Goal: Task Accomplishment & Management: Use online tool/utility

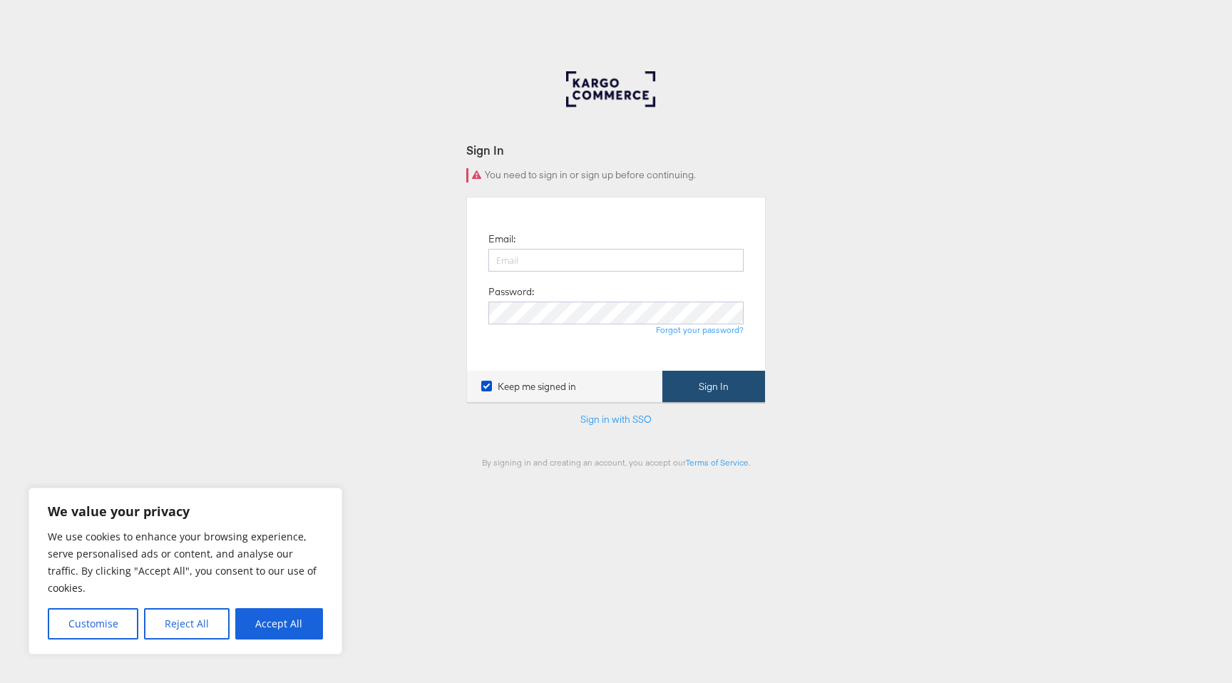
type input "craig.wilmott@kargo.com"
click at [702, 382] on button "Sign In" at bounding box center [714, 387] width 103 height 32
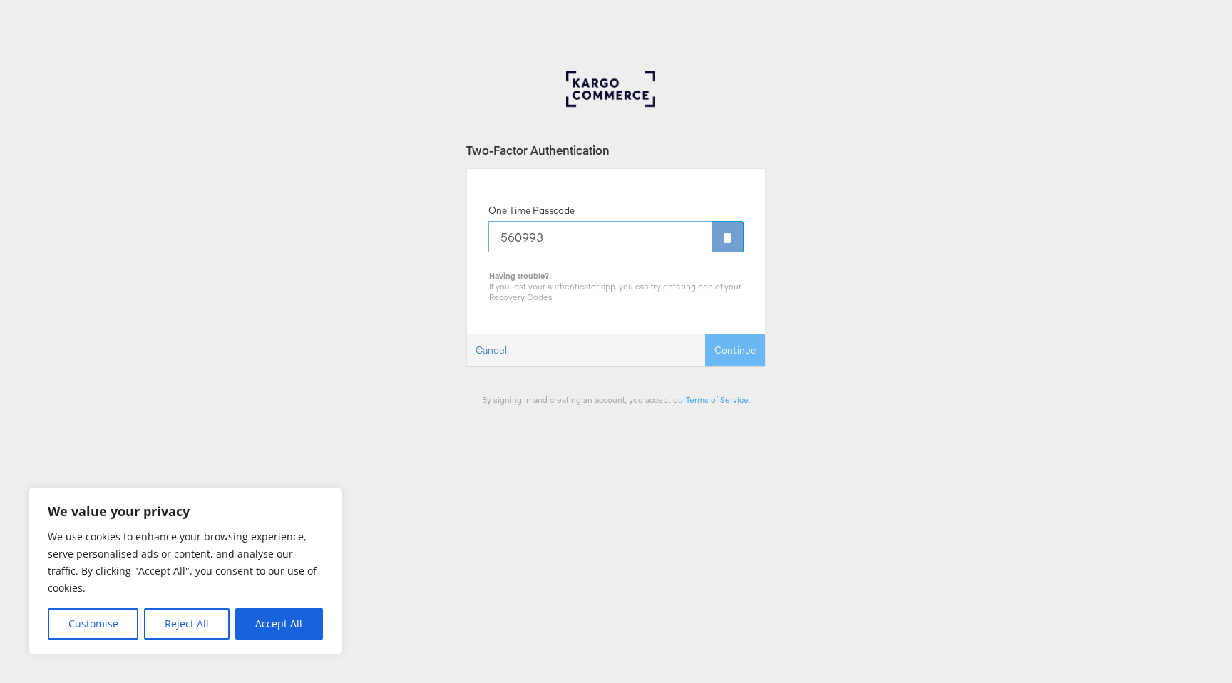
type input "560993"
click at [760, 359] on div "Cancel Continue" at bounding box center [616, 350] width 298 height 32
click at [749, 357] on button "Continue" at bounding box center [735, 350] width 60 height 32
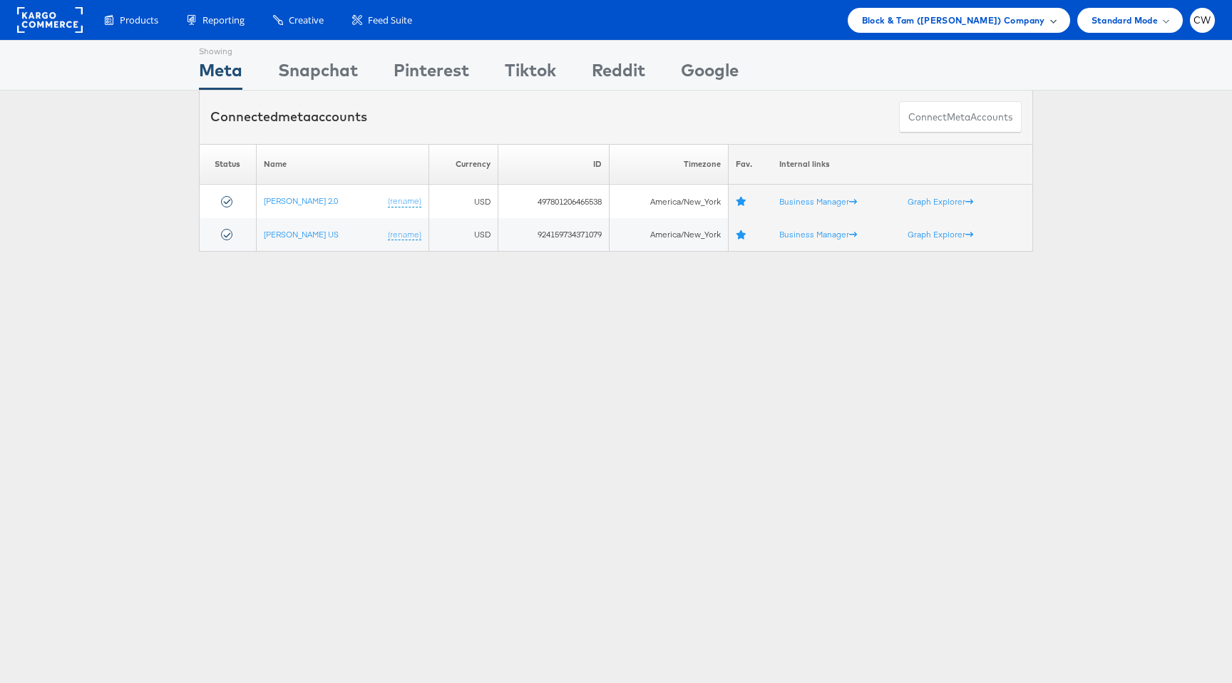
click at [998, 20] on span "Block & Tam (Veronica Beard) Company" at bounding box center [953, 20] width 183 height 15
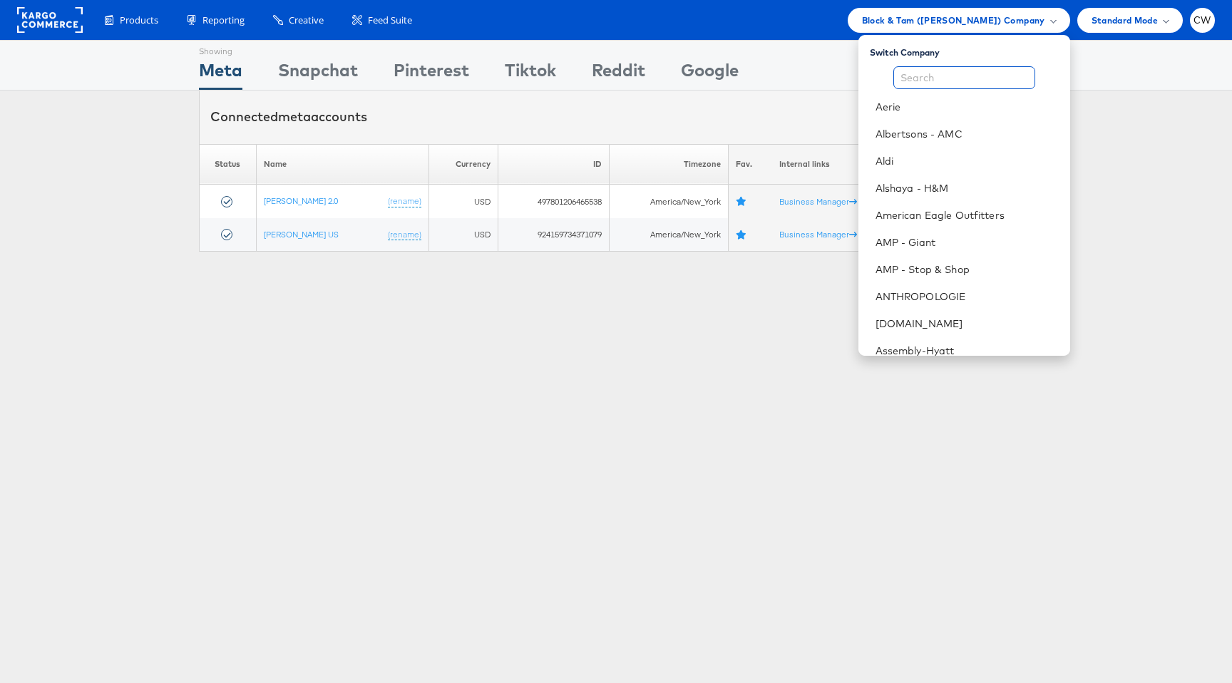
click at [963, 77] on input "text" at bounding box center [965, 77] width 142 height 23
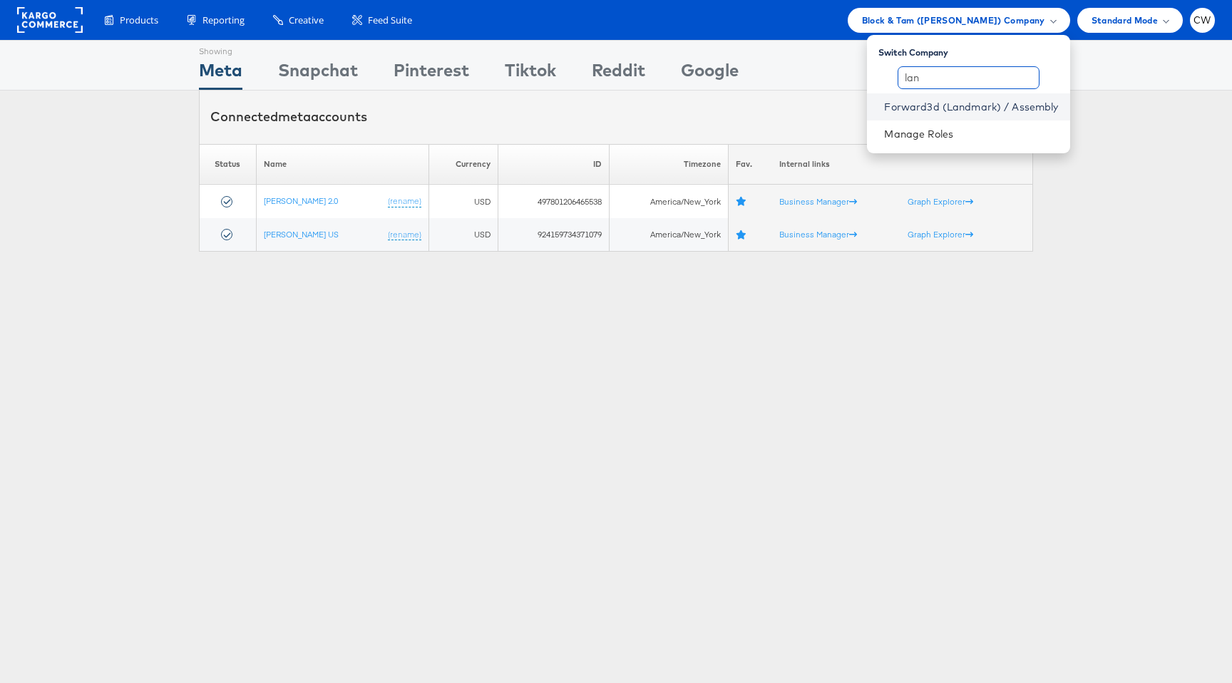
type input "lan"
click at [962, 111] on link "Forward3d (Landmark) / Assembly" at bounding box center [971, 107] width 174 height 14
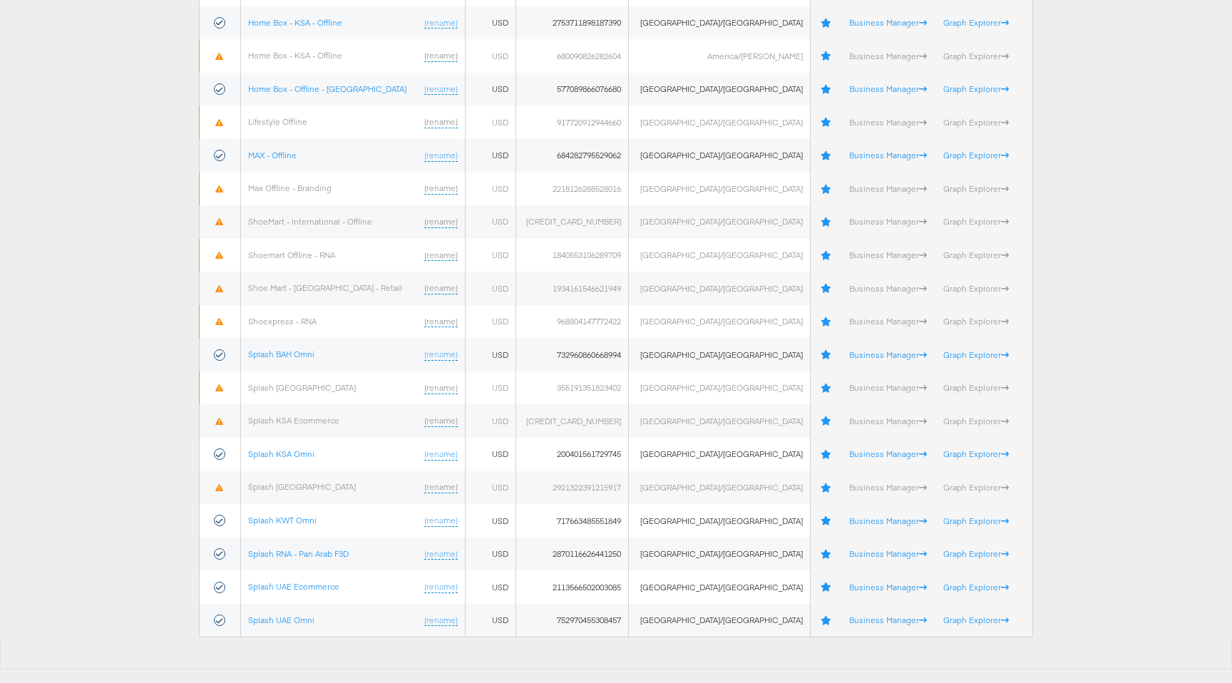
scroll to position [722, 0]
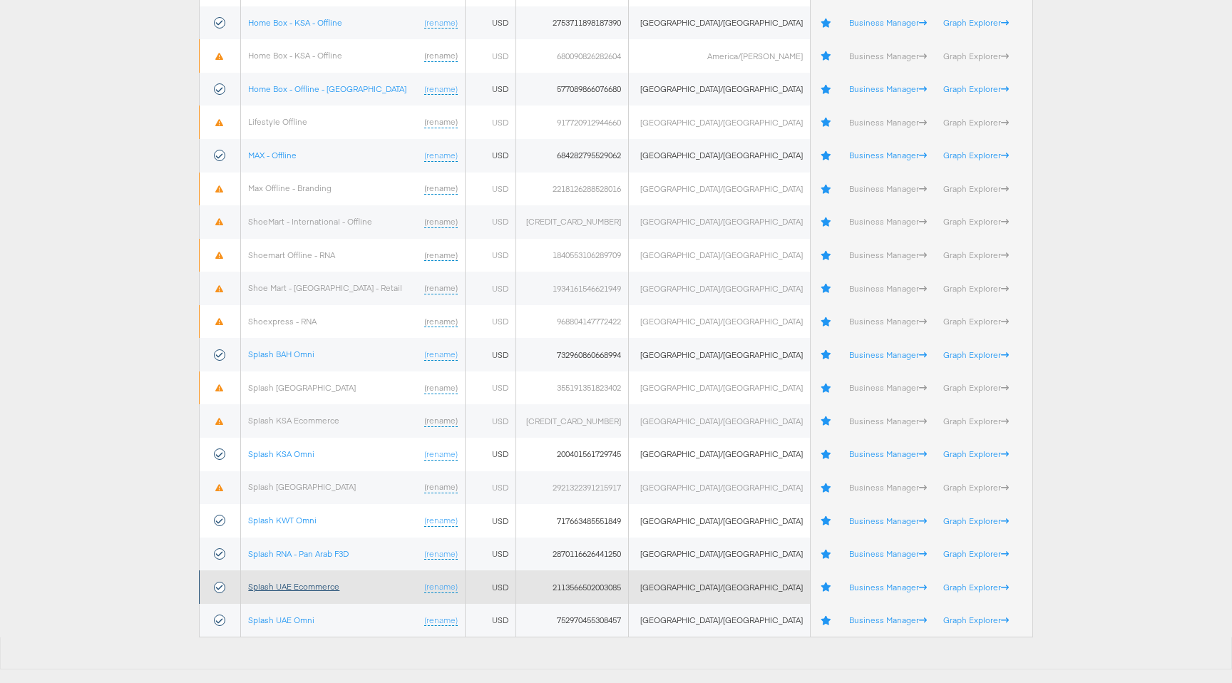
click at [312, 588] on link "Splash UAE Ecommerce" at bounding box center [293, 586] width 91 height 11
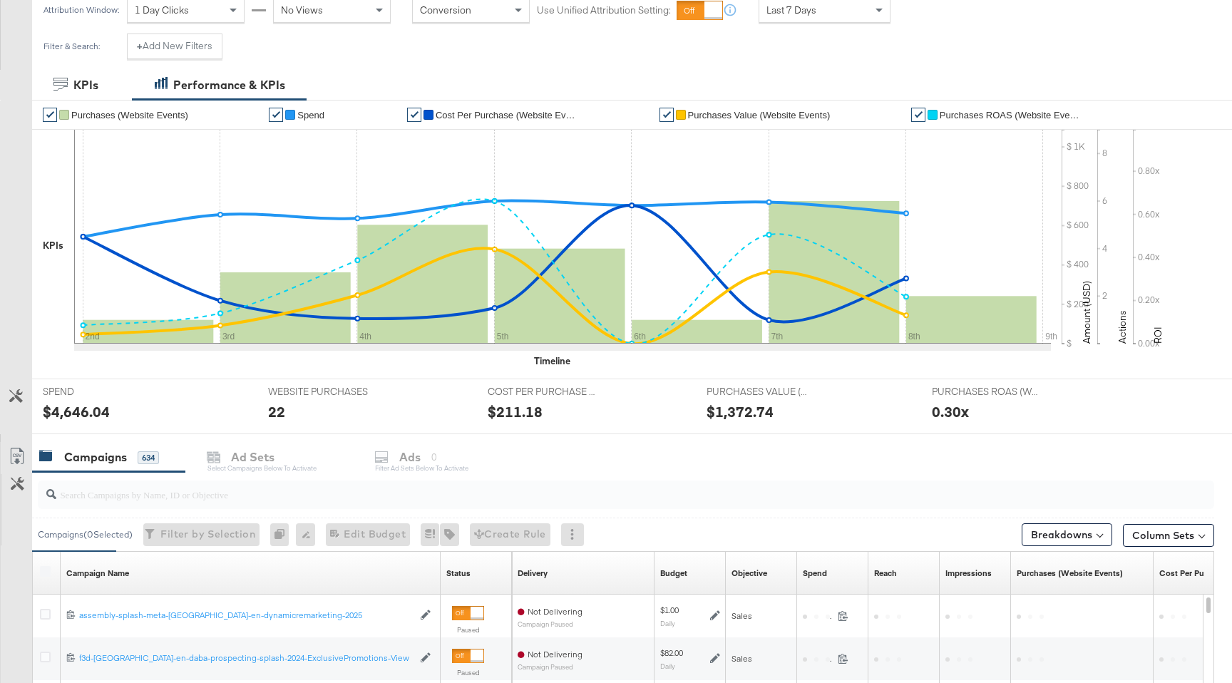
scroll to position [570, 0]
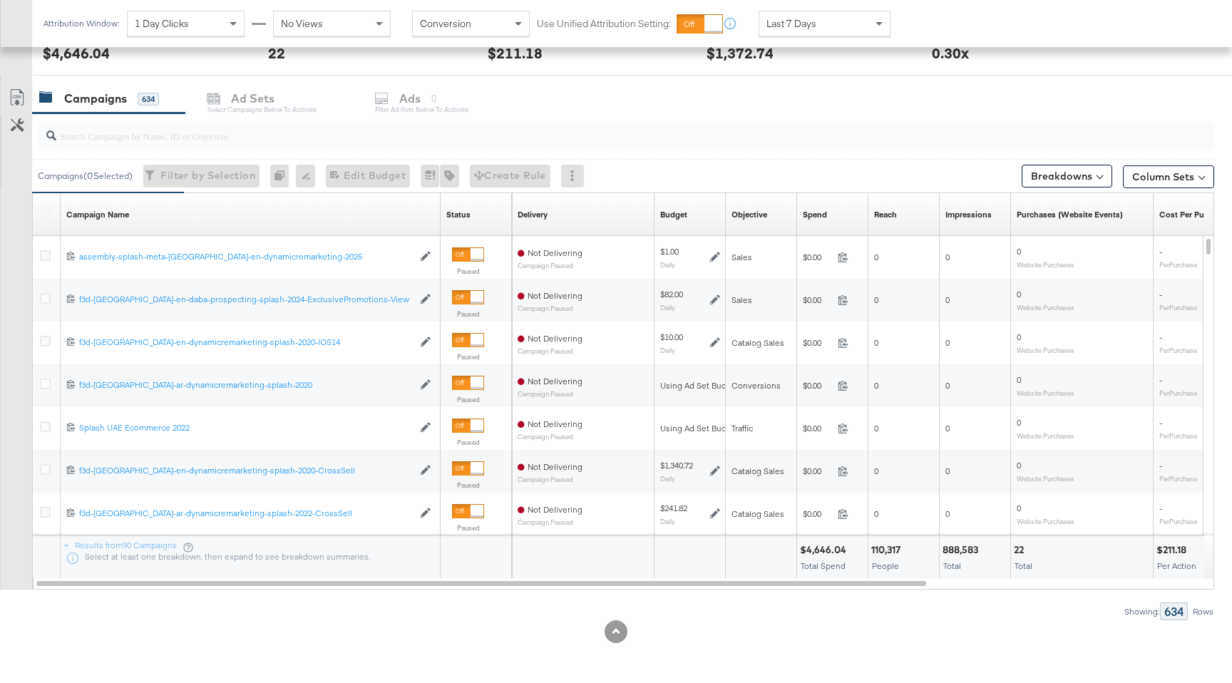
click at [230, 140] on input "search" at bounding box center [581, 130] width 1051 height 28
paste input "23844343566290595"
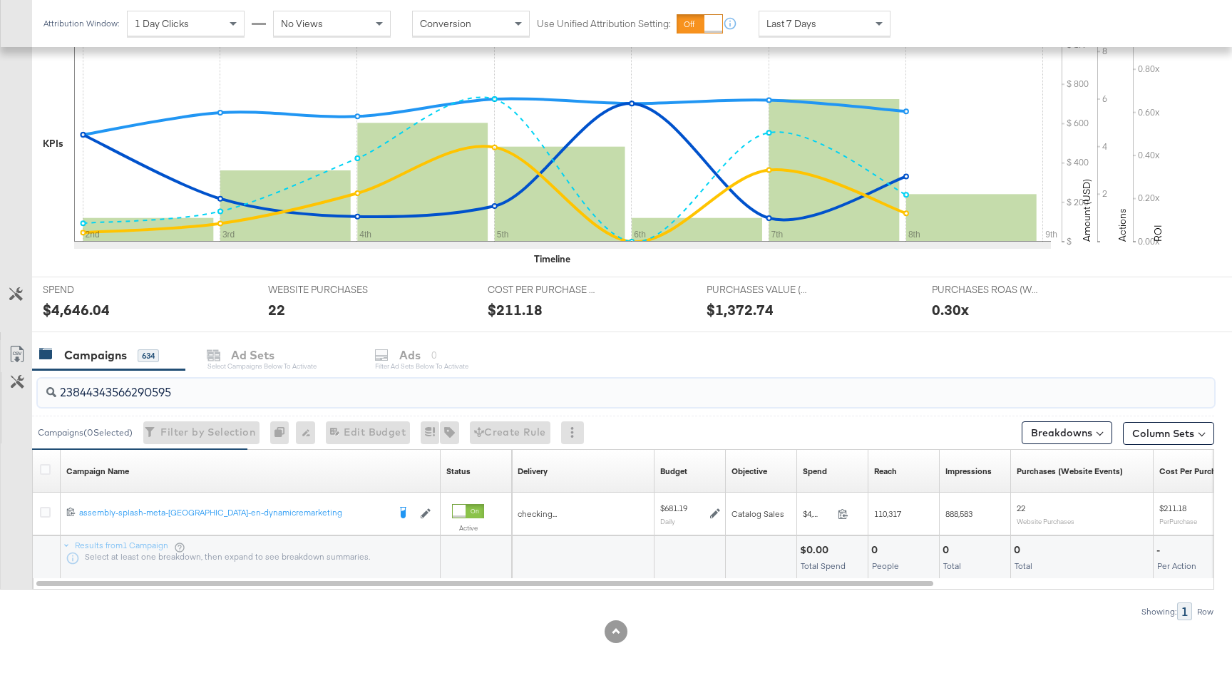
scroll to position [313, 0]
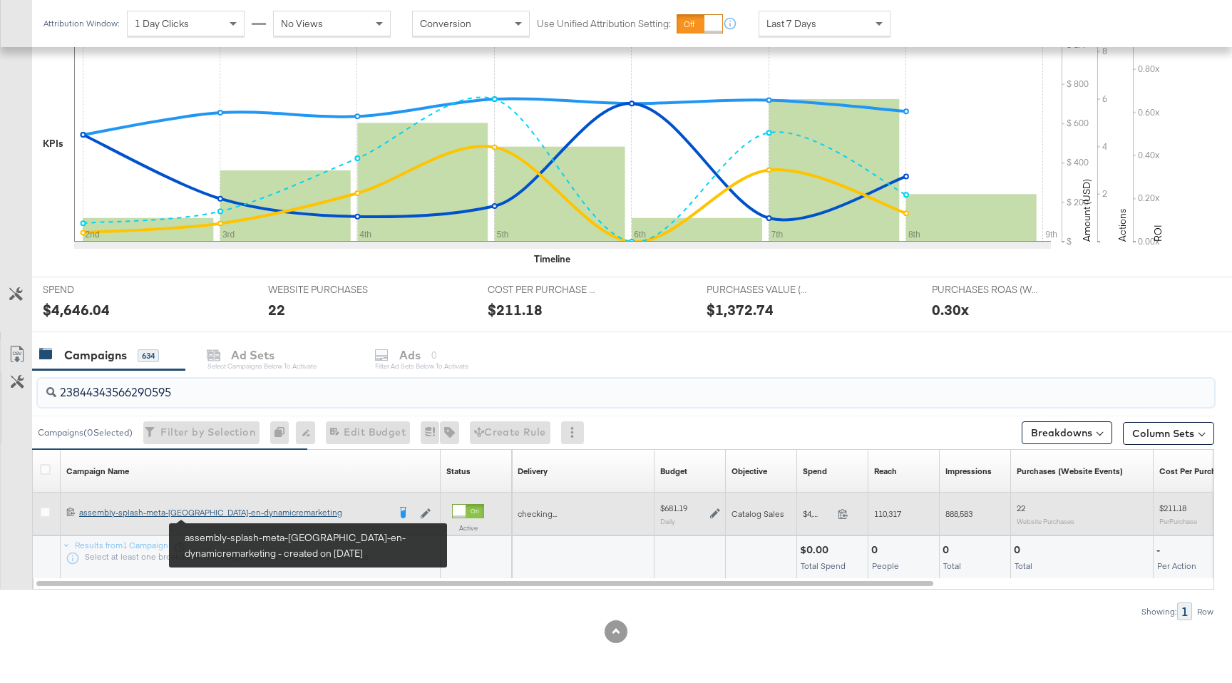
type input "23844343566290595"
click at [223, 516] on div "assembly-splash-meta-uae-en-dynamicremarketing assembly-splash-meta-uae-en-dyna…" at bounding box center [233, 512] width 309 height 11
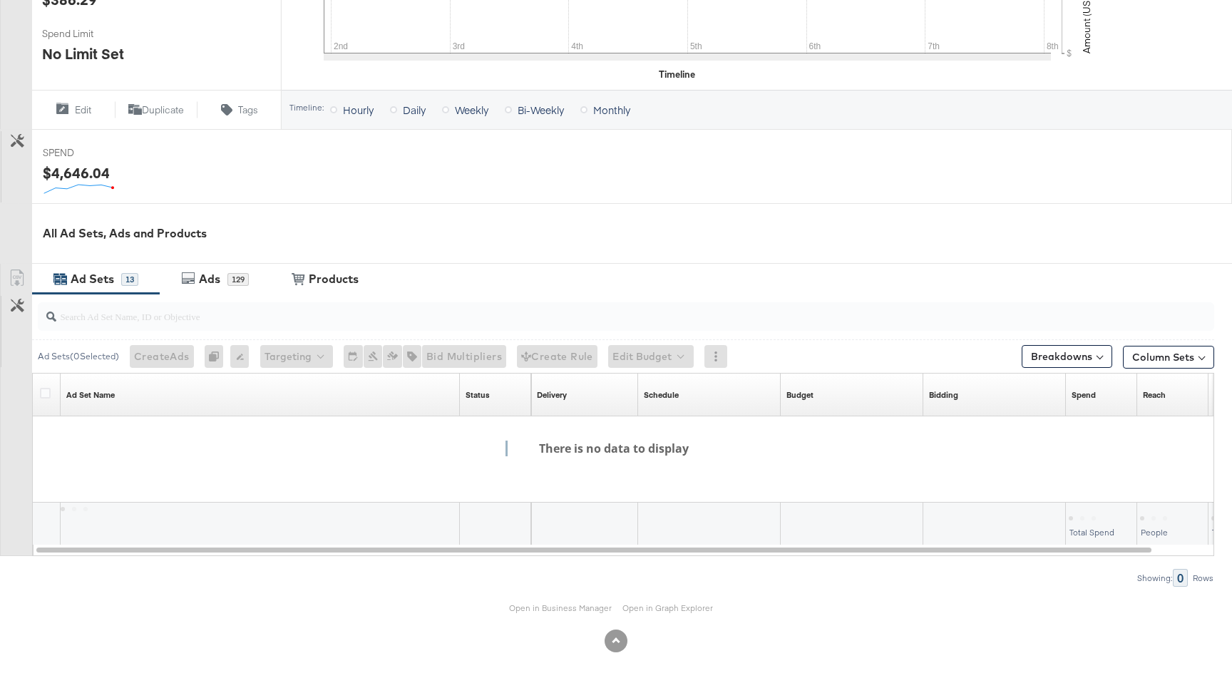
scroll to position [450, 0]
click at [220, 277] on div "Ads" at bounding box center [209, 278] width 21 height 16
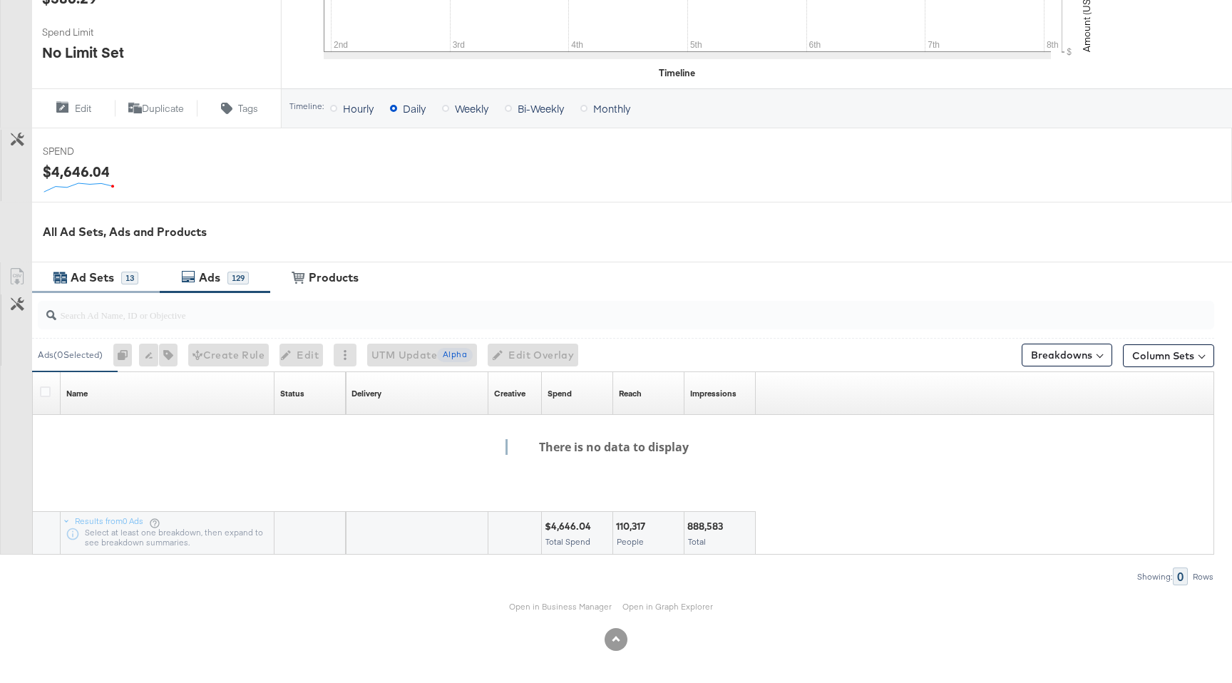
click at [91, 281] on div "Ad Sets" at bounding box center [93, 278] width 44 height 16
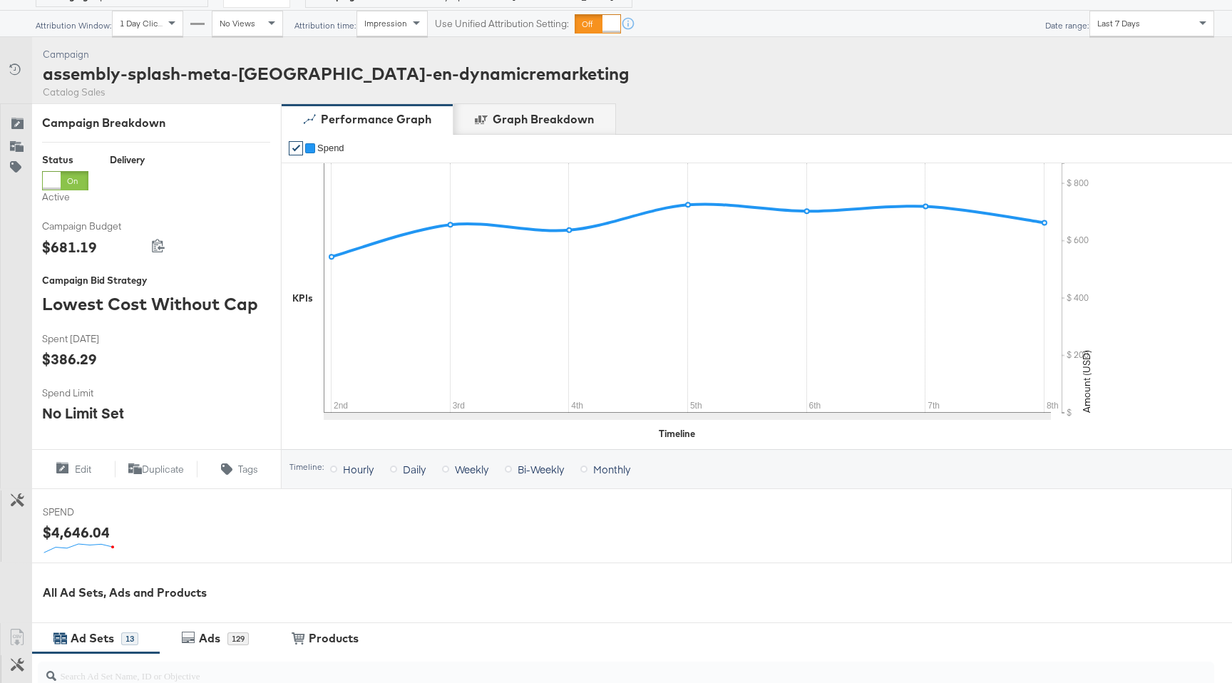
scroll to position [0, 0]
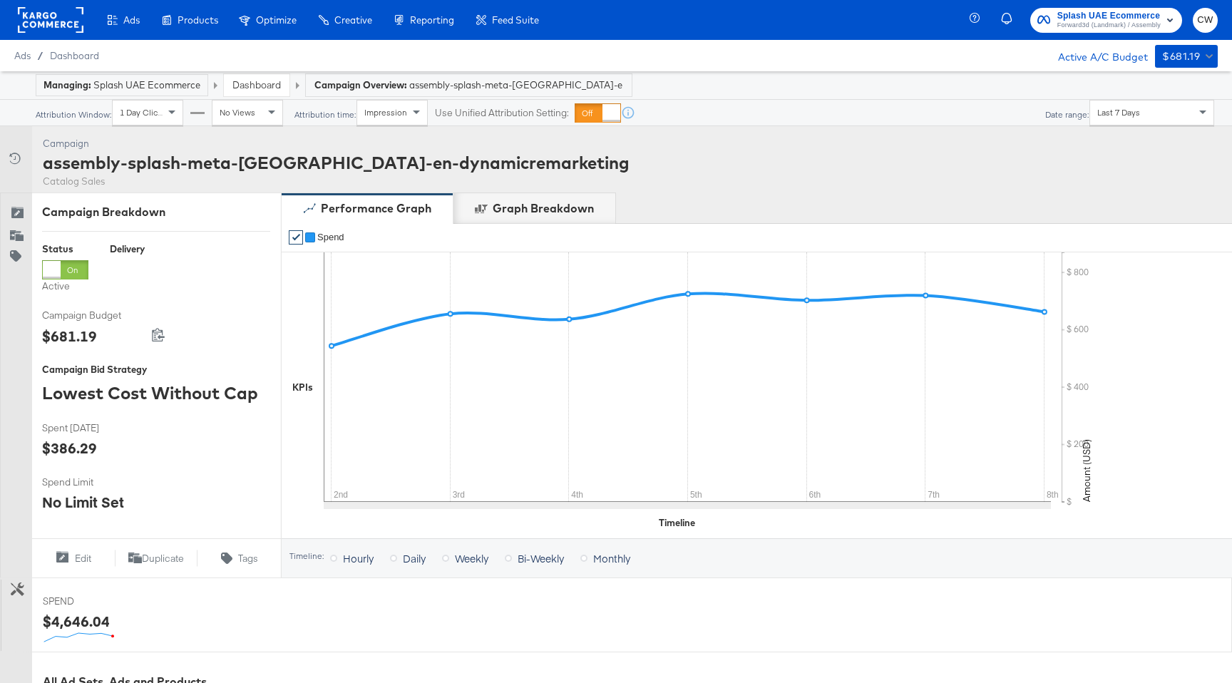
click at [252, 93] on div "Dashboard" at bounding box center [257, 85] width 66 height 22
click at [255, 88] on link "Dashboard" at bounding box center [256, 84] width 48 height 13
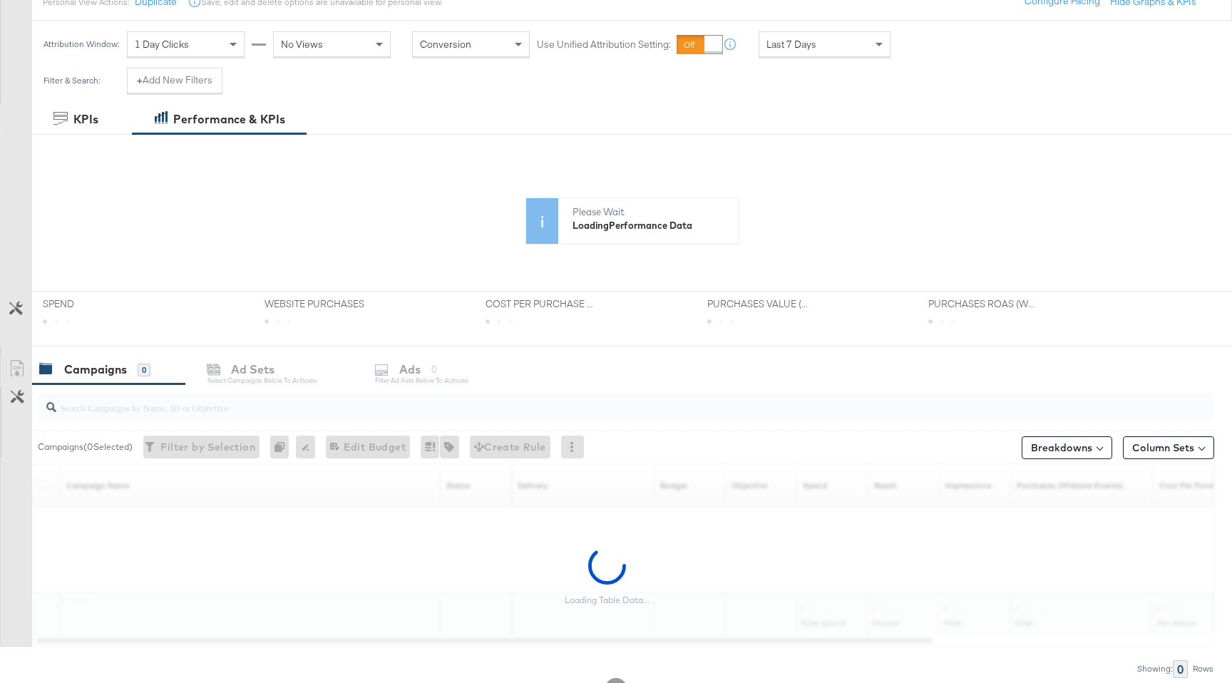
scroll to position [570, 0]
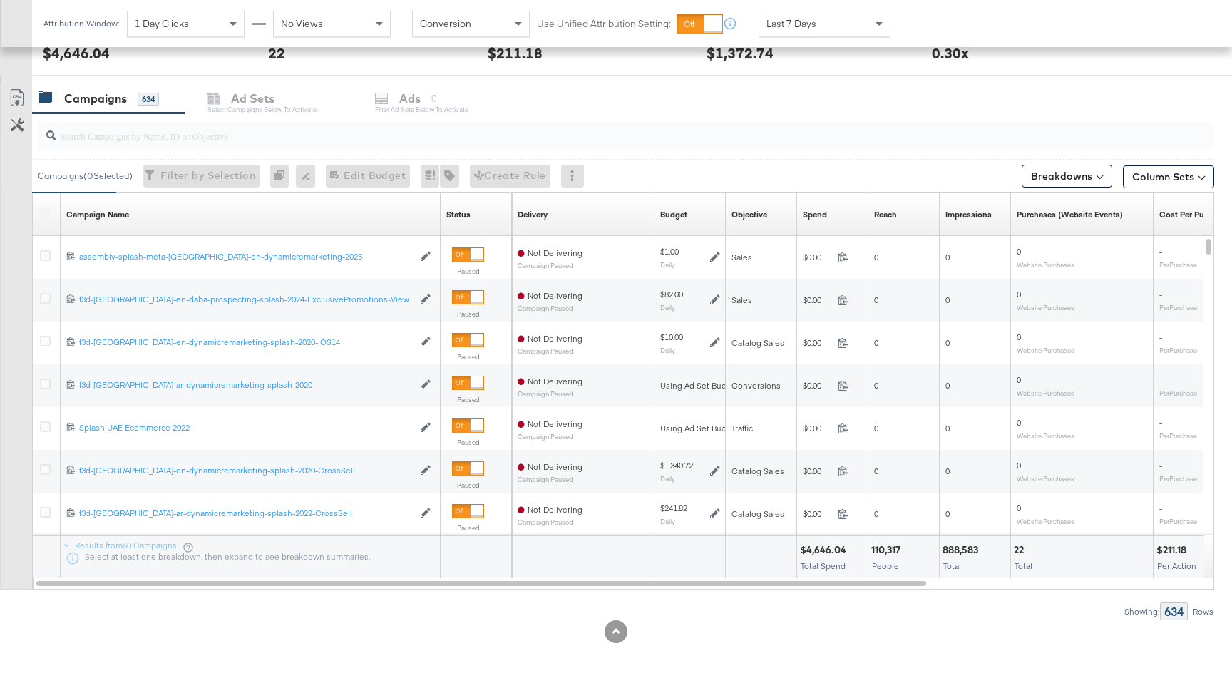
click at [154, 131] on input "search" at bounding box center [581, 130] width 1051 height 28
paste input "23844343566290595"
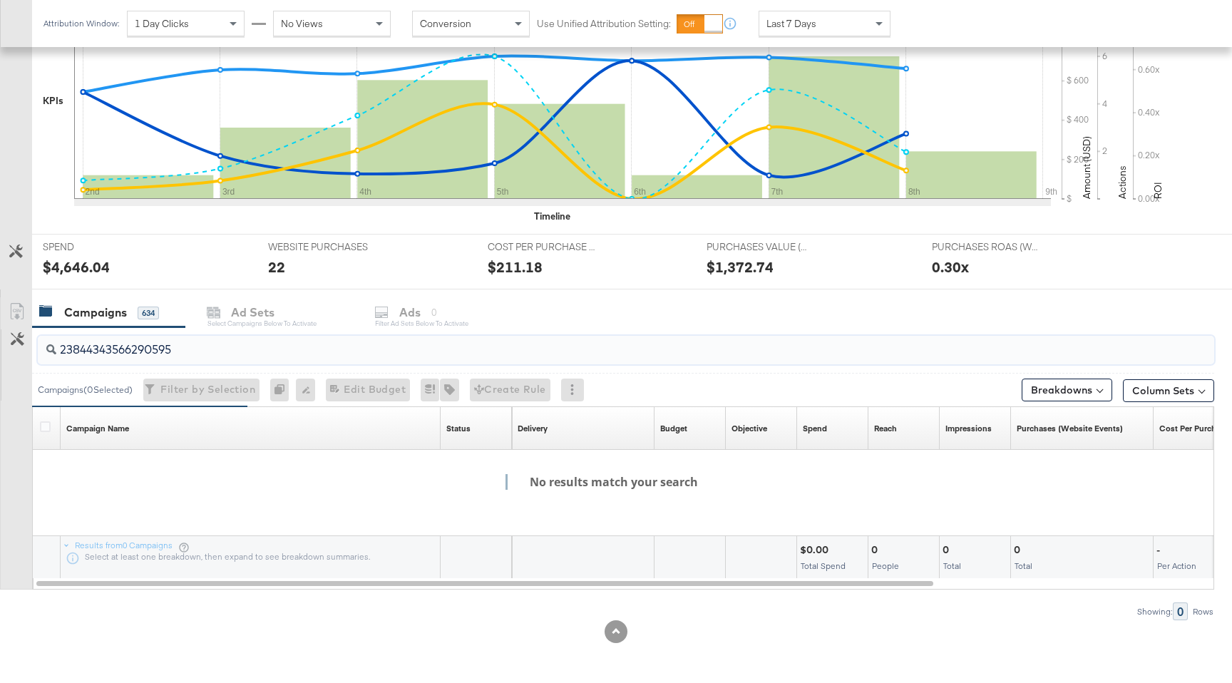
scroll to position [313, 0]
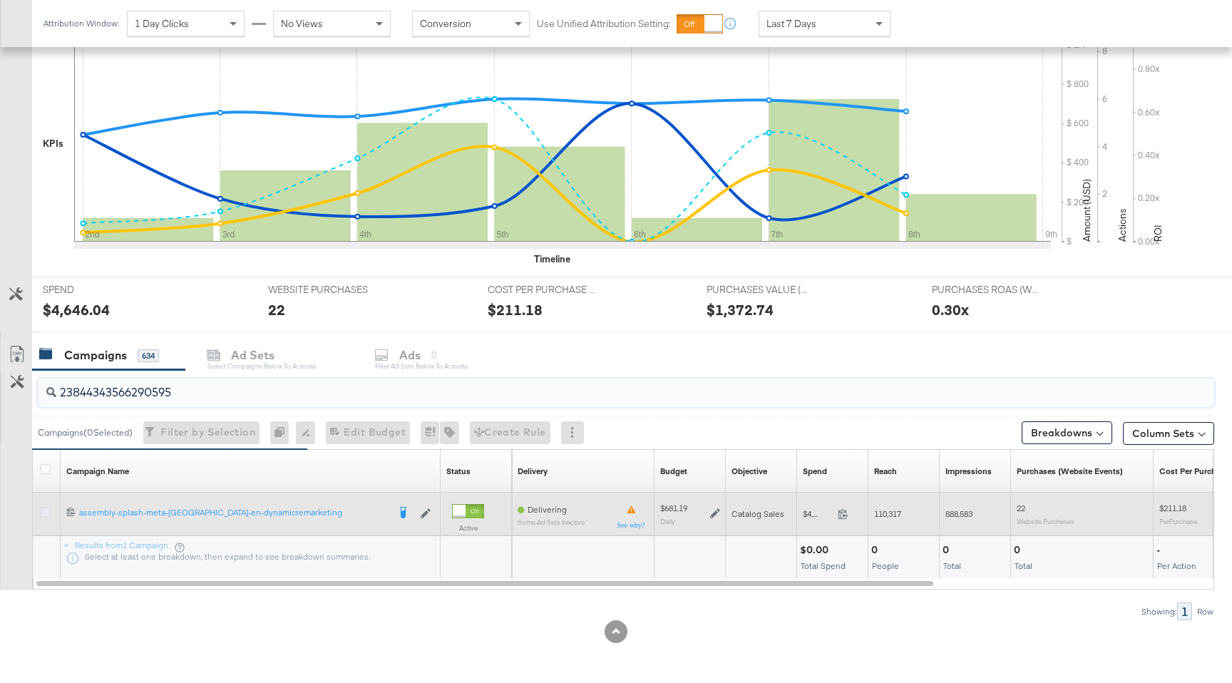
type input "23844343566290595"
click at [46, 513] on icon at bounding box center [45, 512] width 11 height 11
click at [0, 0] on input "checkbox" at bounding box center [0, 0] width 0 height 0
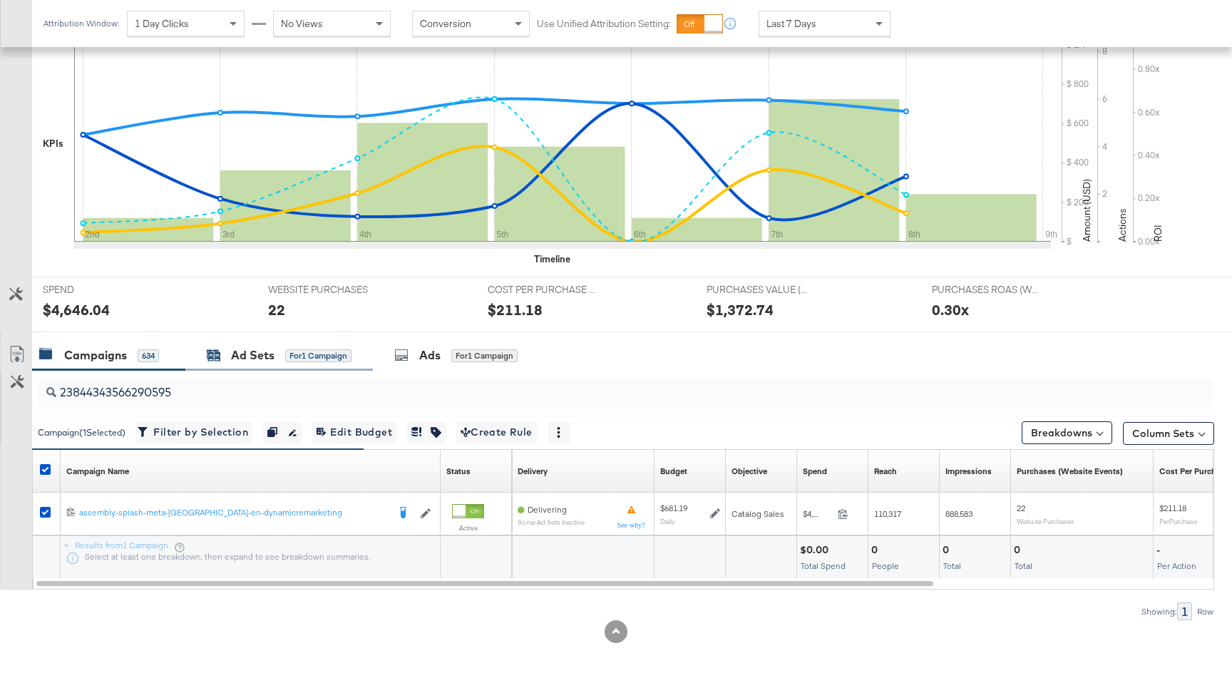
click at [271, 354] on div "Ad Sets" at bounding box center [253, 355] width 44 height 16
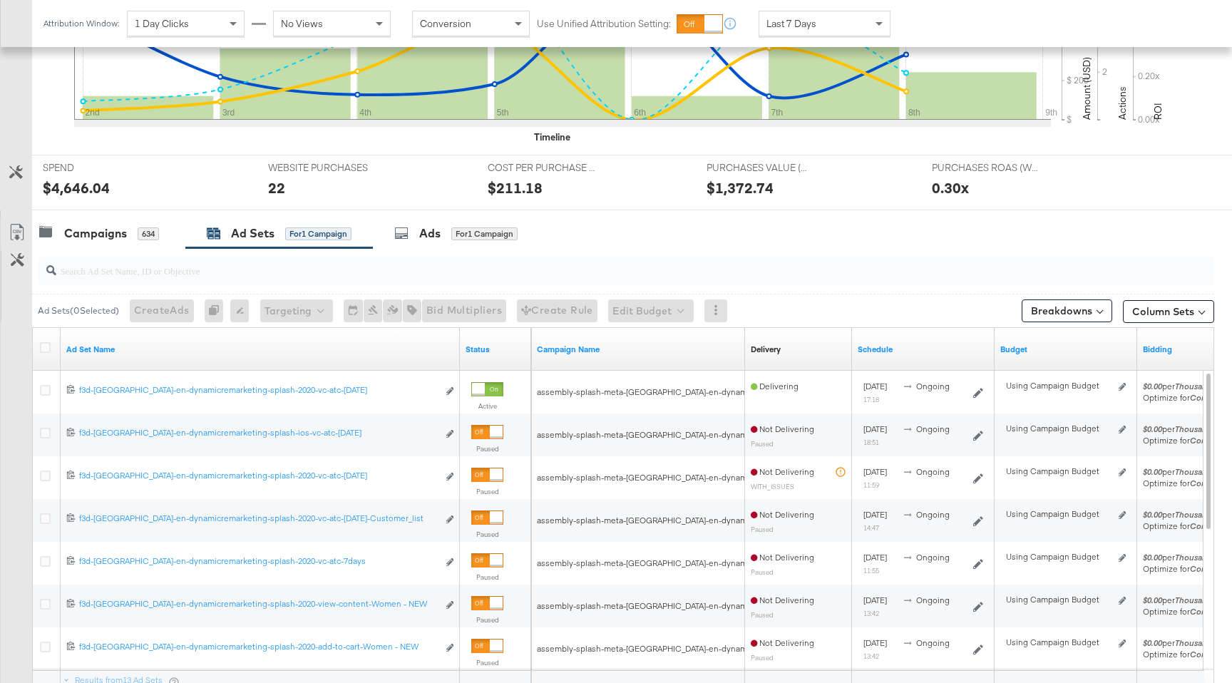
scroll to position [513, 0]
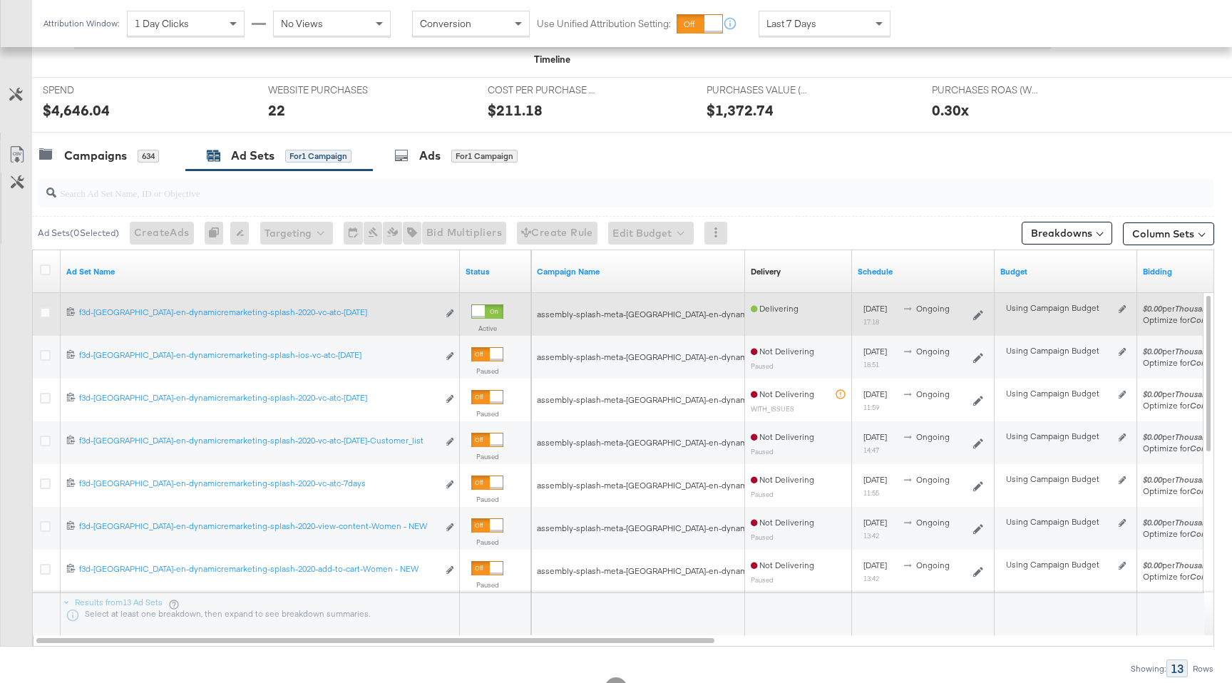
click at [45, 320] on div at bounding box center [47, 314] width 15 height 14
click at [45, 312] on icon at bounding box center [45, 312] width 11 height 11
click at [0, 0] on input "checkbox" at bounding box center [0, 0] width 0 height 0
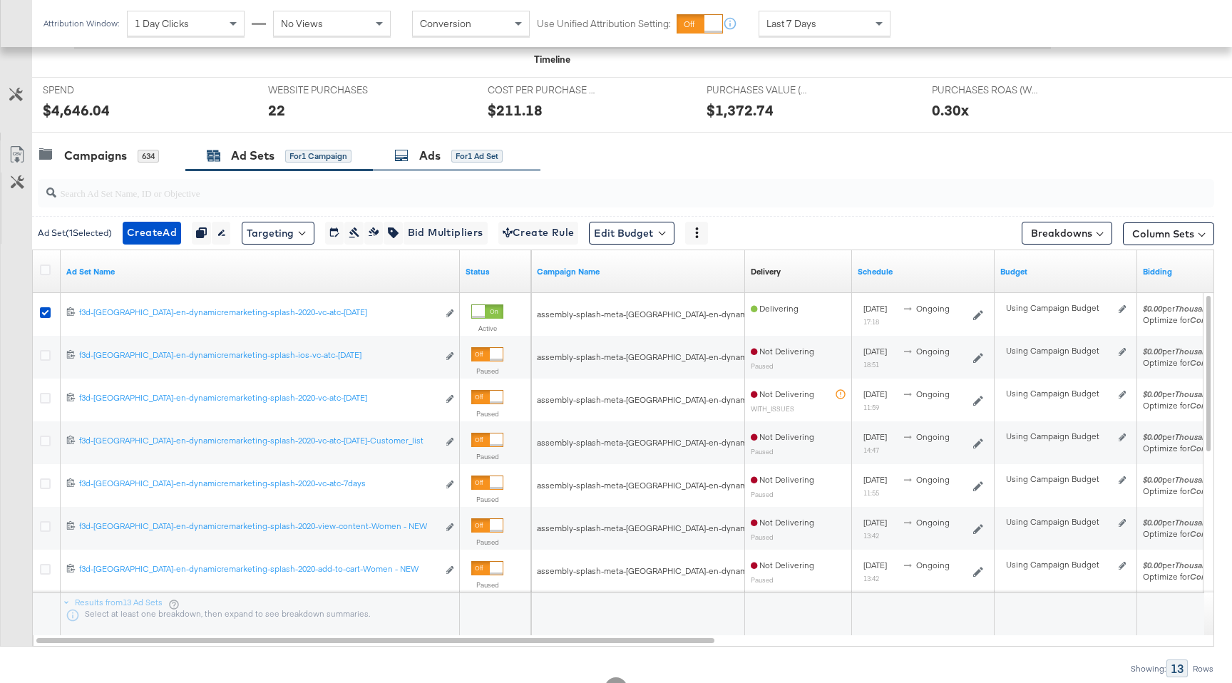
click at [469, 163] on div "Ads for 1 Ad Set" at bounding box center [448, 156] width 108 height 16
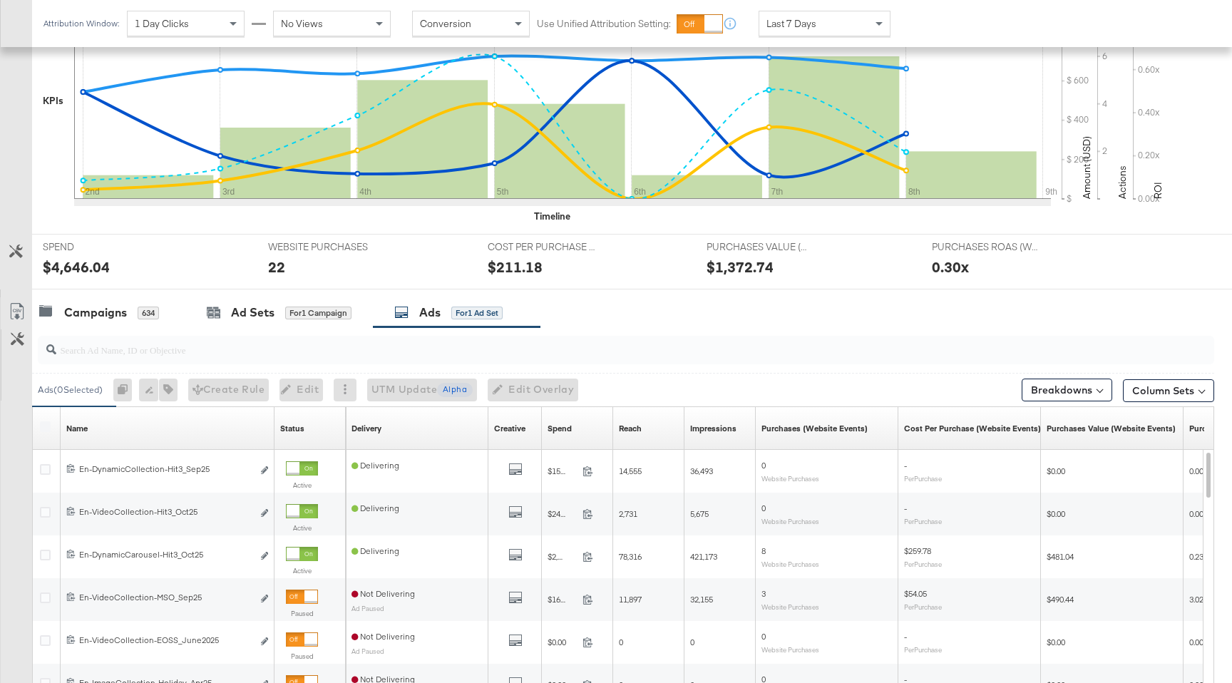
scroll to position [570, 0]
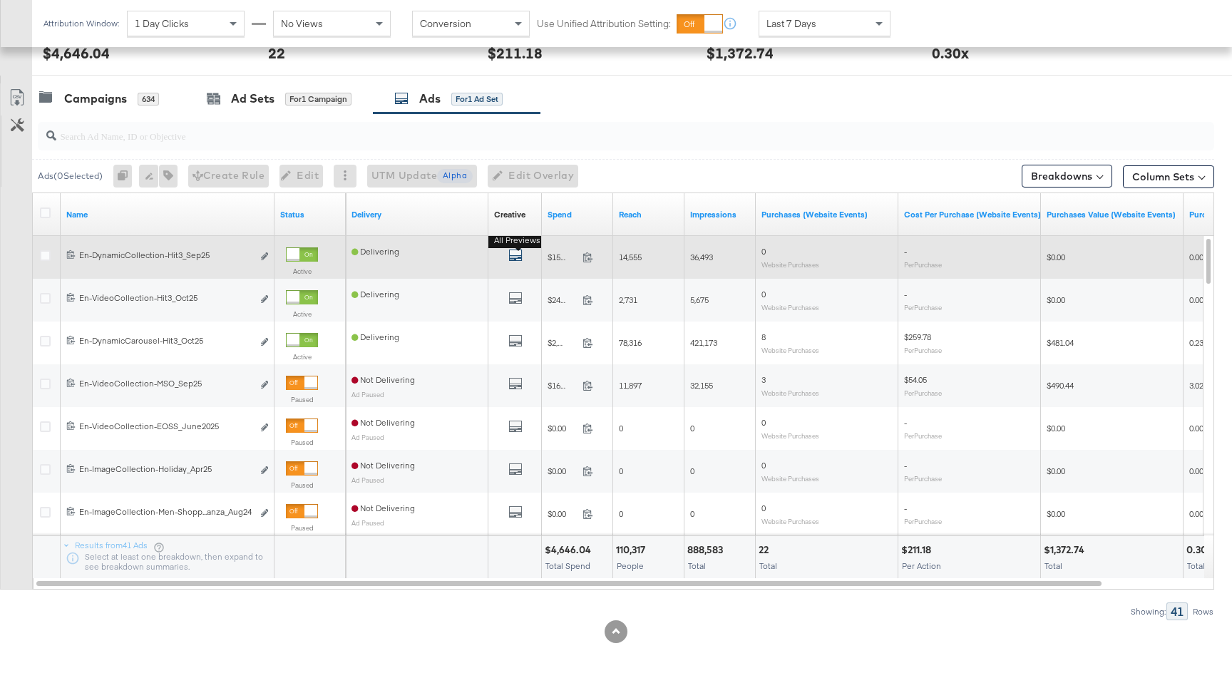
click at [514, 256] on icon "default" at bounding box center [515, 255] width 14 height 14
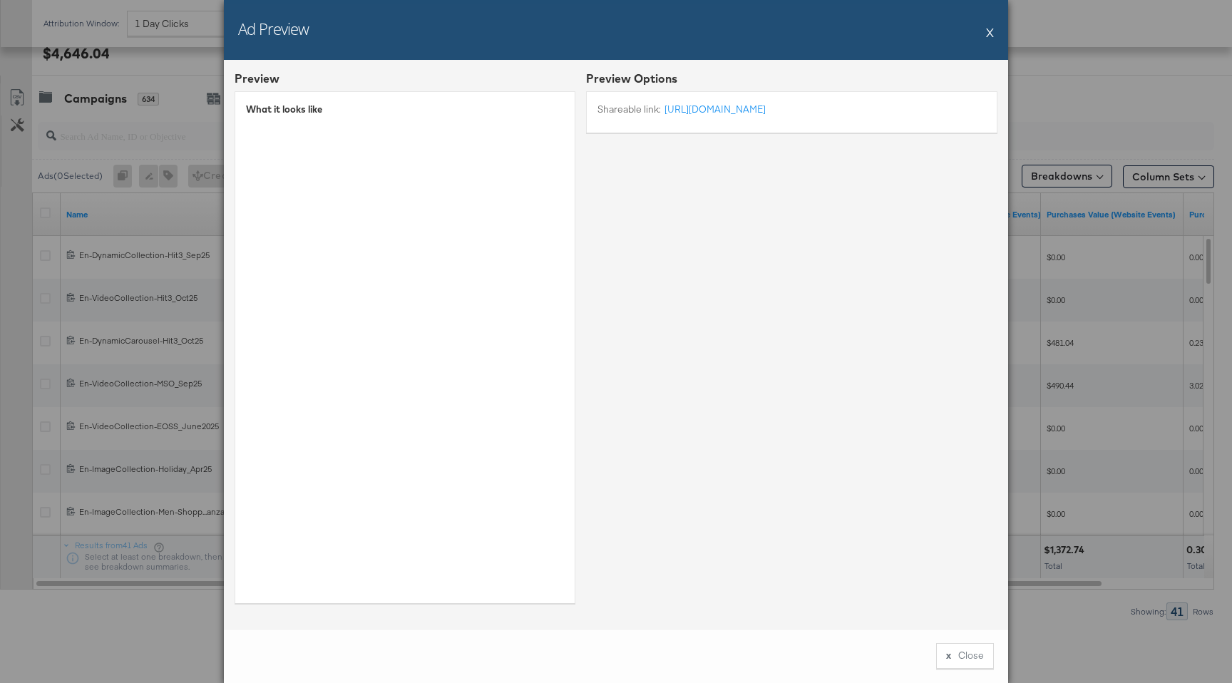
click at [989, 32] on button "X" at bounding box center [990, 32] width 8 height 29
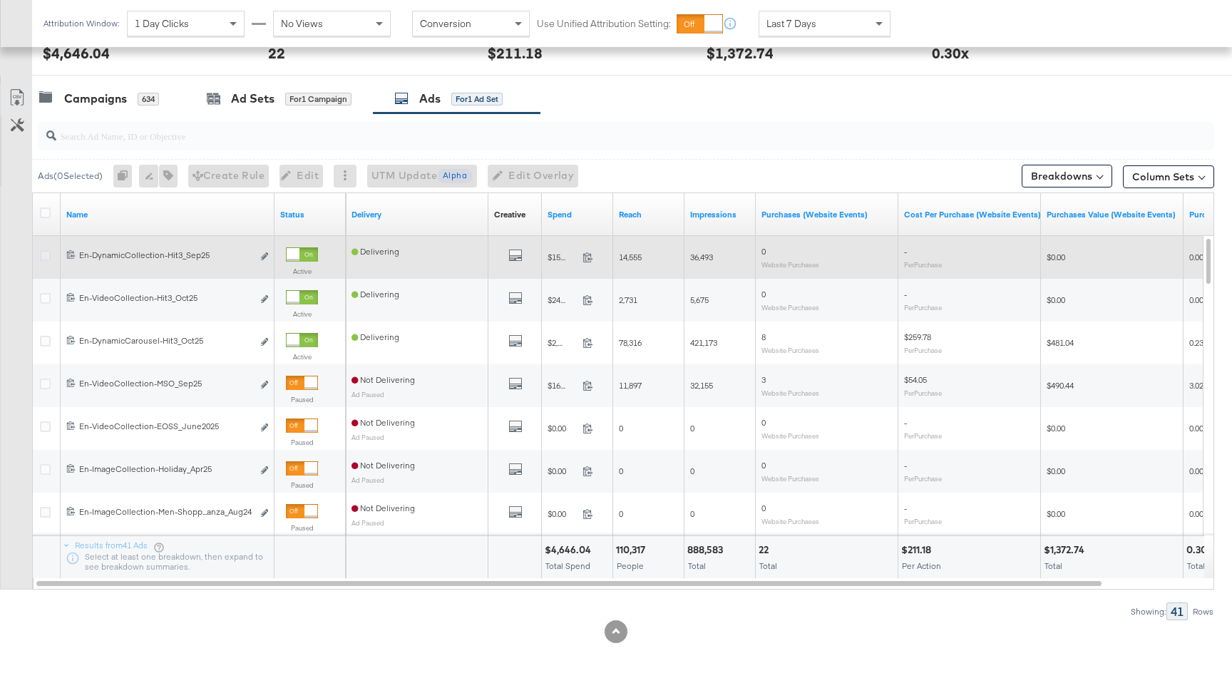
click at [46, 255] on icon at bounding box center [45, 255] width 11 height 11
click at [0, 0] on input "checkbox" at bounding box center [0, 0] width 0 height 0
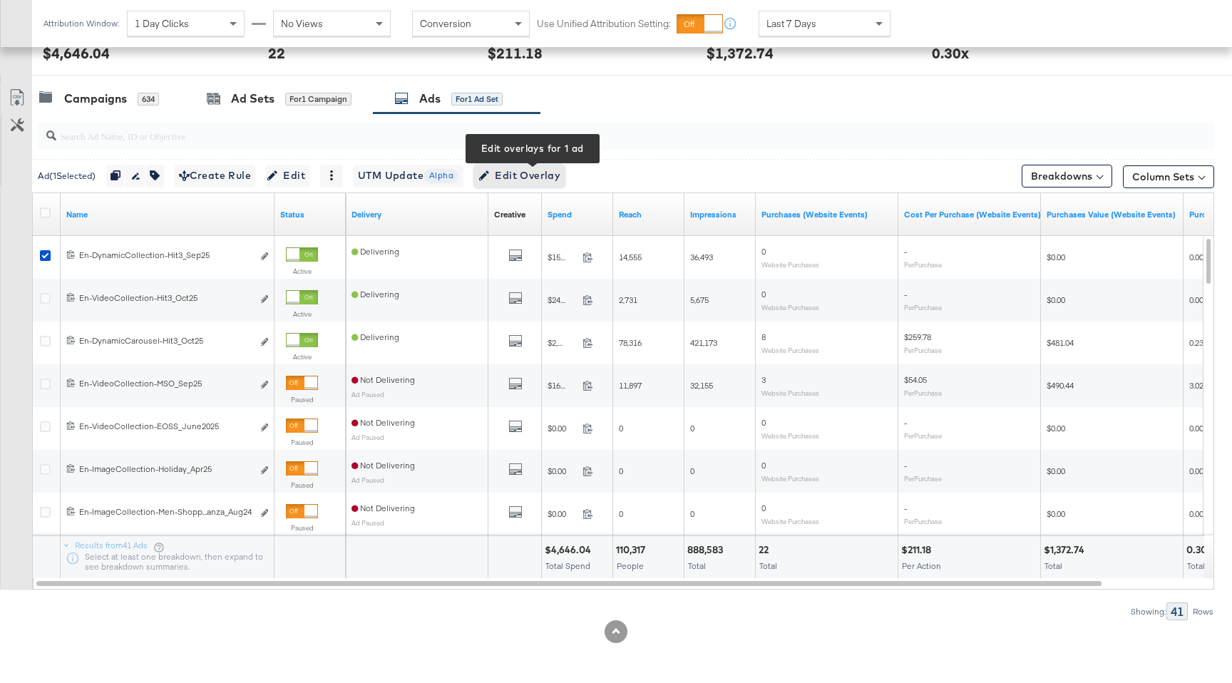
click at [526, 171] on span "Edit Overlay Edit overlays for 1 ad" at bounding box center [520, 176] width 82 height 18
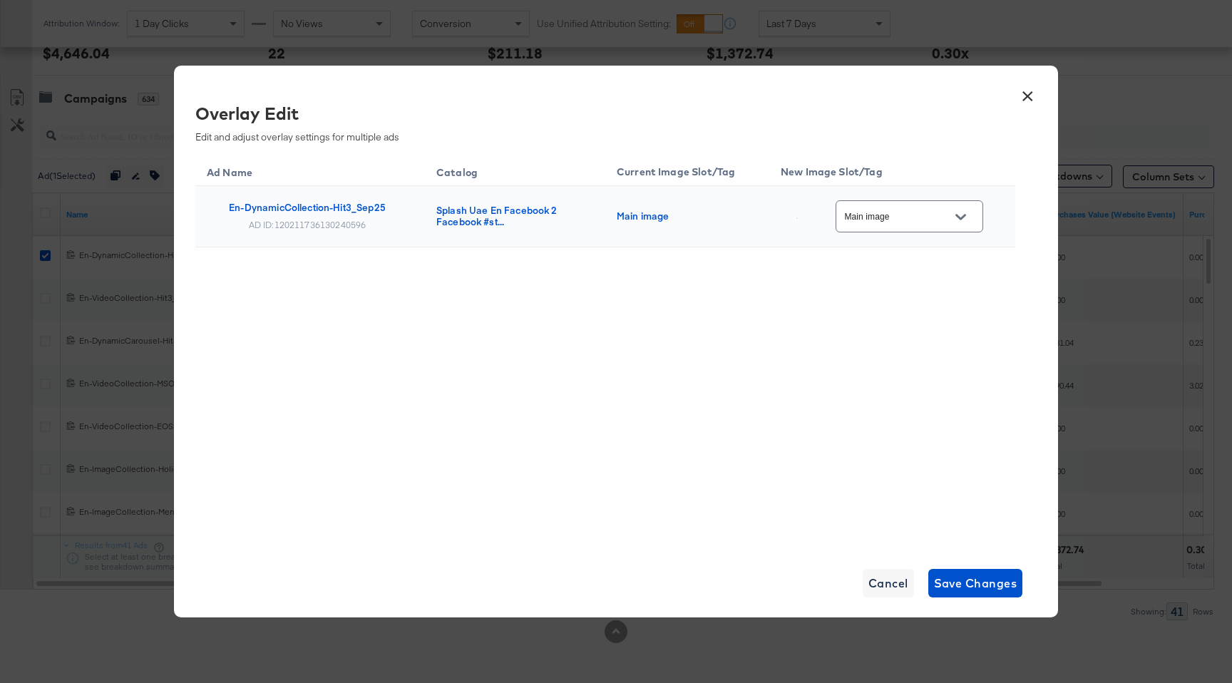
click at [1026, 96] on button "×" at bounding box center [1028, 93] width 26 height 26
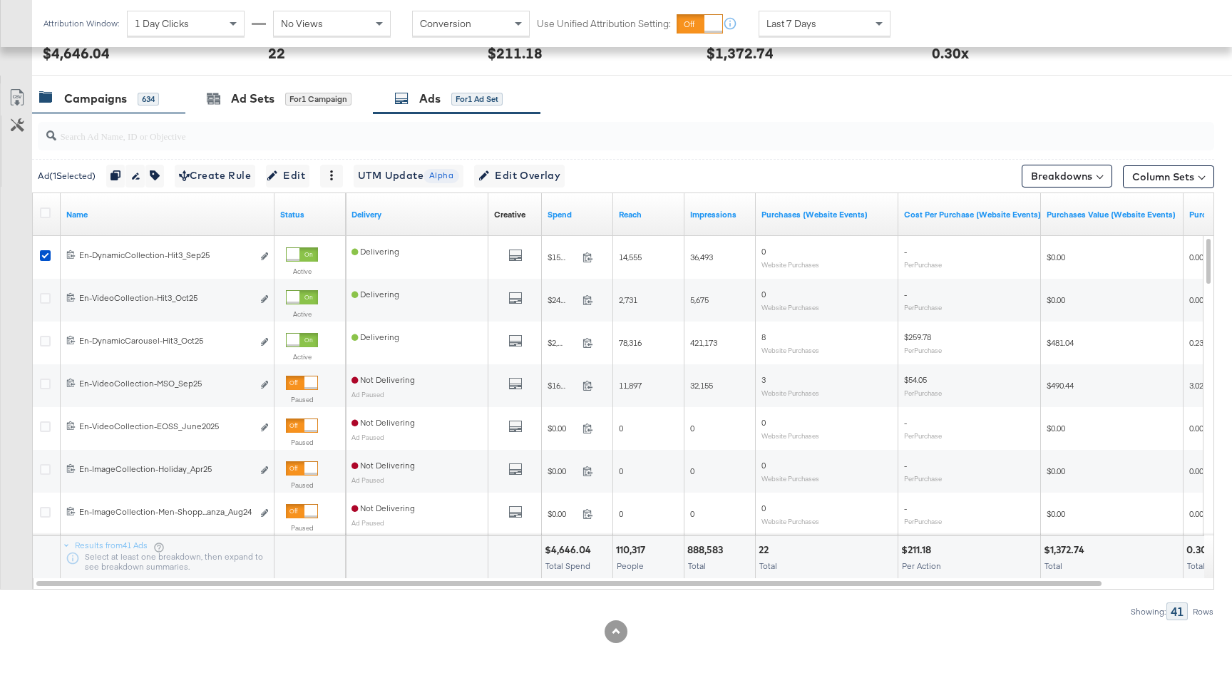
click at [126, 104] on div "Campaigns" at bounding box center [95, 99] width 63 height 16
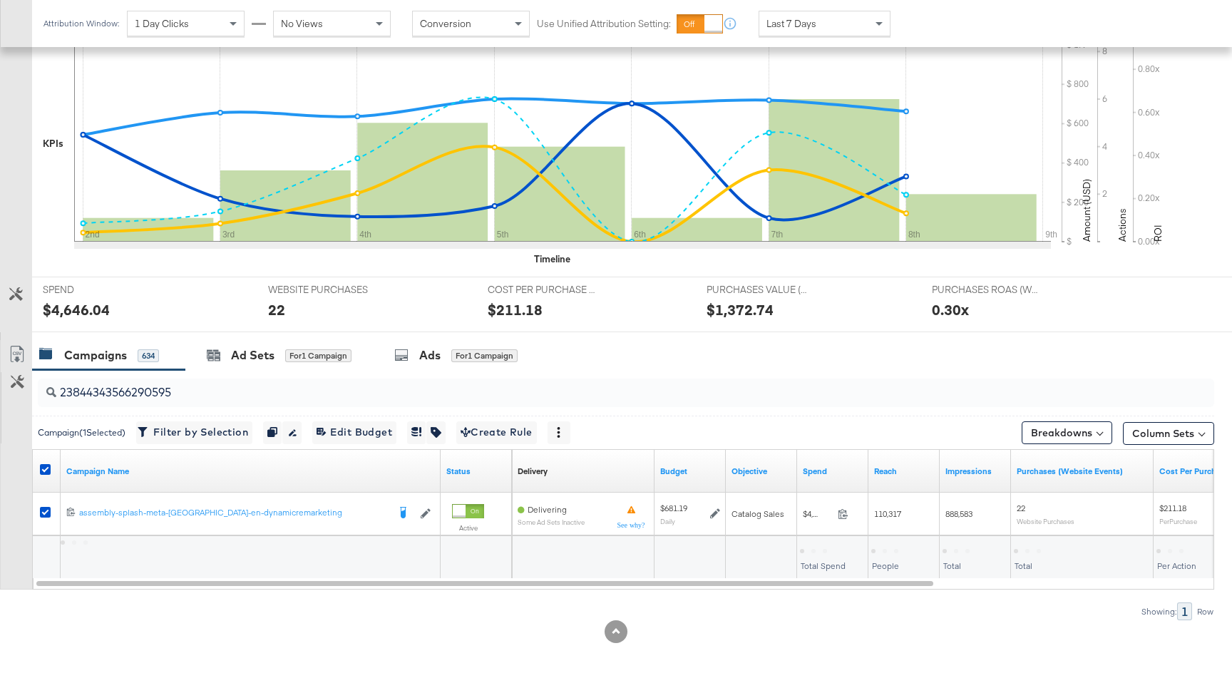
scroll to position [313, 0]
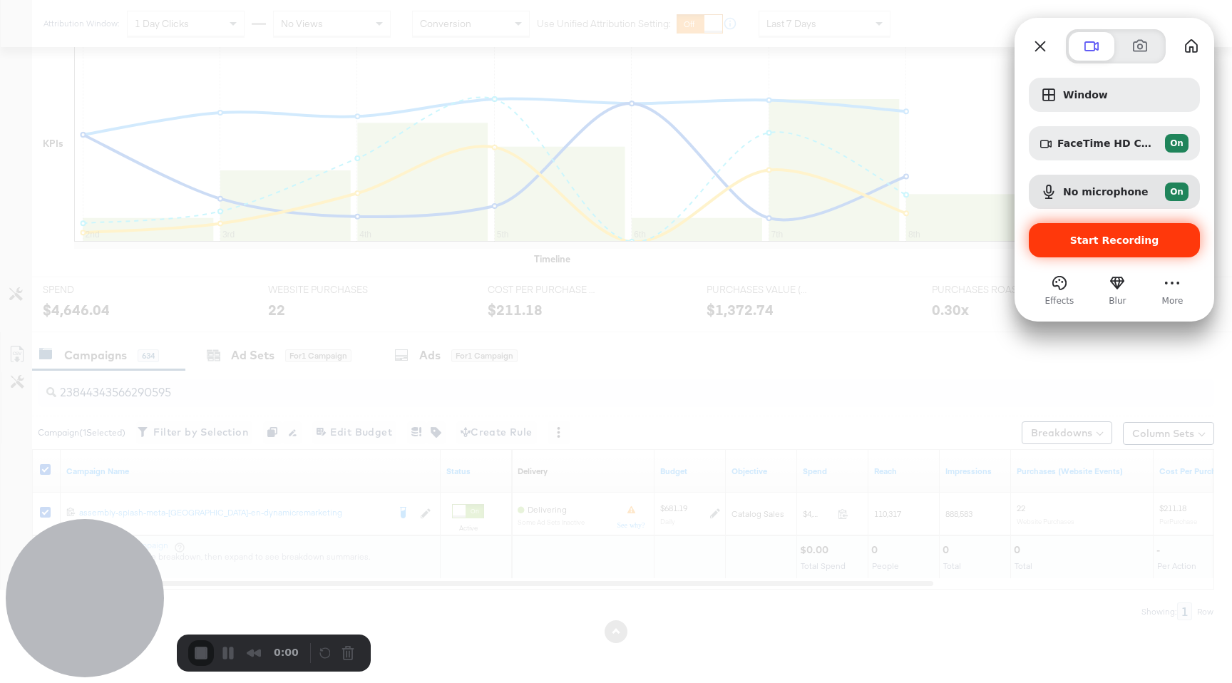
click at [1134, 249] on div "Start Recording" at bounding box center [1114, 240] width 171 height 34
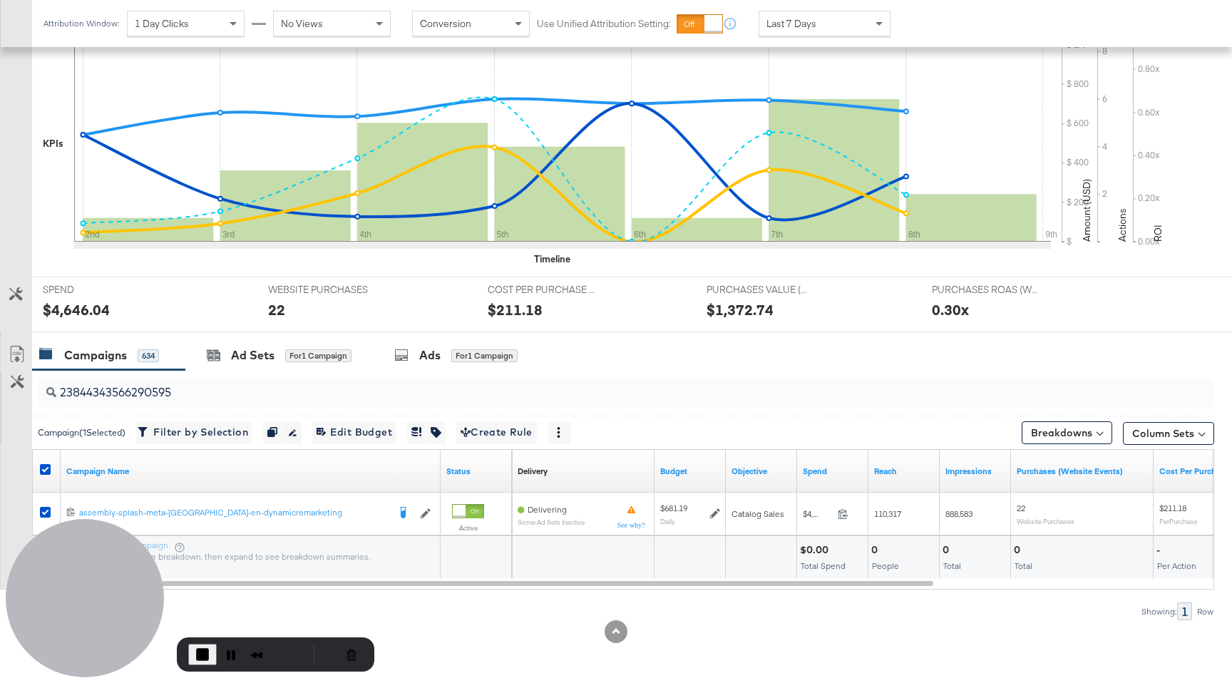
click at [167, 397] on input "23844343566290595" at bounding box center [581, 387] width 1051 height 28
click at [272, 358] on div "Ad Sets" at bounding box center [253, 355] width 44 height 16
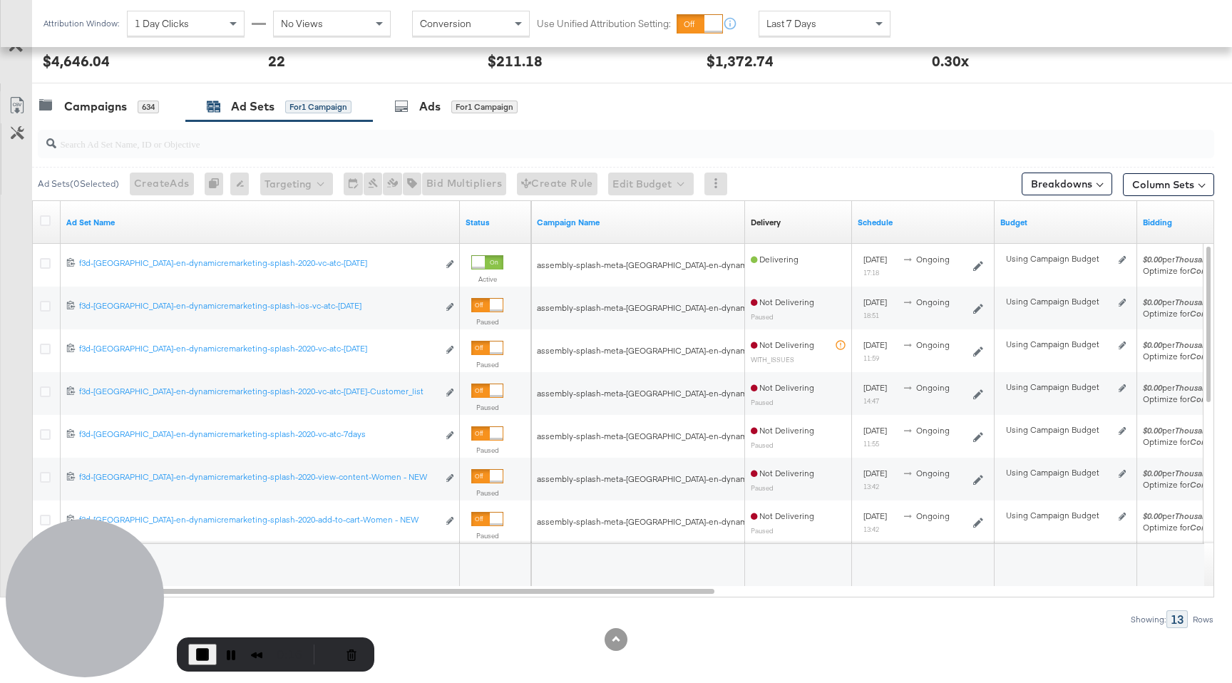
scroll to position [570, 0]
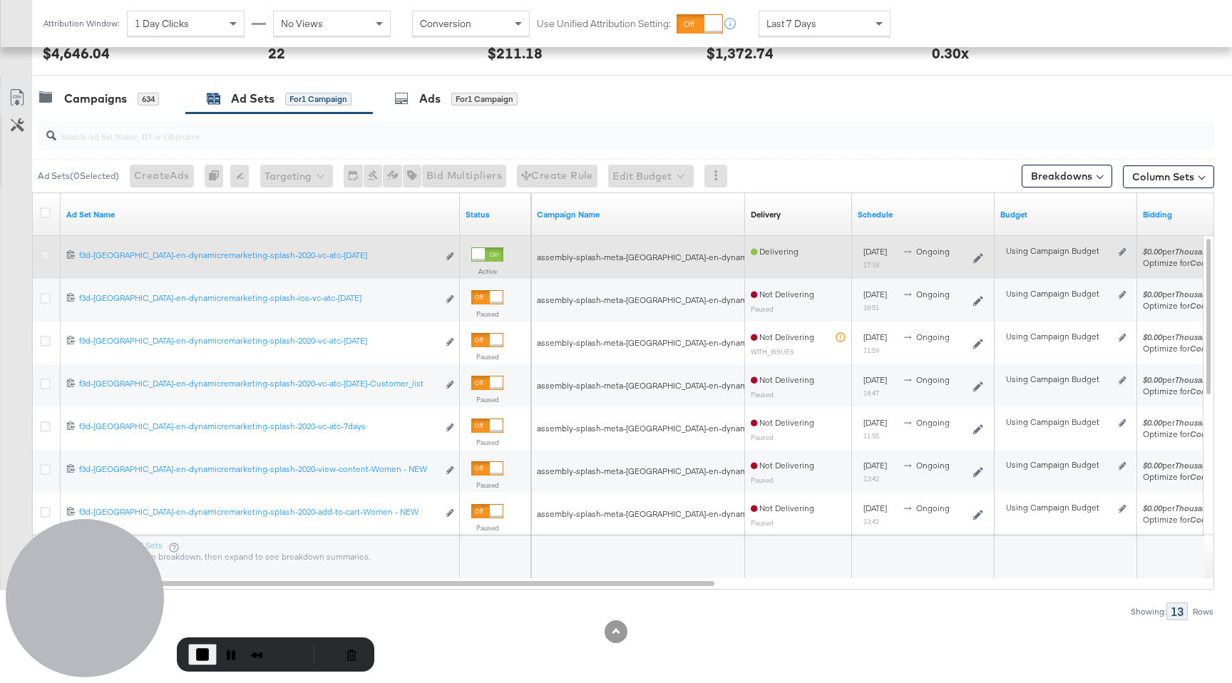
click at [46, 256] on icon at bounding box center [45, 255] width 11 height 11
click at [0, 0] on input "checkbox" at bounding box center [0, 0] width 0 height 0
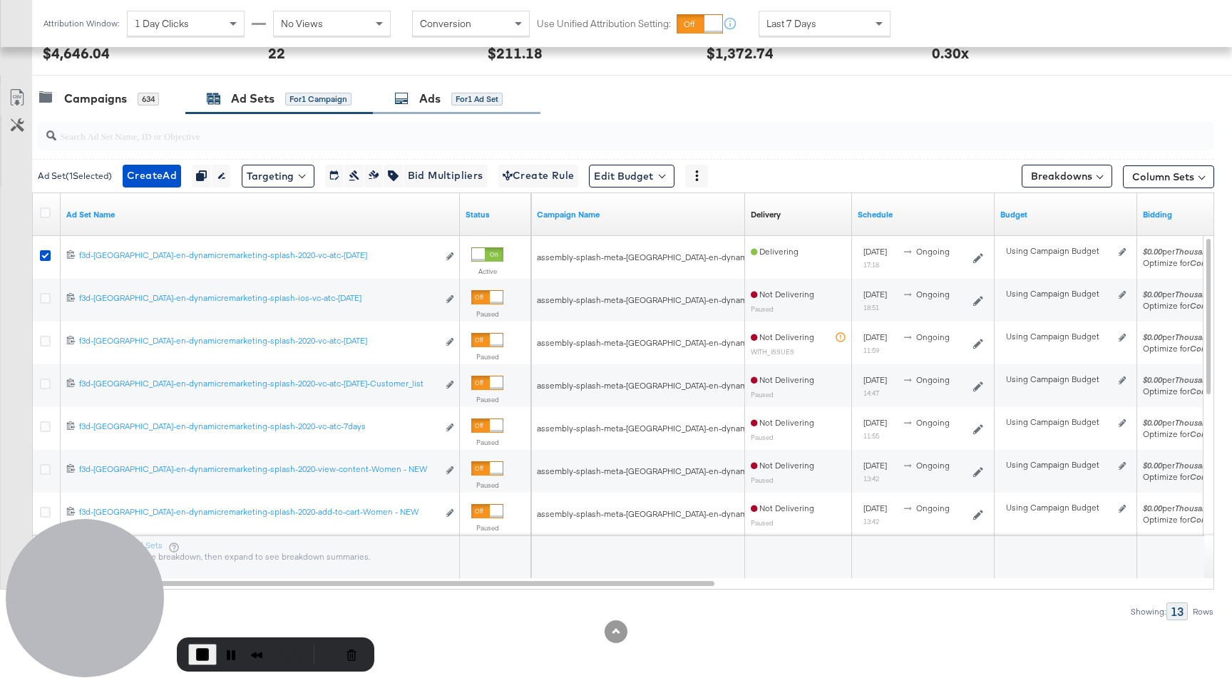
click at [472, 105] on div "Ads for 1 Ad Set" at bounding box center [448, 99] width 108 height 16
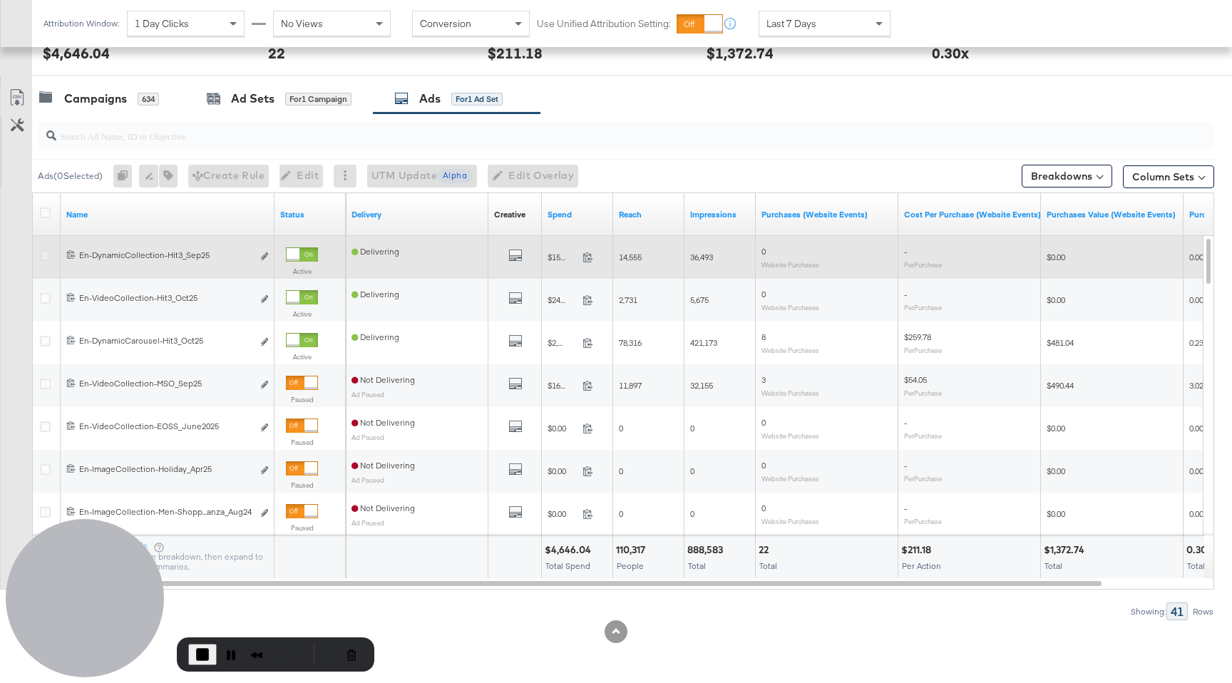
click at [41, 257] on icon at bounding box center [45, 255] width 11 height 11
click at [0, 0] on input "checkbox" at bounding box center [0, 0] width 0 height 0
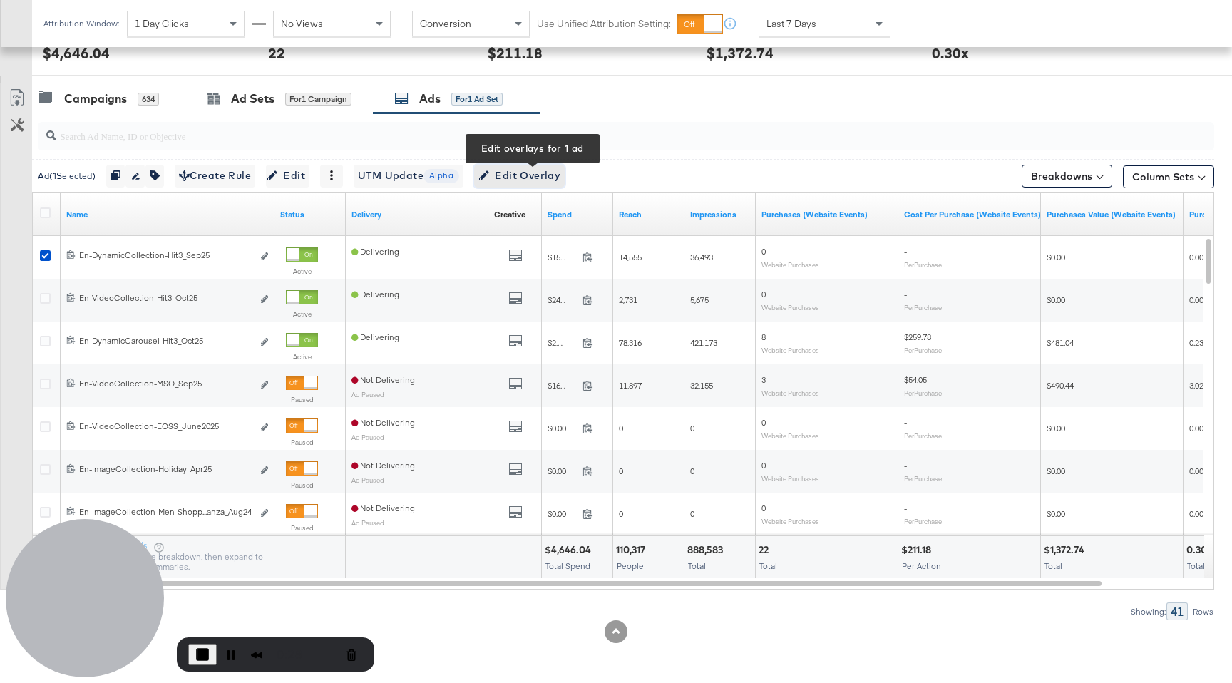
click at [555, 173] on span "Edit Overlay Edit overlays for 1 ad" at bounding box center [520, 176] width 82 height 18
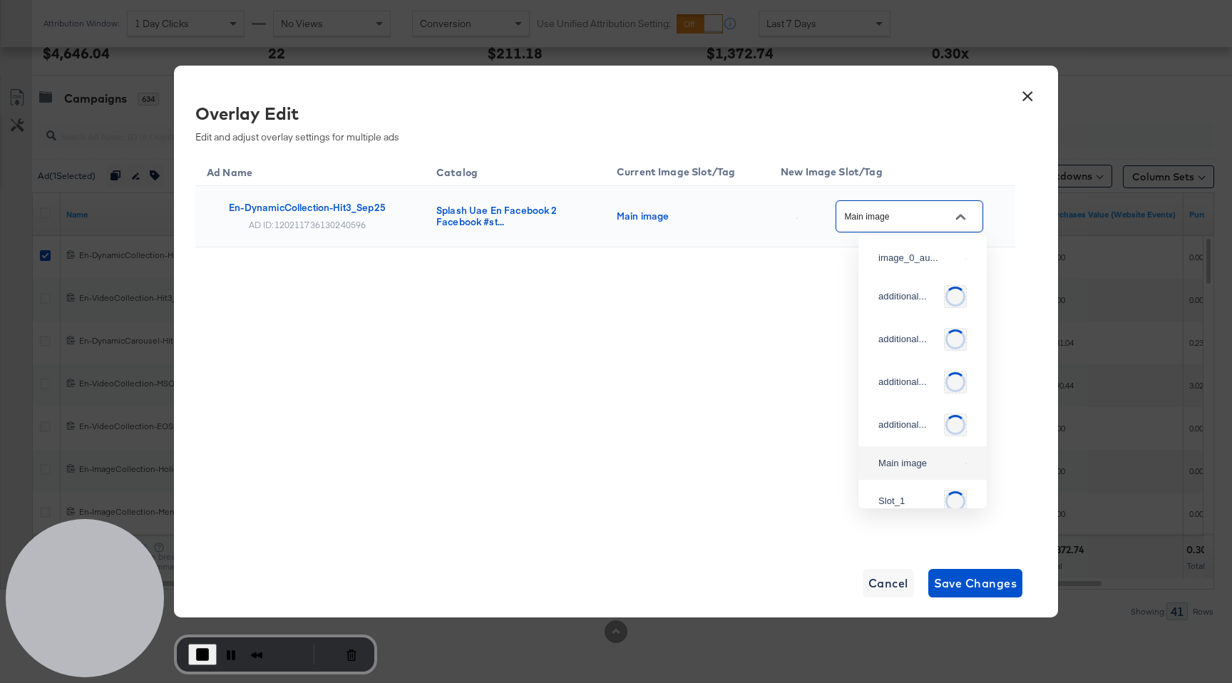
click at [913, 216] on input "Main image" at bounding box center [898, 217] width 113 height 16
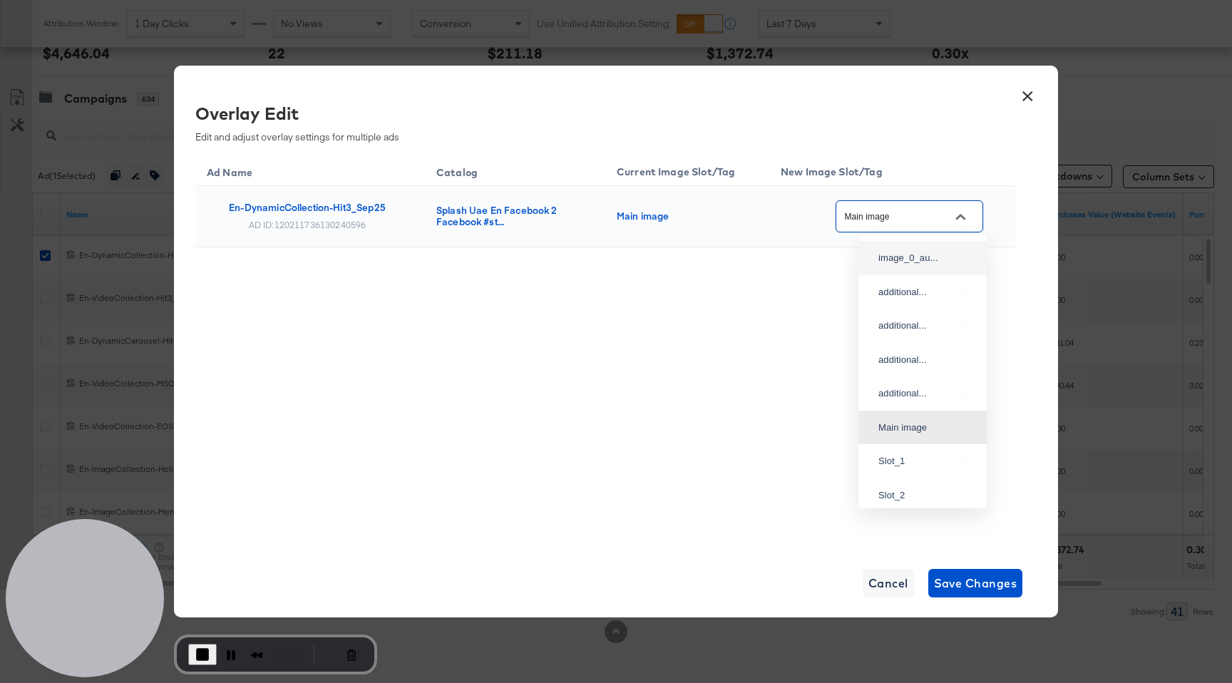
click at [1028, 95] on button "×" at bounding box center [1028, 93] width 26 height 26
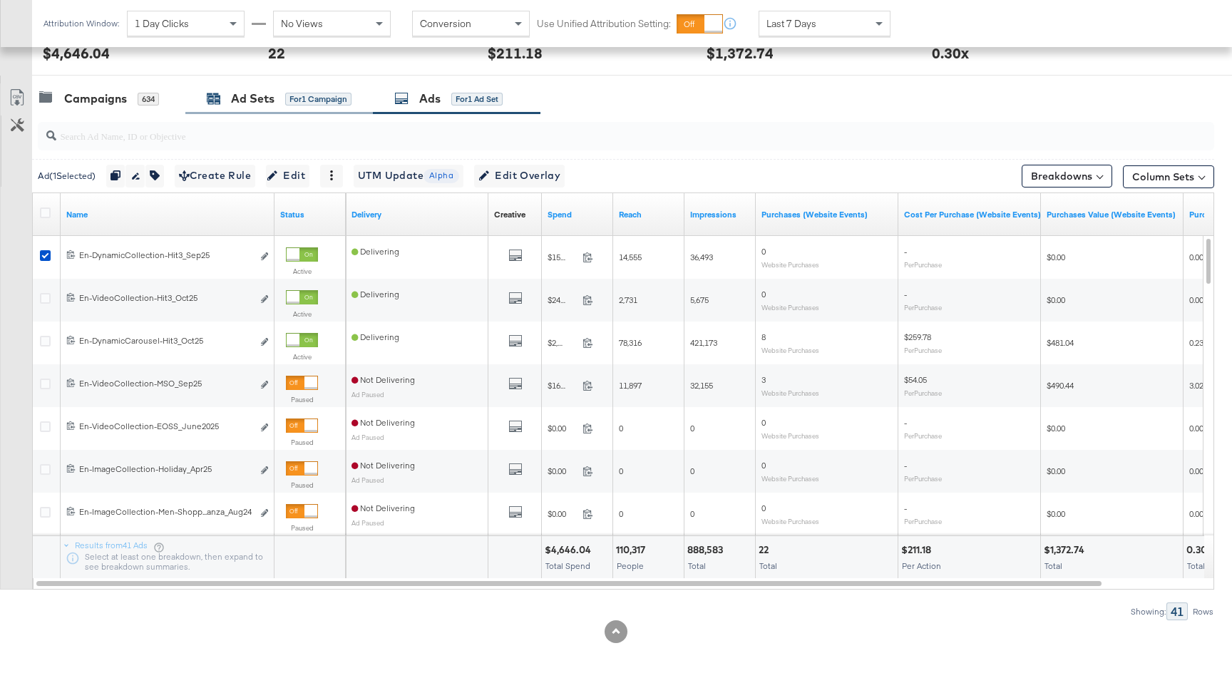
click at [283, 98] on div "Ad Sets for 1 Campaign" at bounding box center [279, 99] width 145 height 16
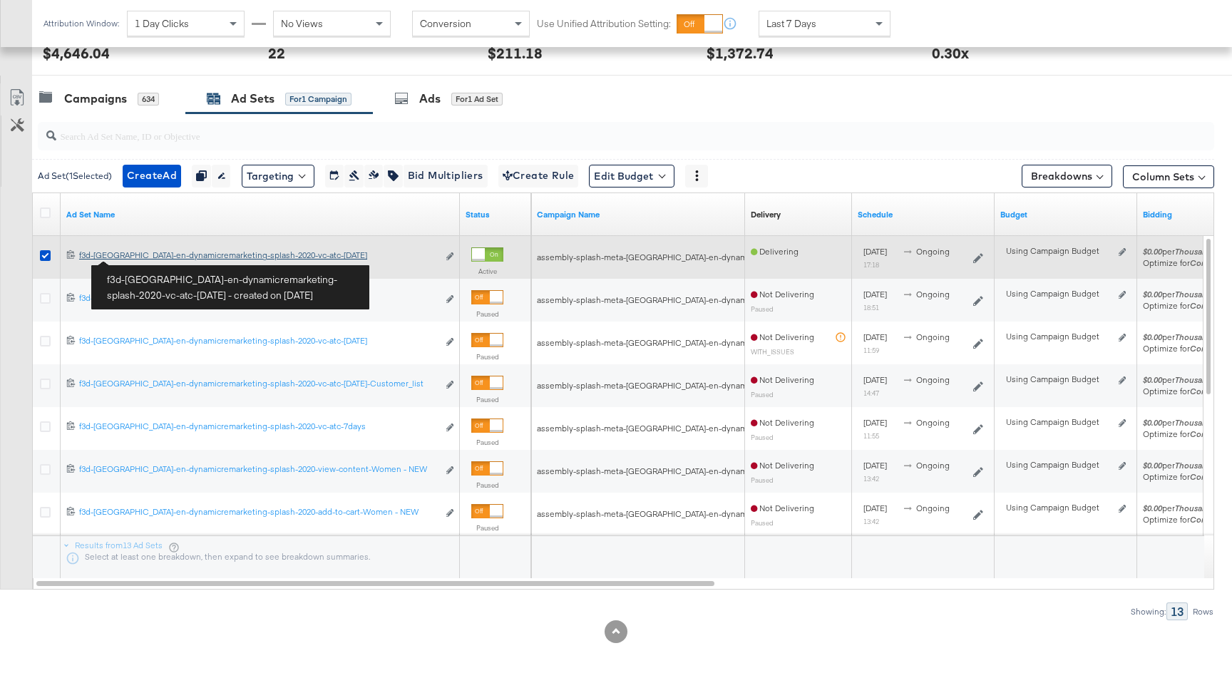
click at [145, 259] on div "f3d-uae-en-dynamicremarketing-splash-2020-vc-atc-july2020 f3d-uae-en-dynamicrem…" at bounding box center [258, 255] width 359 height 11
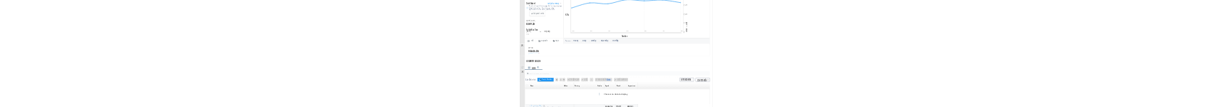
scroll to position [503, 0]
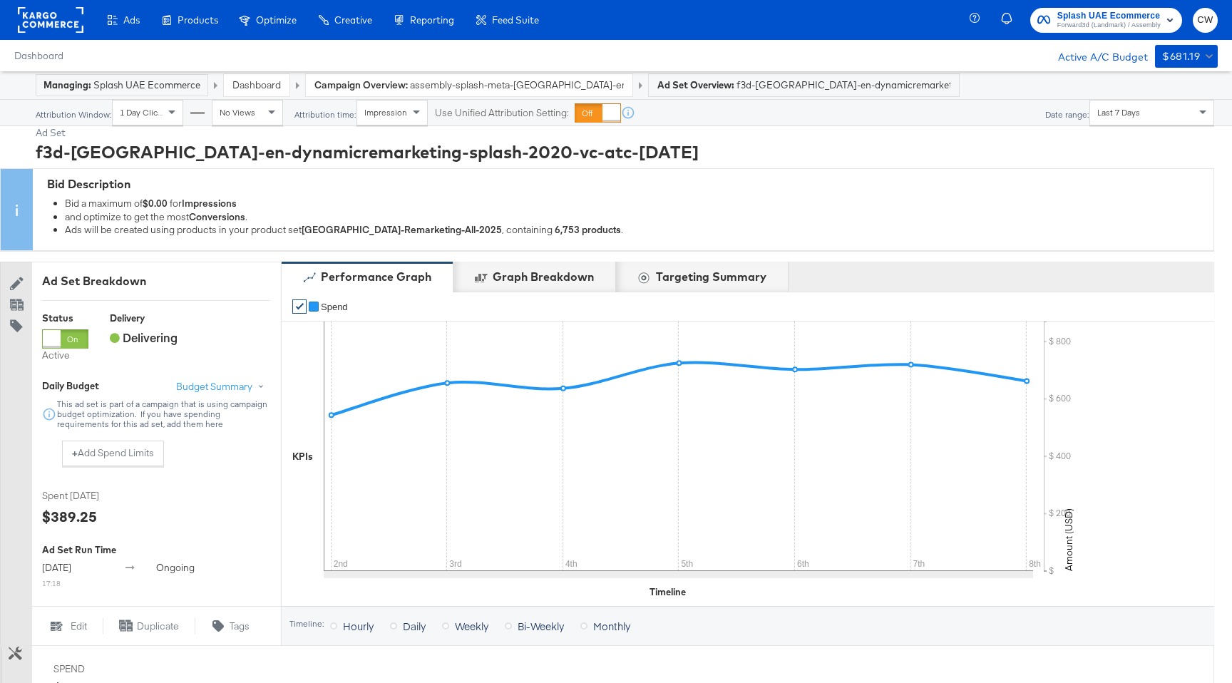
click at [270, 86] on link "Dashboard" at bounding box center [256, 84] width 48 height 13
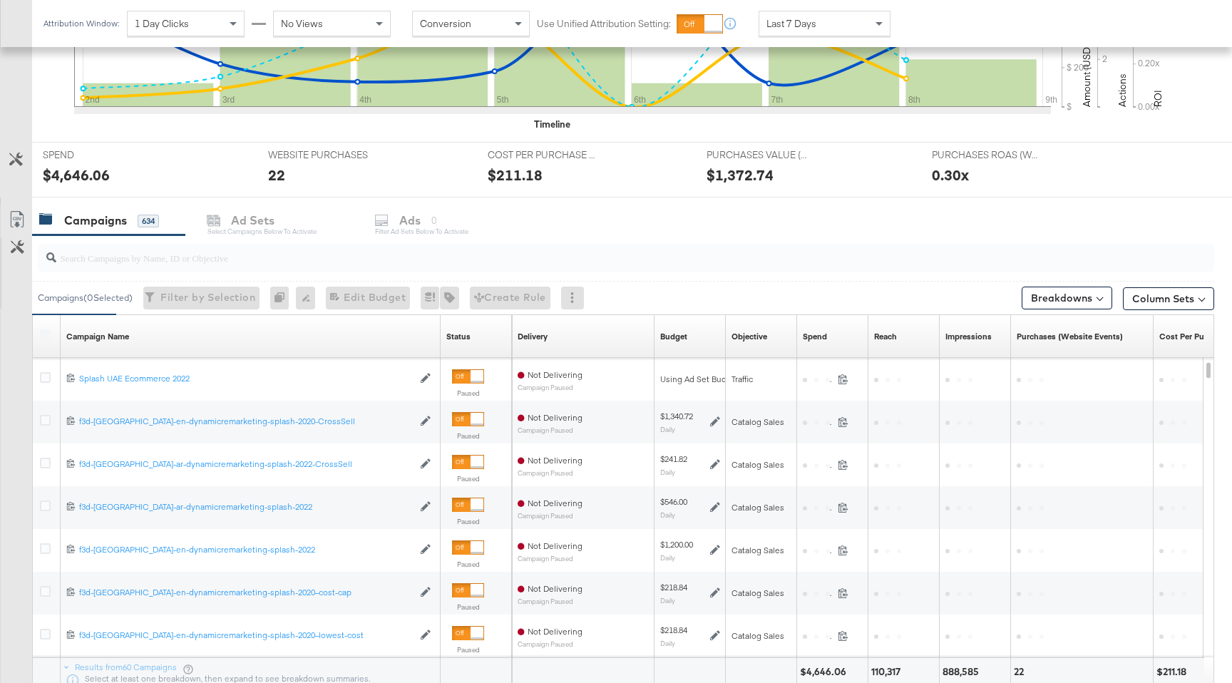
scroll to position [570, 0]
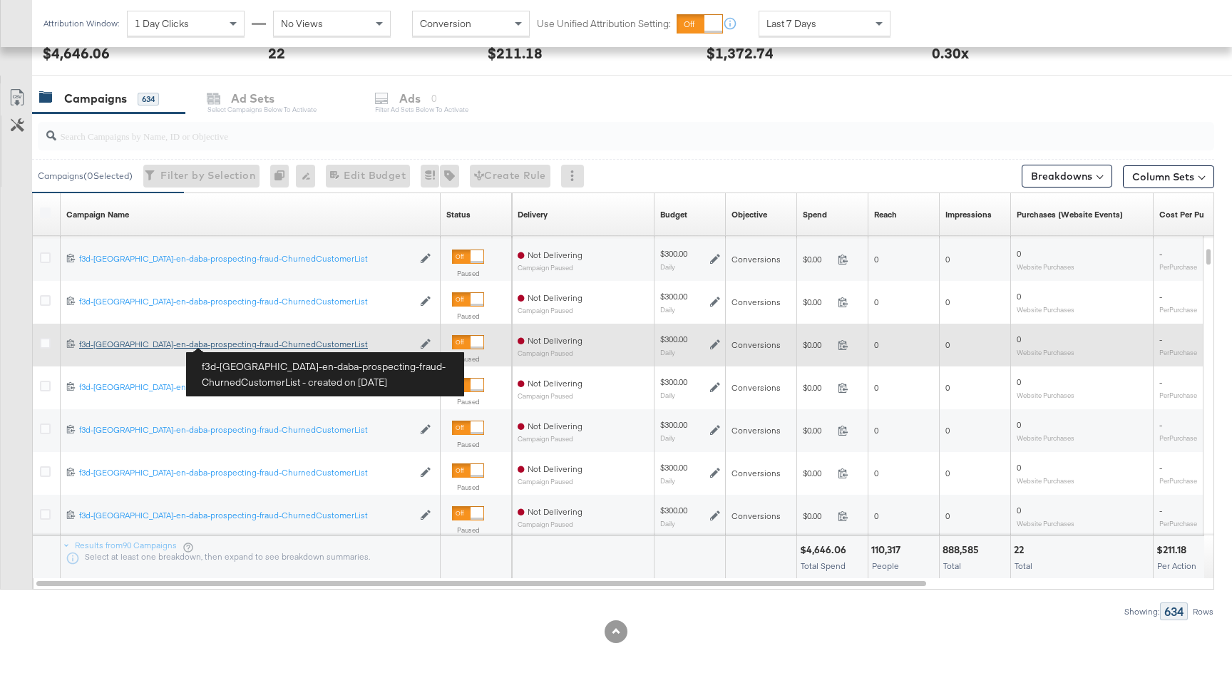
click at [240, 106] on div "f3d-uae-en-daba-prospecting-fraud-ChurnedCustomerList f3d-uae-en-daba-prospecti…" at bounding box center [246, 344] width 334 height 11
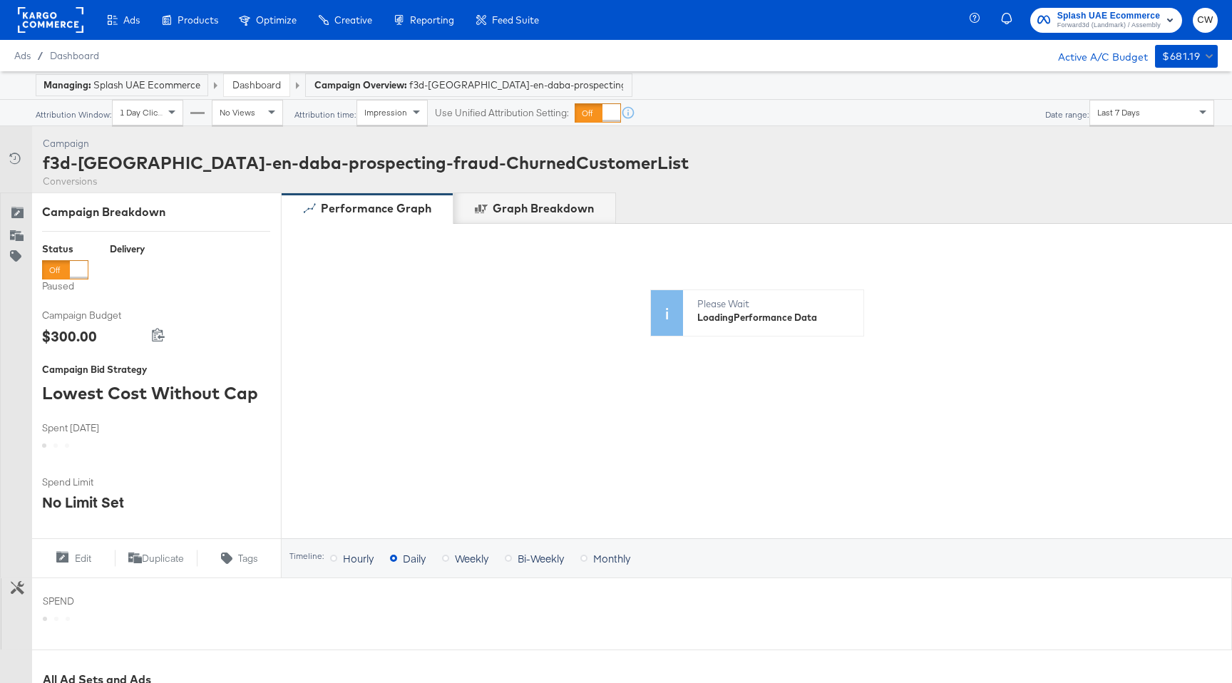
scroll to position [449, 0]
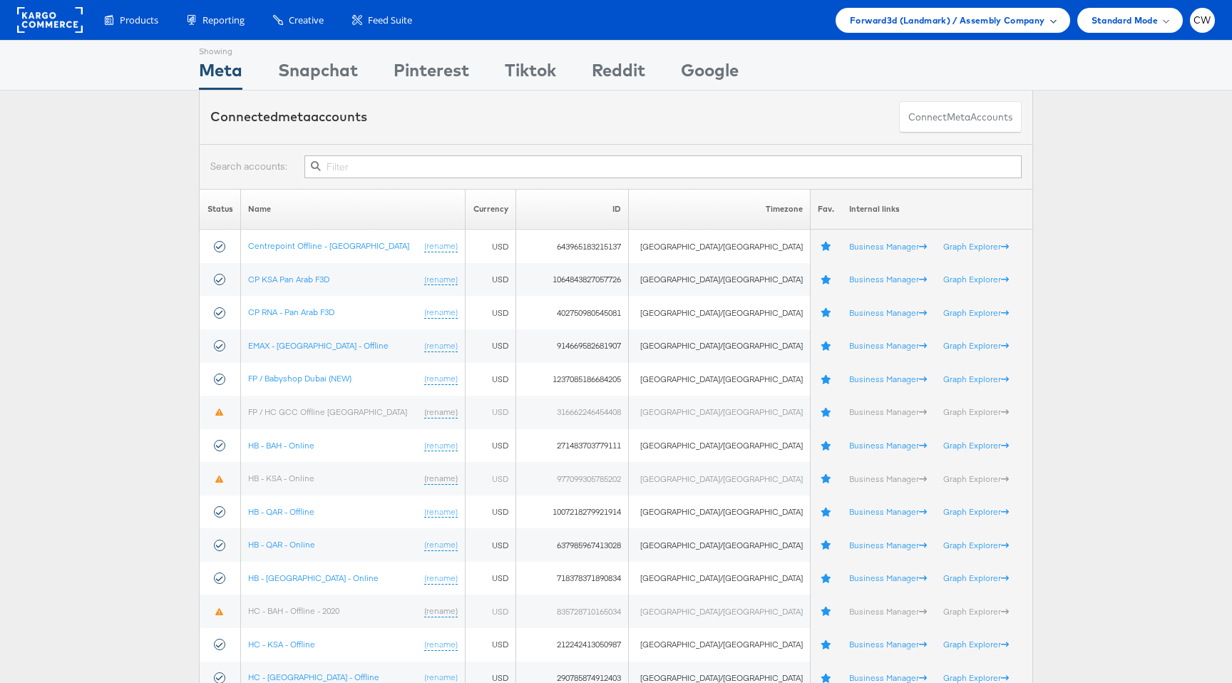
click at [949, 17] on span "Forward3d (Landmark) / Assembly Company" at bounding box center [947, 20] width 195 height 15
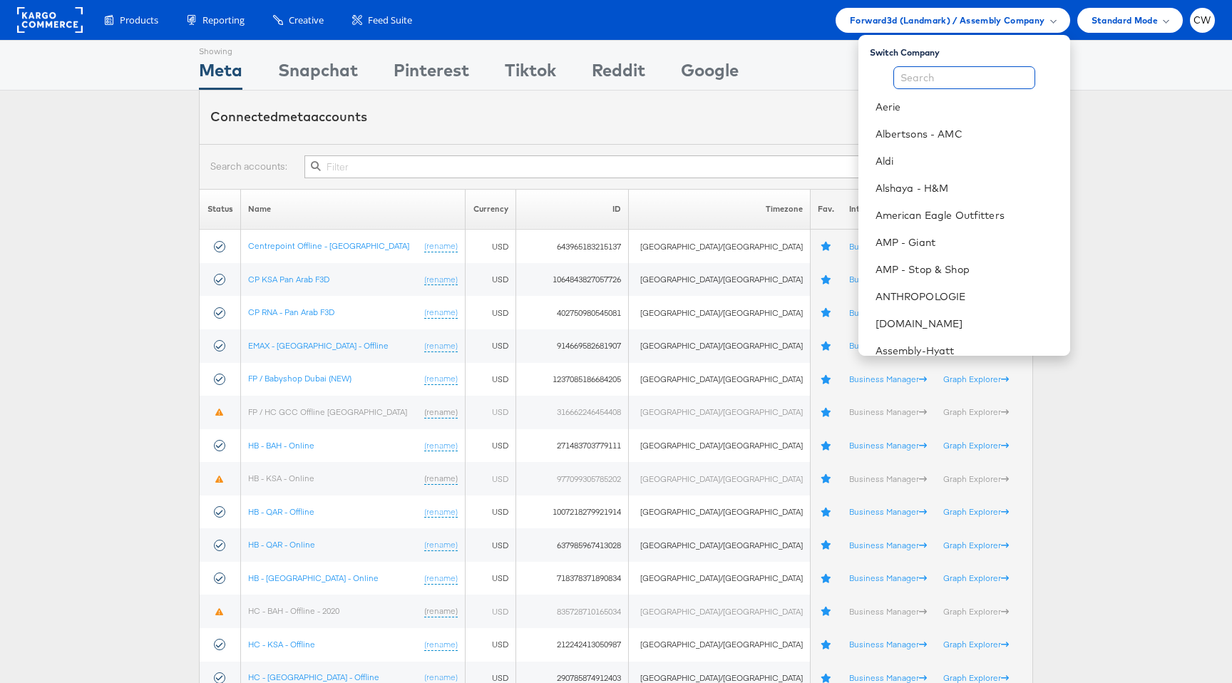
click at [936, 81] on input "text" at bounding box center [965, 77] width 142 height 23
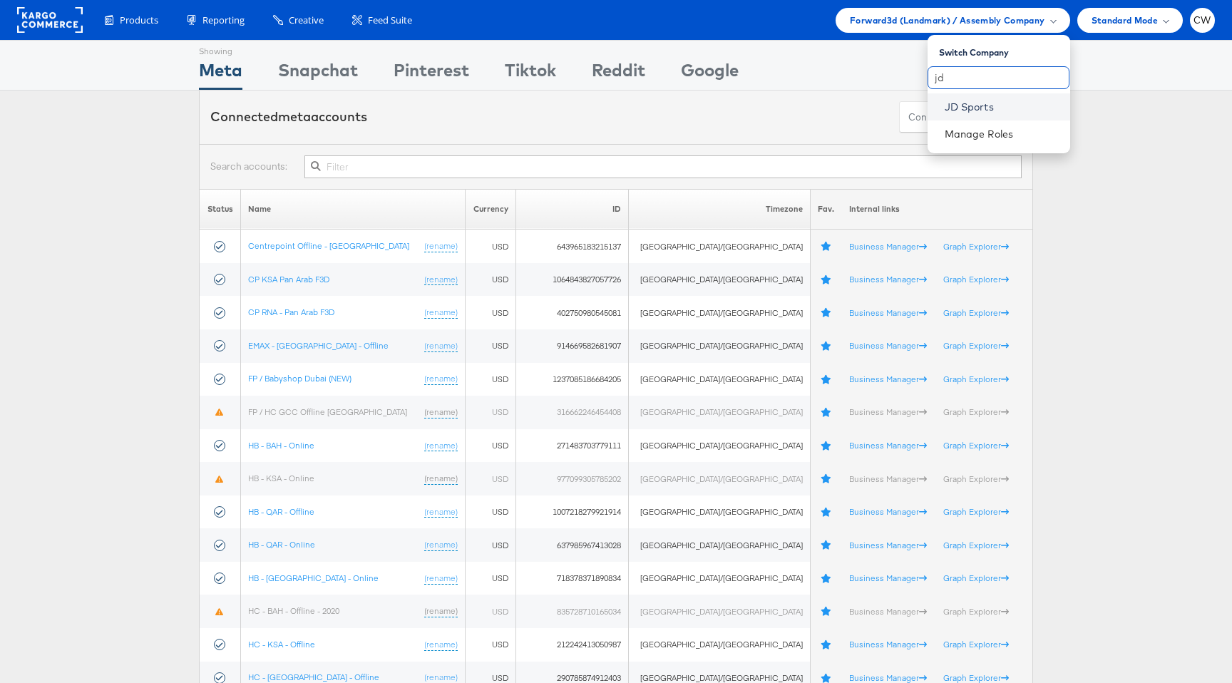
type input "jd"
click at [961, 108] on link "JD Sports" at bounding box center [1002, 107] width 114 height 14
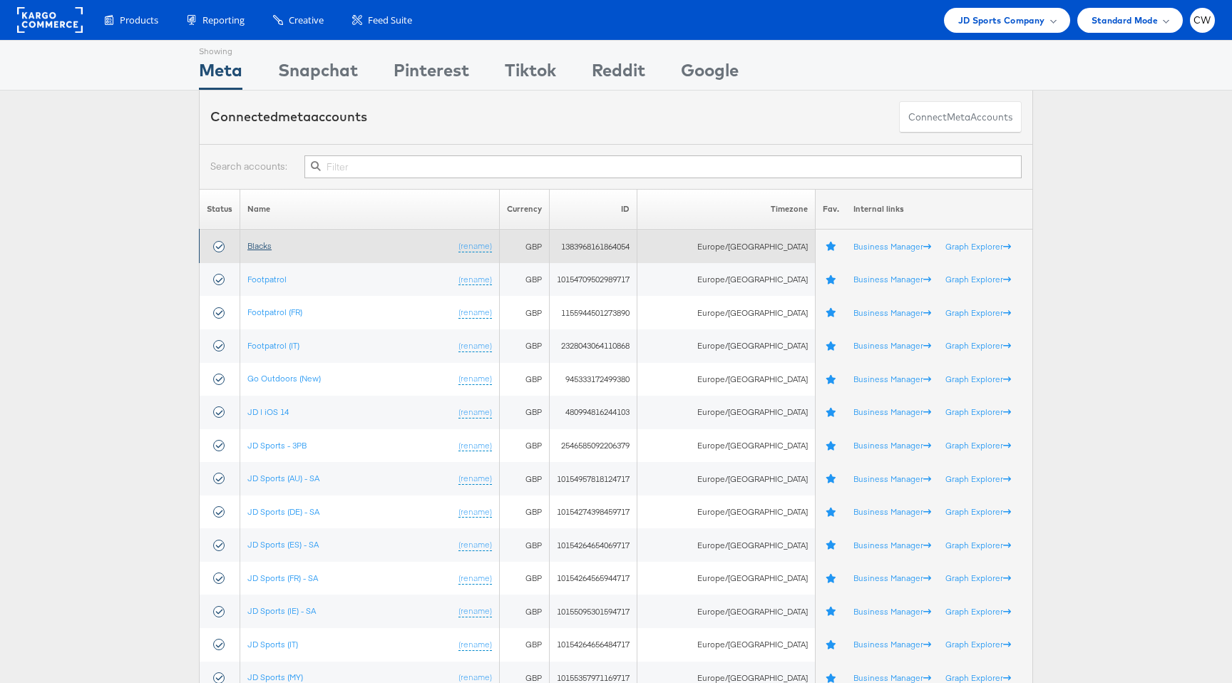
click at [268, 250] on link "Blacks" at bounding box center [259, 245] width 24 height 11
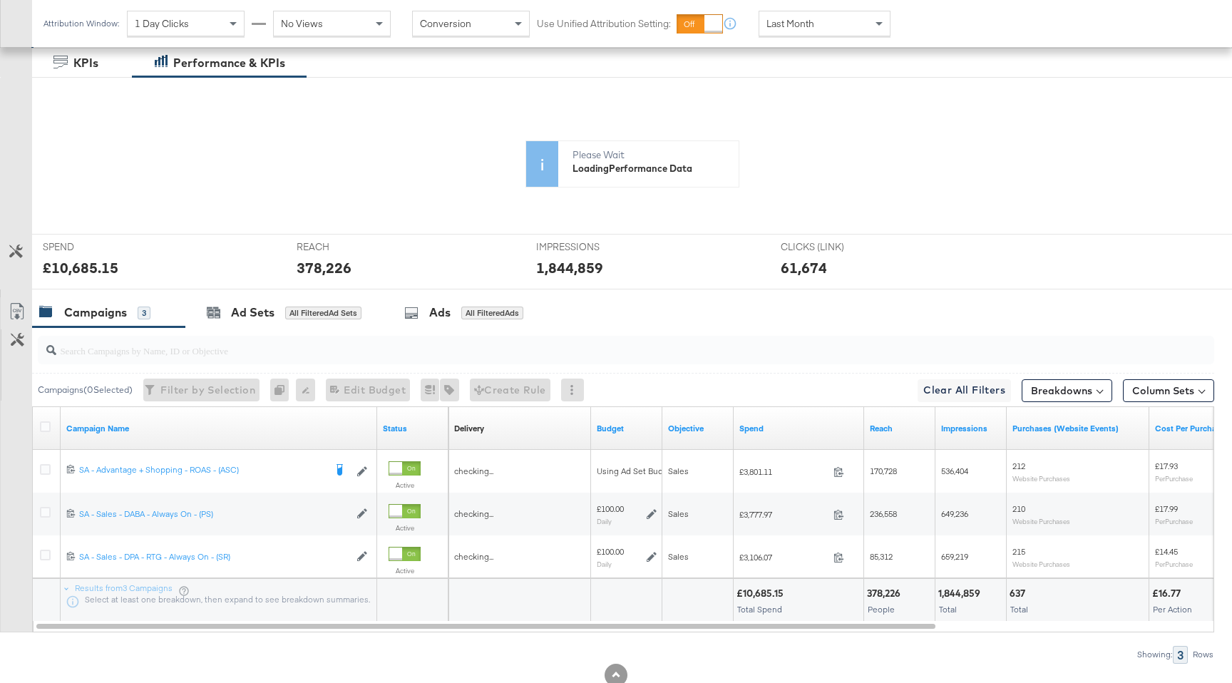
scroll to position [342, 0]
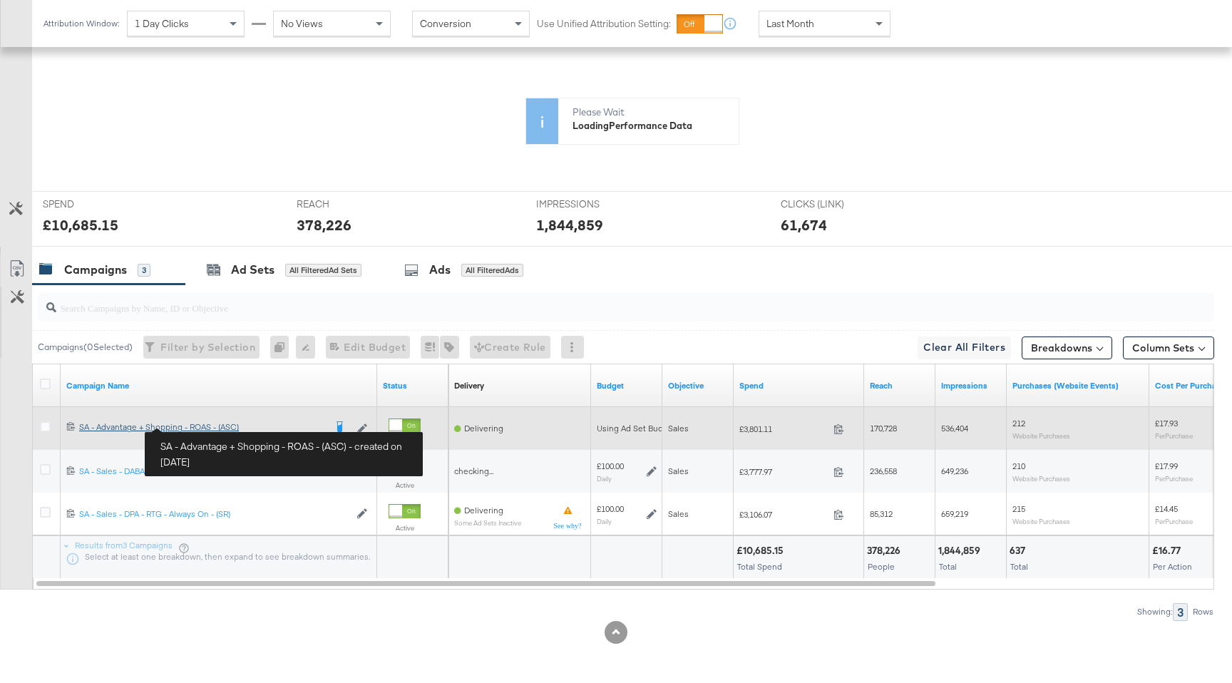
click at [198, 426] on div "SA - Advantage + Shopping - ROAS - (ASC) SA - Advantage + Shopping - ROAS - (AS…" at bounding box center [201, 426] width 245 height 11
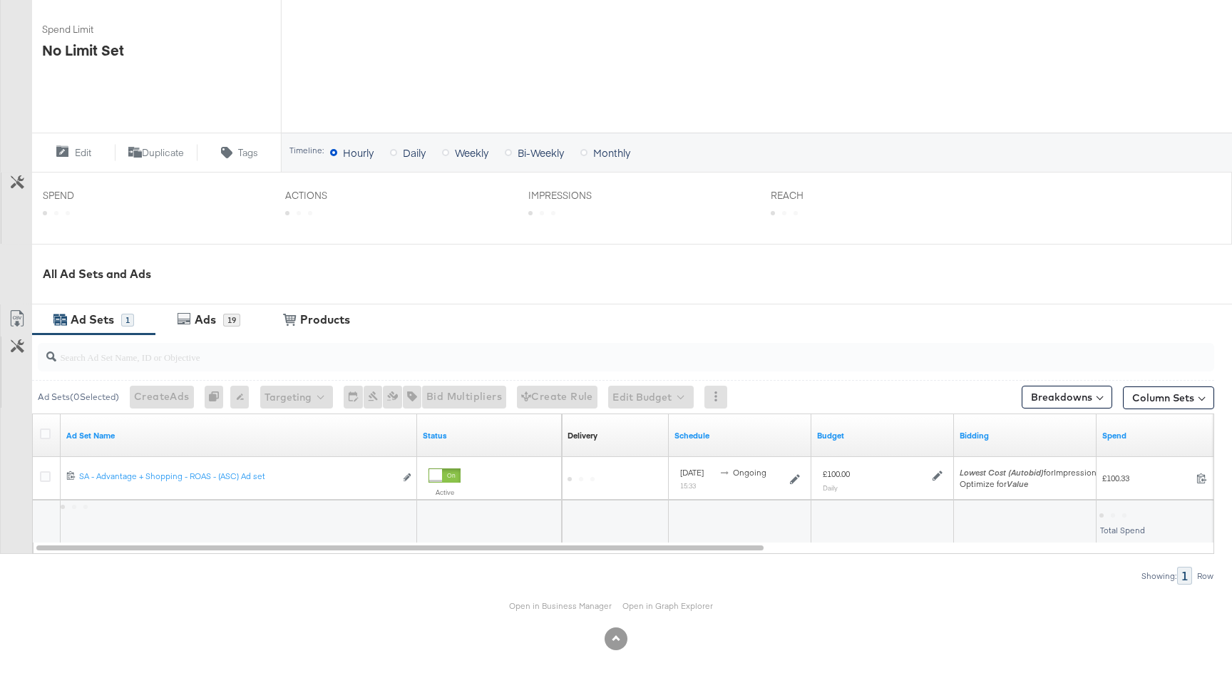
scroll to position [407, 0]
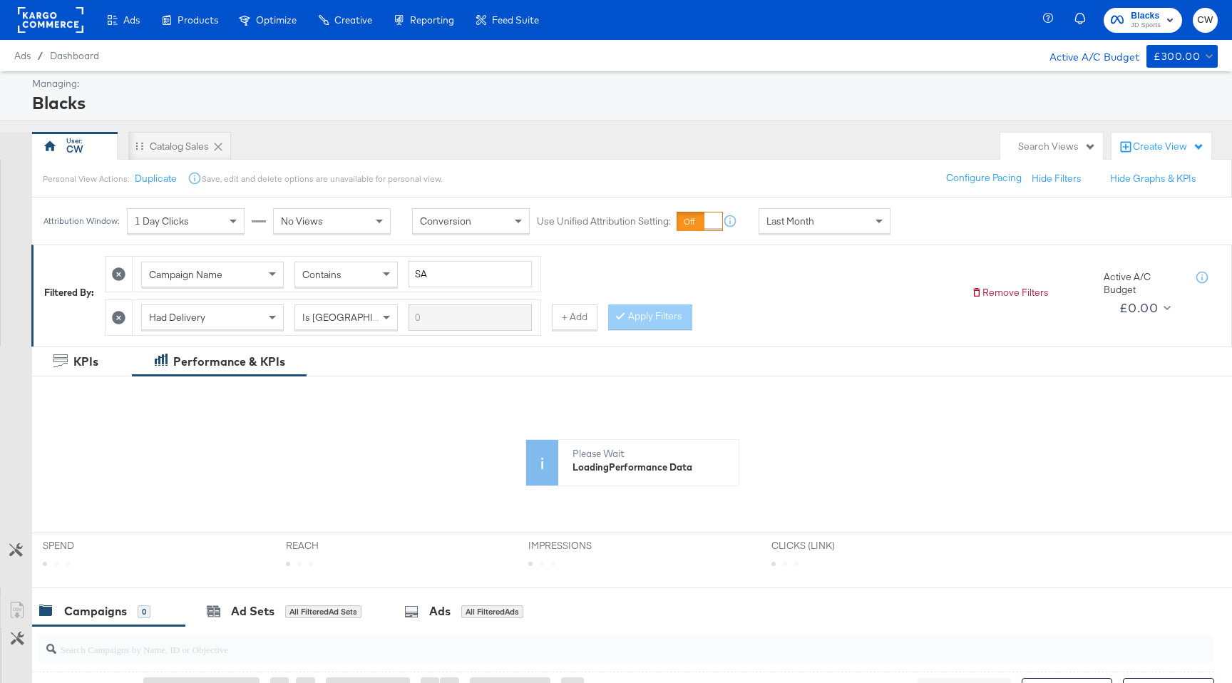
click at [26, 18] on rect at bounding box center [51, 20] width 66 height 26
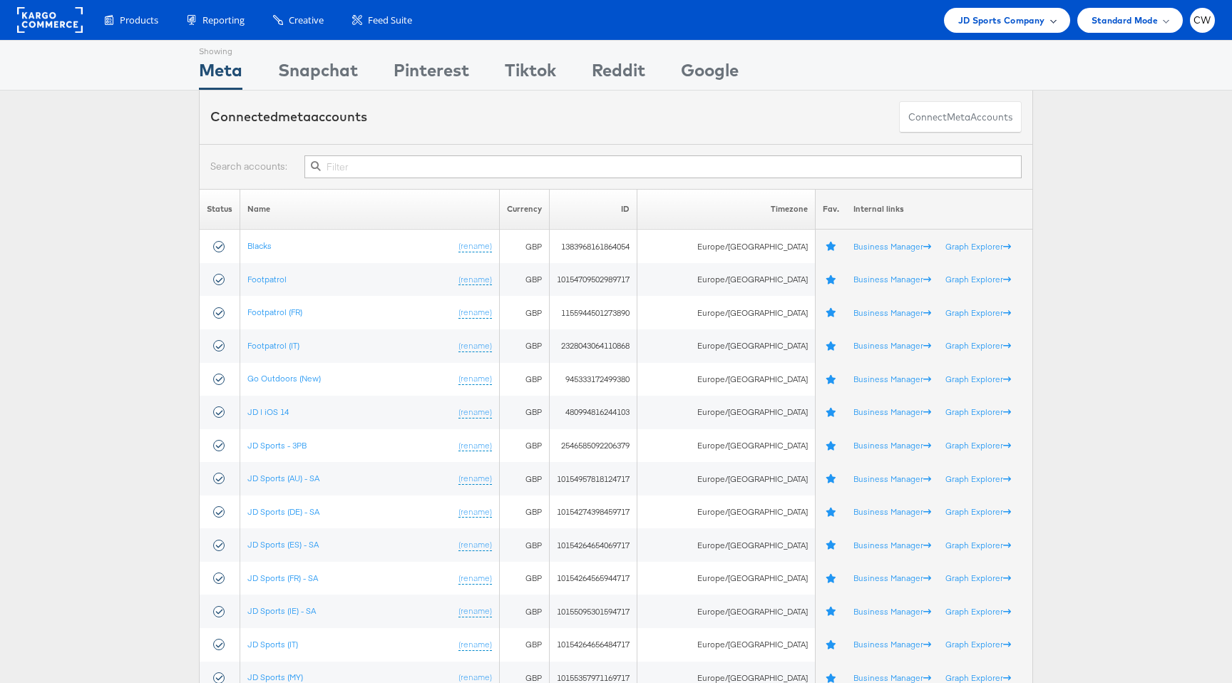
click at [991, 21] on span "JD Sports Company" at bounding box center [1002, 20] width 87 height 15
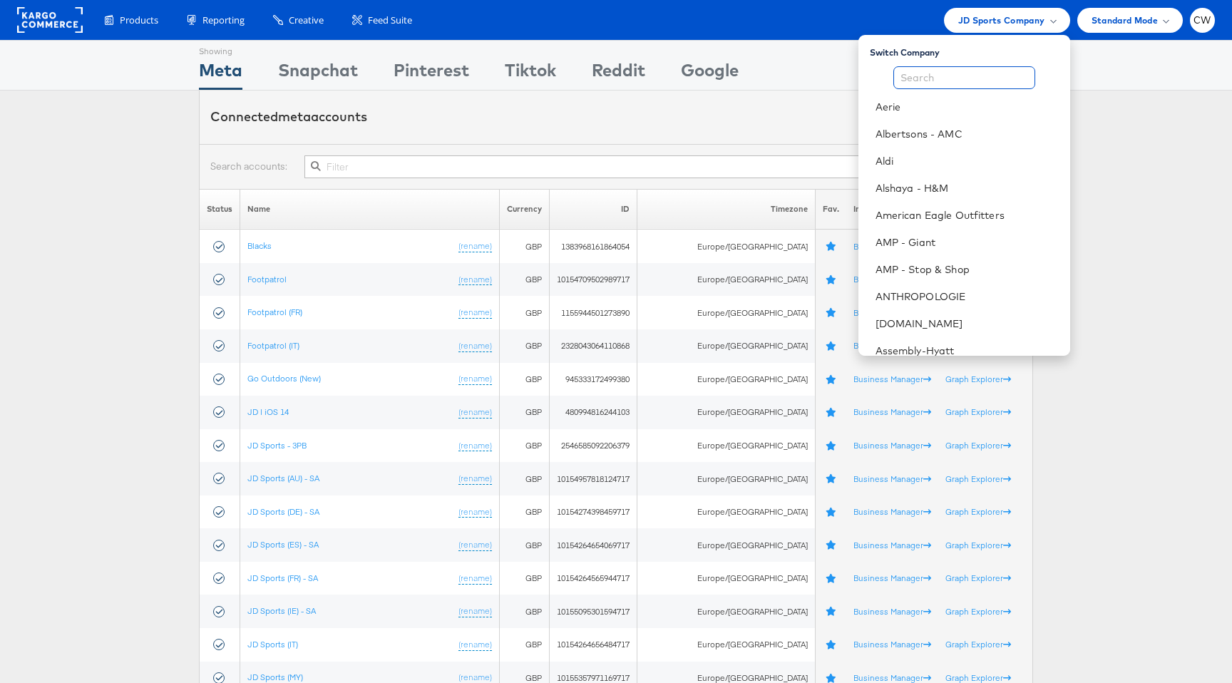
click at [991, 78] on input "text" at bounding box center [965, 77] width 142 height 23
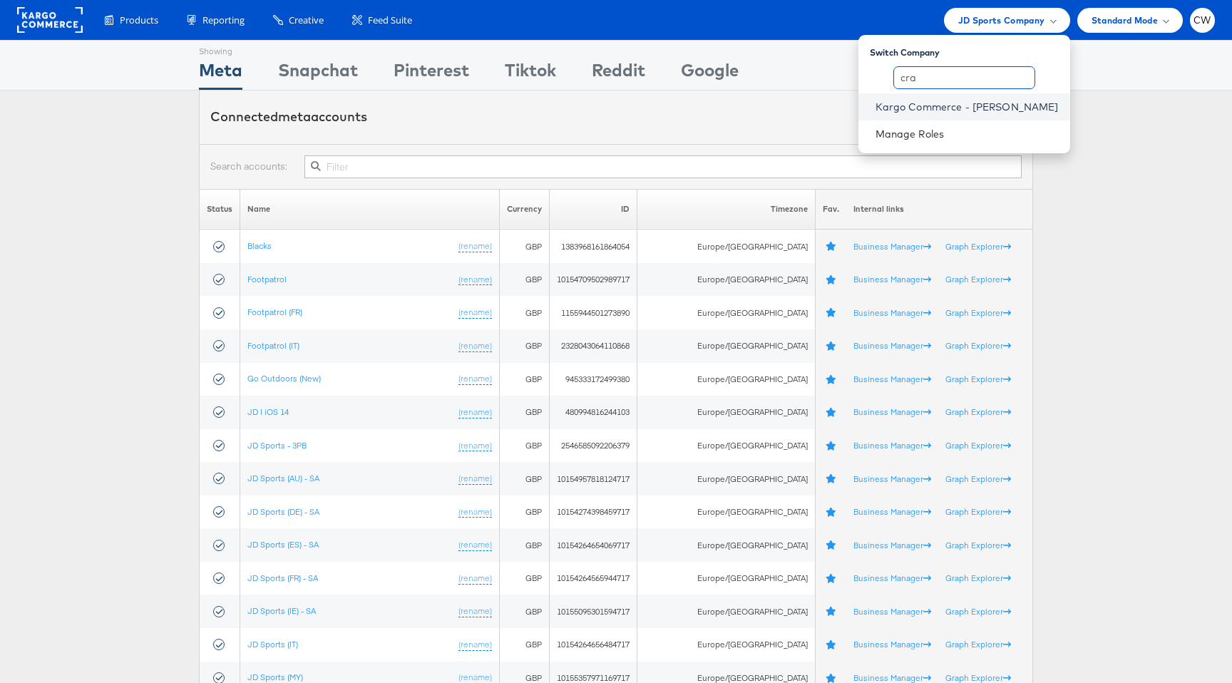
type input "cra"
click at [996, 110] on link "Kargo Commerce - Craig Wilmott" at bounding box center [967, 107] width 183 height 14
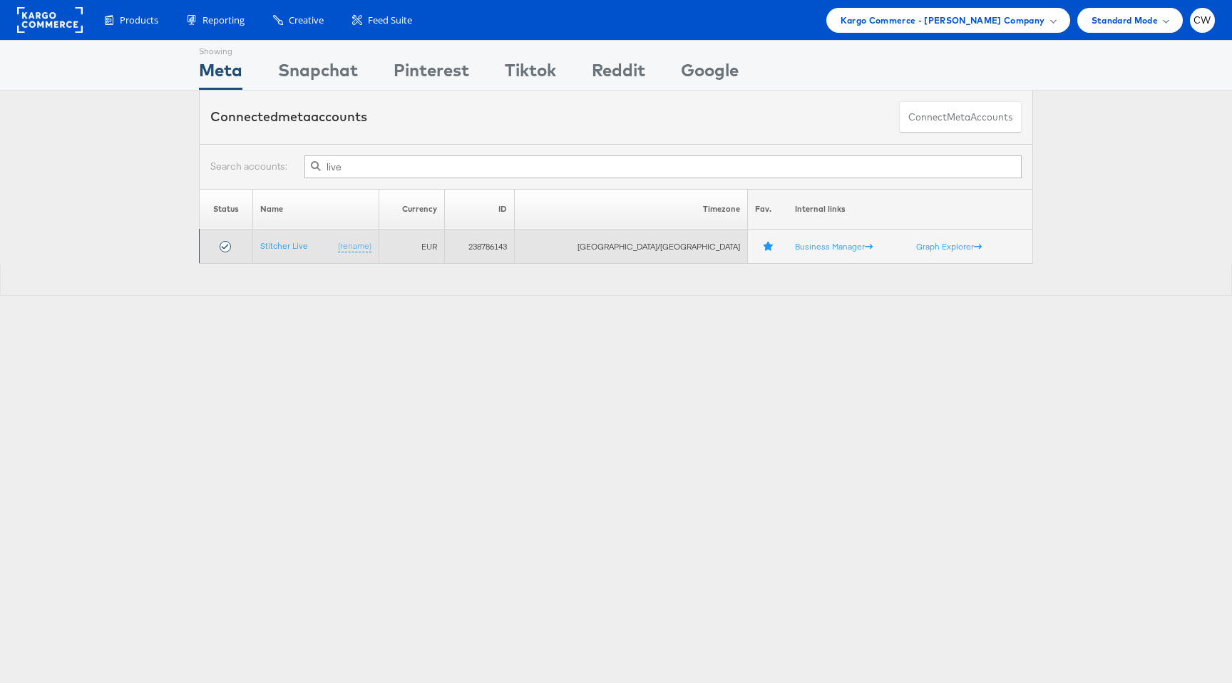
type input "live"
click at [300, 262] on td "Stitcher Live (rename)" at bounding box center [315, 247] width 126 height 34
click at [300, 245] on link "Stitcher Live" at bounding box center [284, 245] width 48 height 11
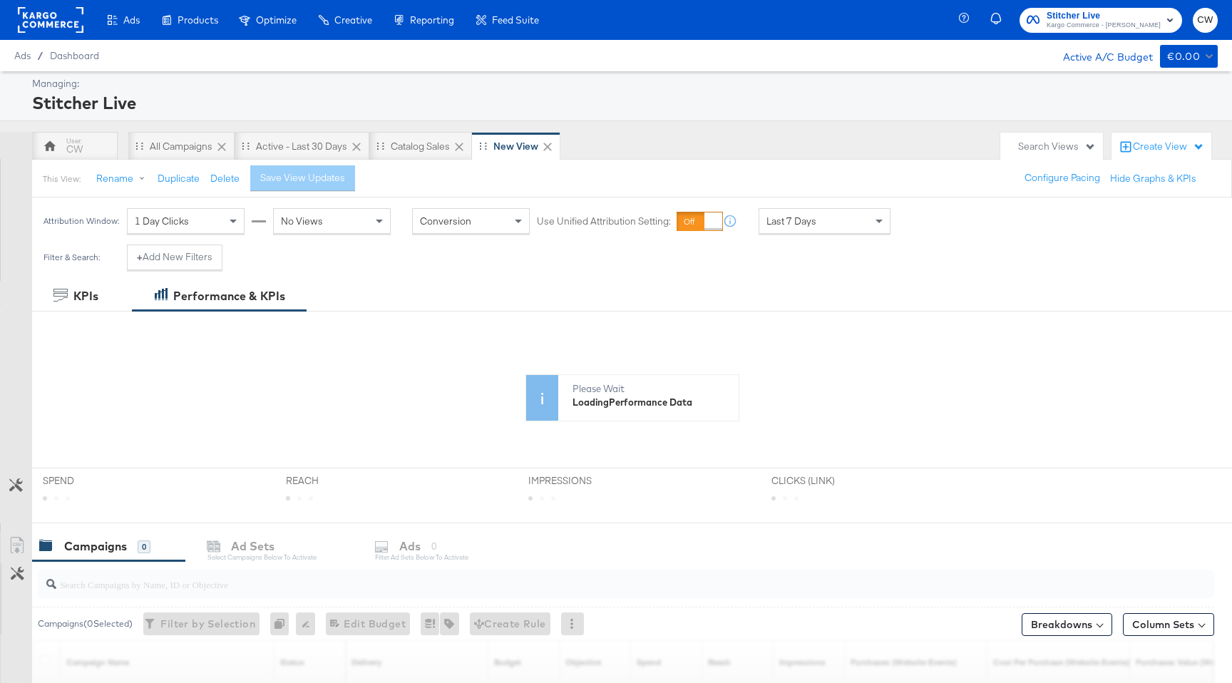
scroll to position [247, 0]
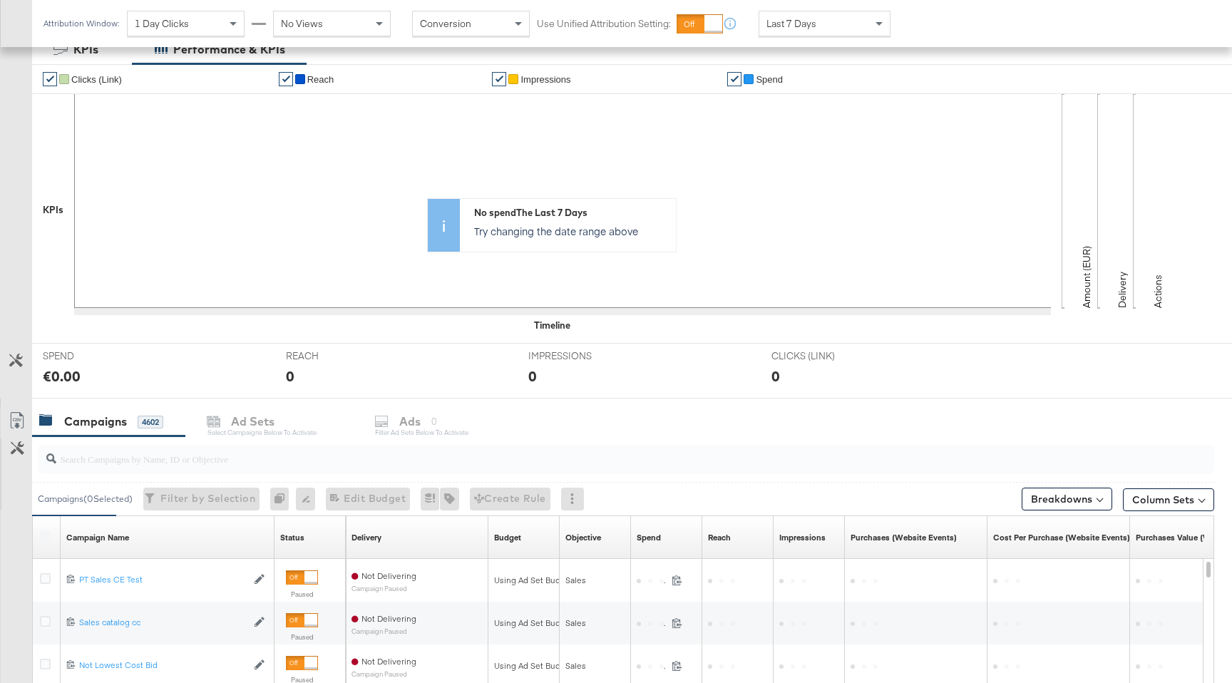
click at [252, 446] on input "search" at bounding box center [581, 453] width 1051 height 28
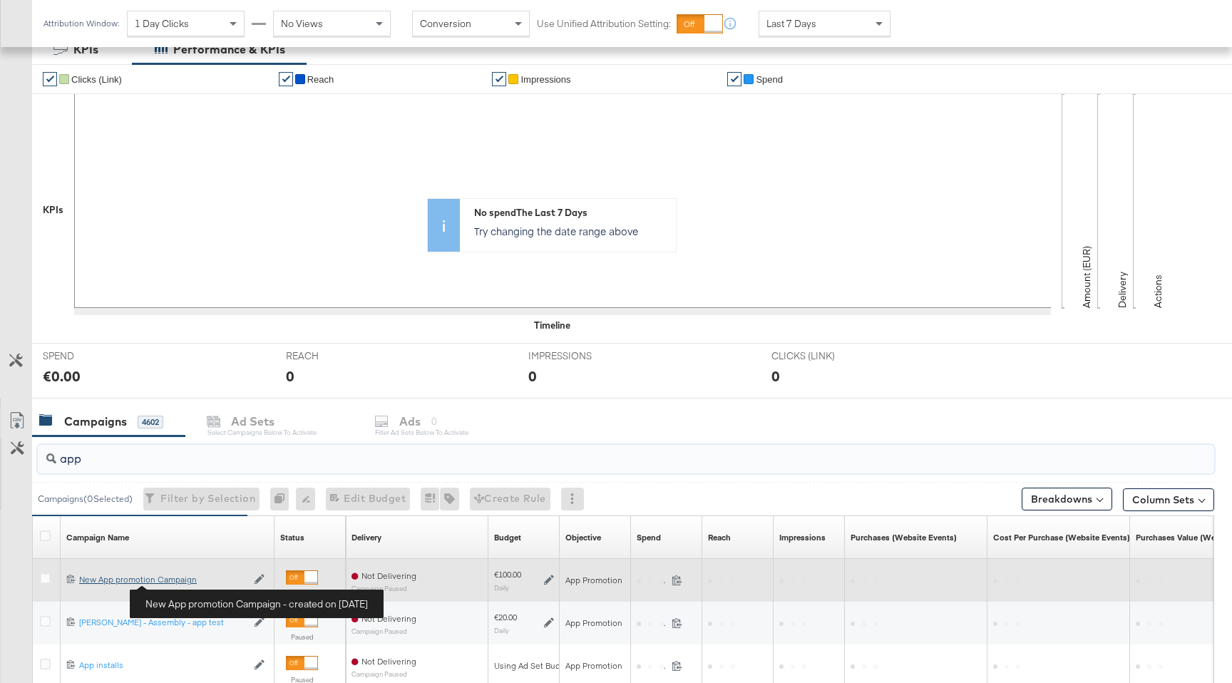
type input "app"
click at [180, 581] on div "New App promotion Campaign New App promotion Campaign" at bounding box center [163, 579] width 168 height 11
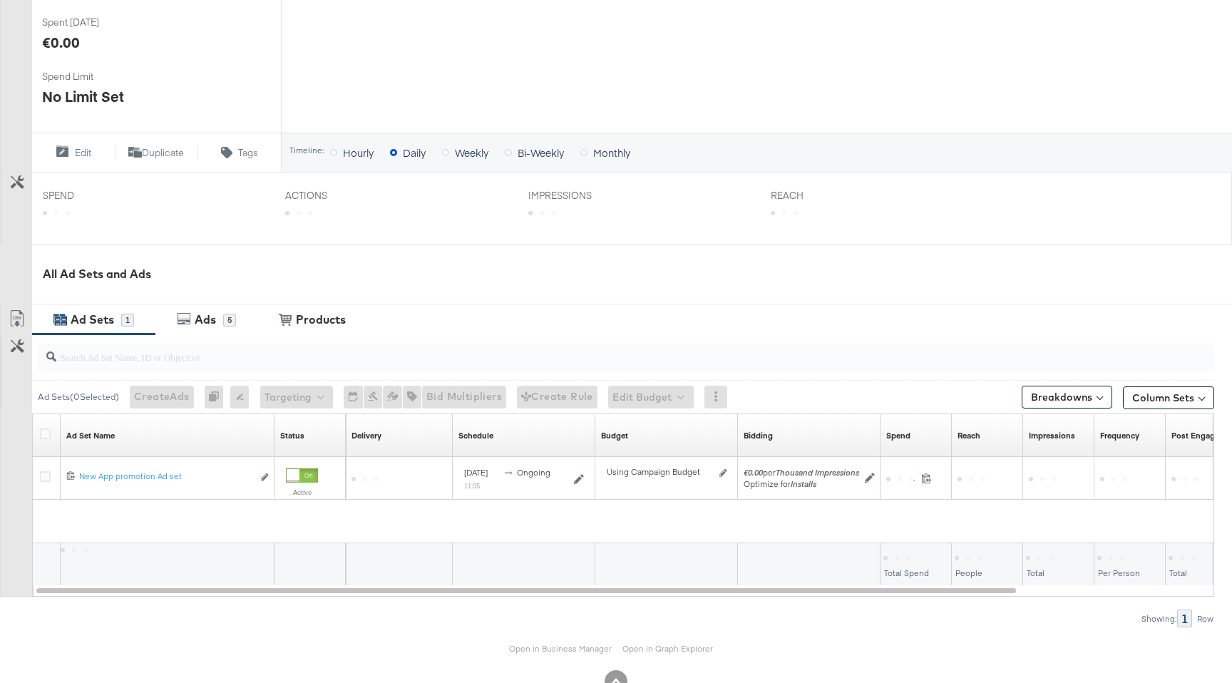
scroll to position [404, 0]
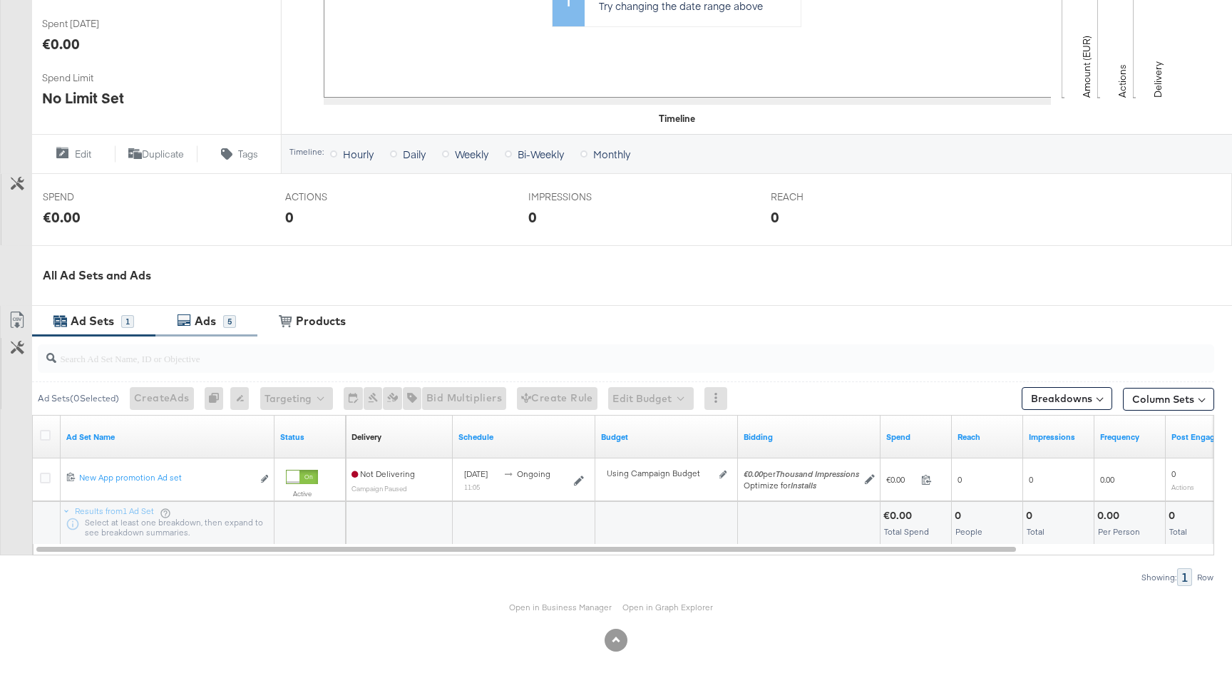
click at [218, 326] on div "Ads" at bounding box center [207, 321] width 32 height 16
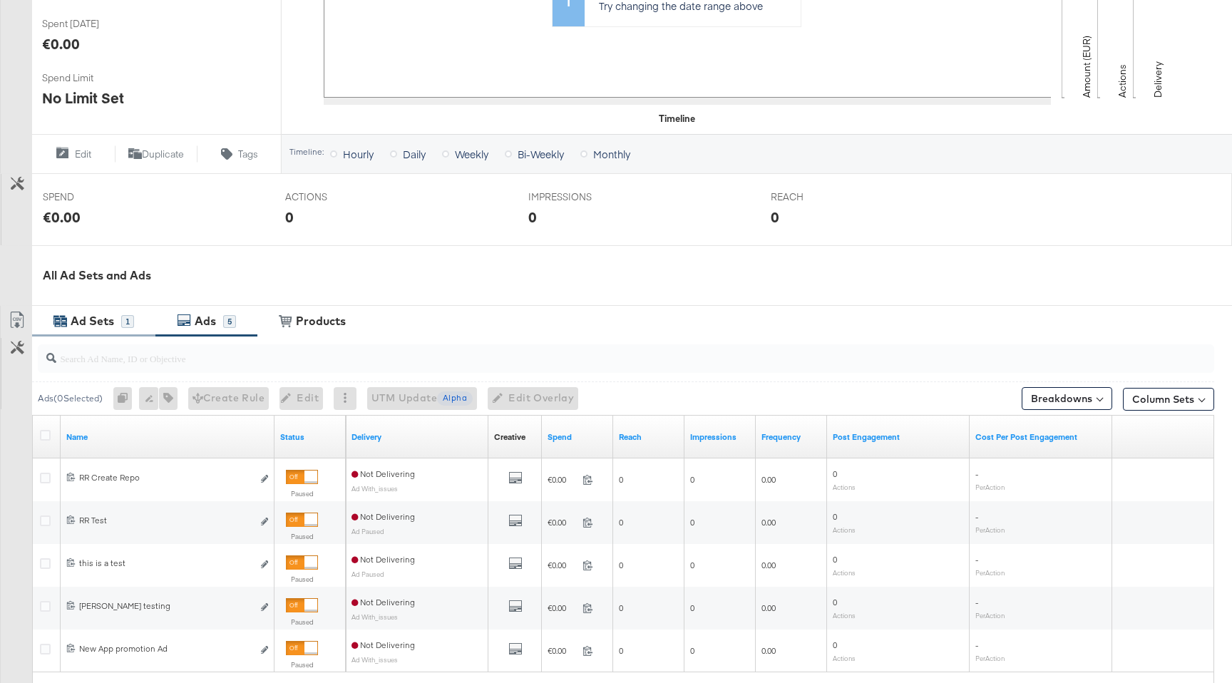
click at [91, 336] on div "Ad Sets 1" at bounding box center [93, 321] width 123 height 31
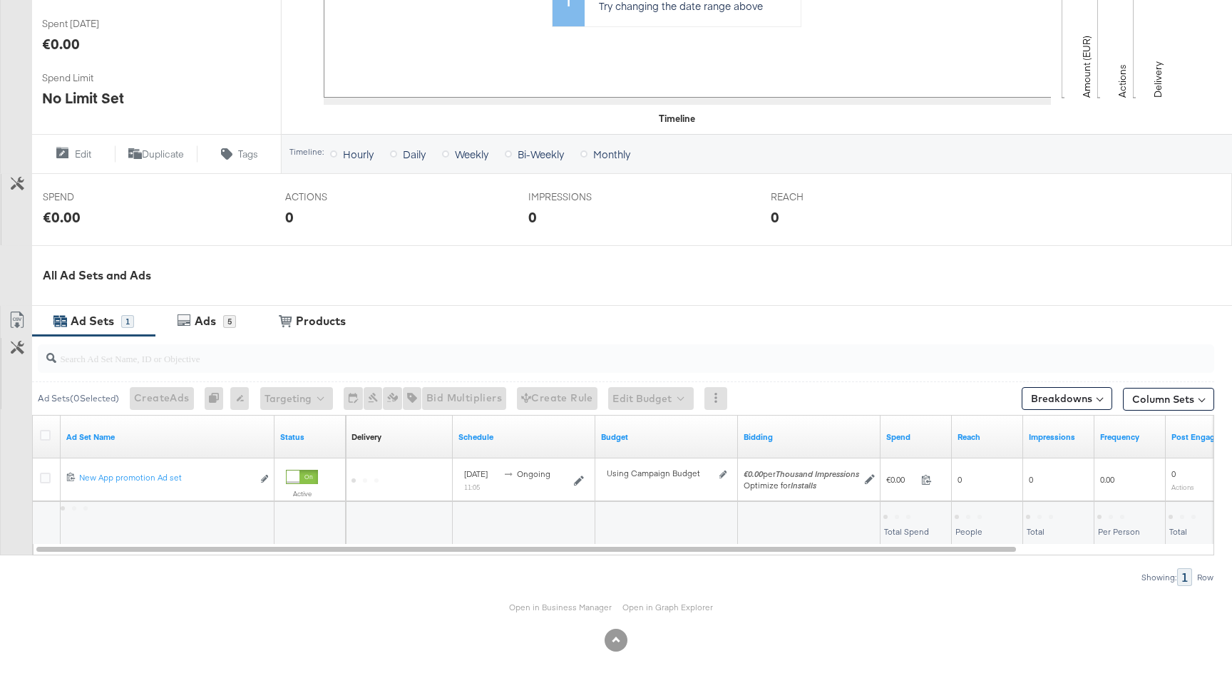
click at [91, 333] on div "Ad Sets 1" at bounding box center [93, 321] width 123 height 31
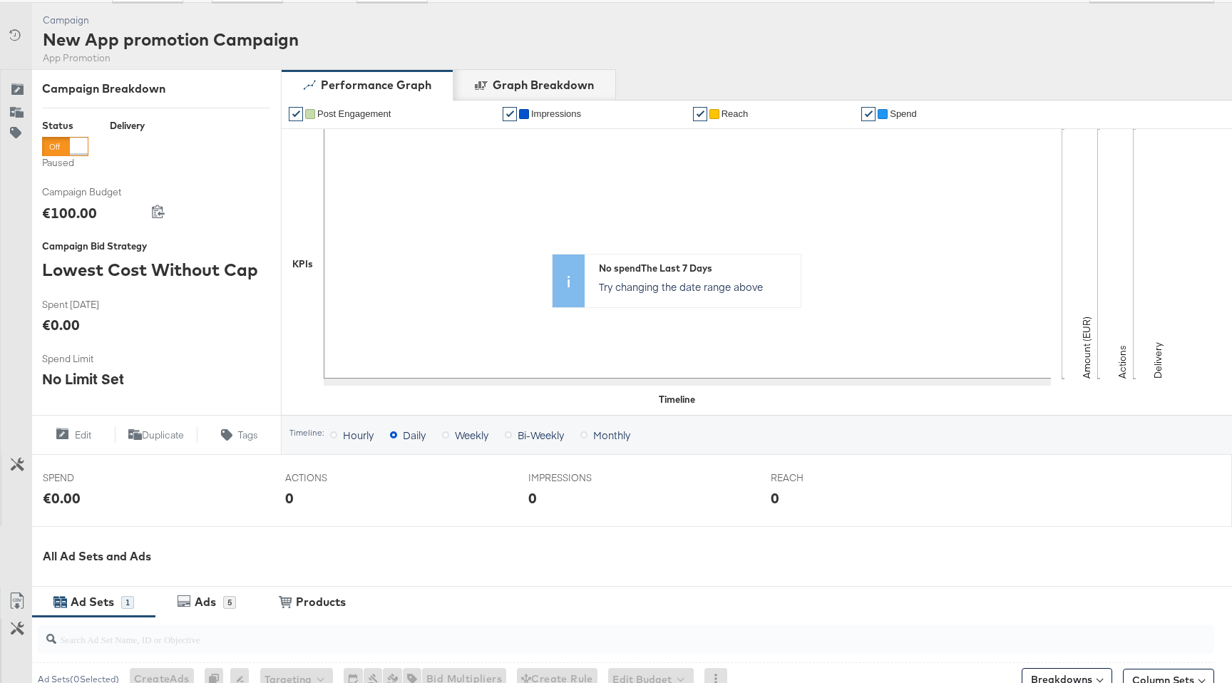
scroll to position [0, 0]
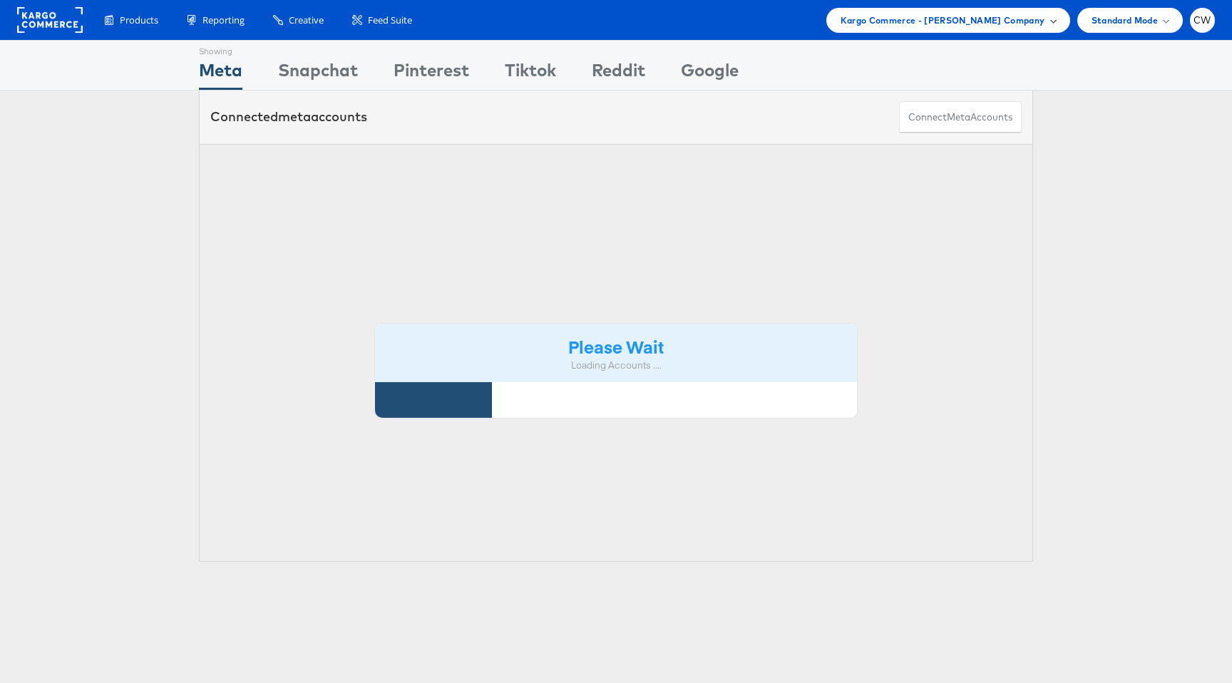
click at [910, 19] on span "Kargo Commerce - [PERSON_NAME] Company" at bounding box center [943, 20] width 205 height 15
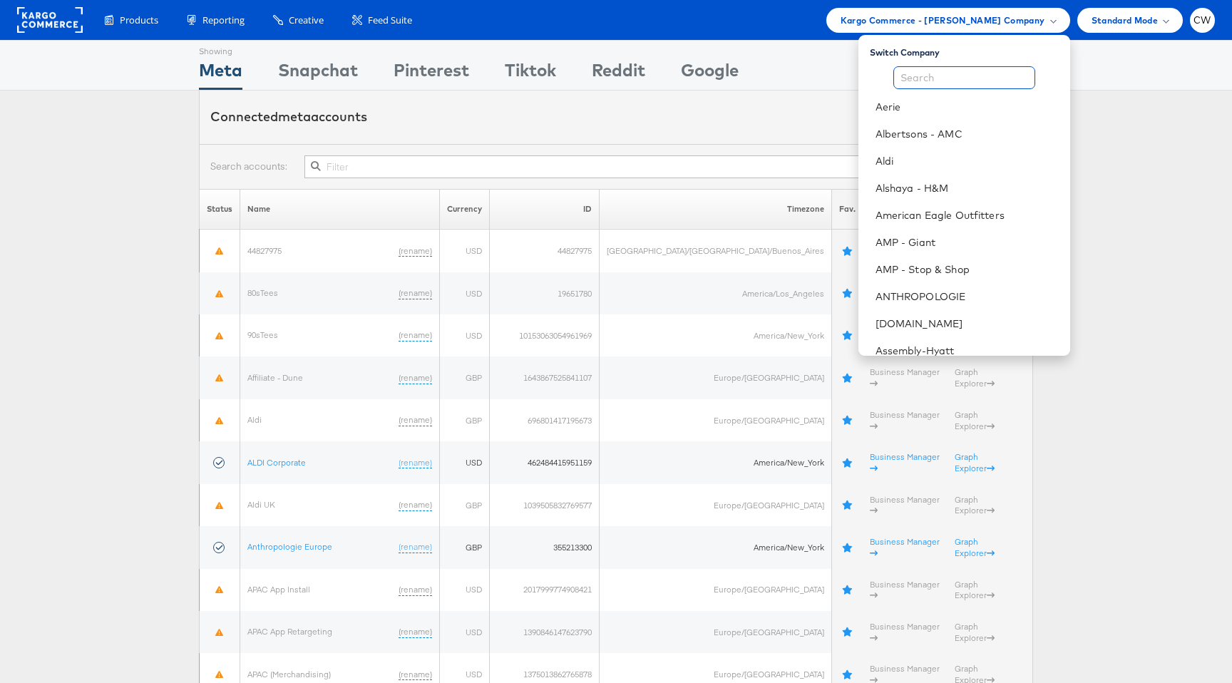
click at [915, 71] on input "text" at bounding box center [965, 77] width 142 height 23
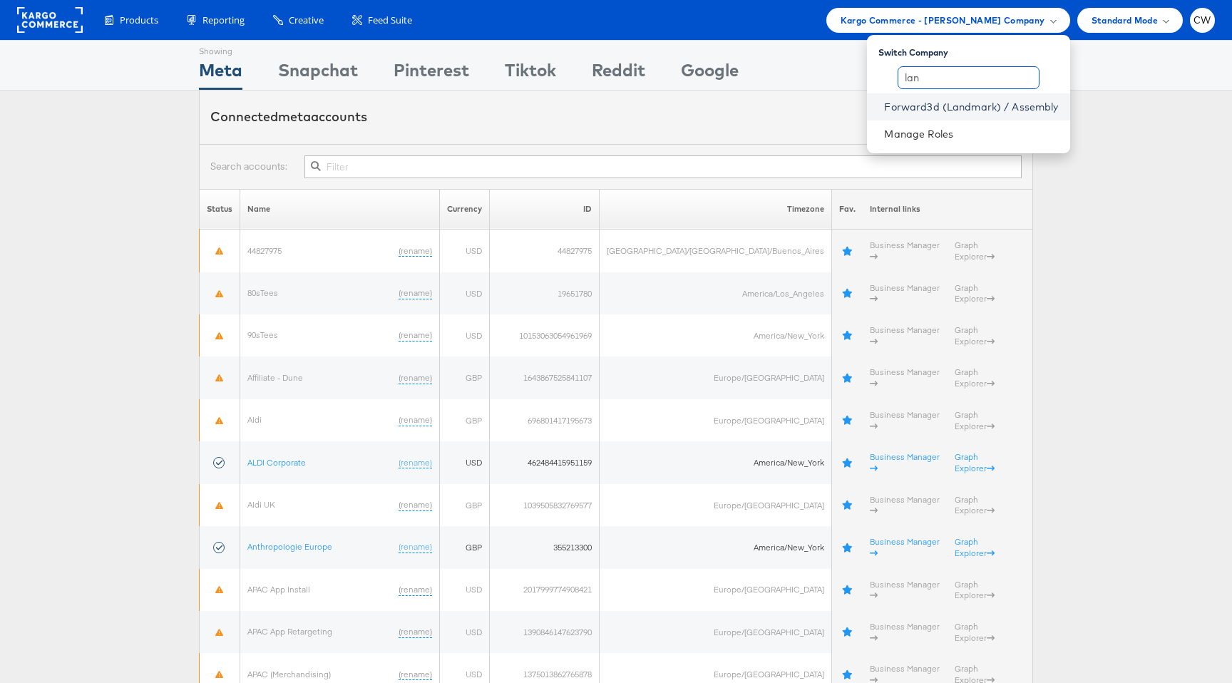
type input "lan"
click at [935, 107] on link "Forward3d (Landmark) / Assembly" at bounding box center [971, 107] width 174 height 14
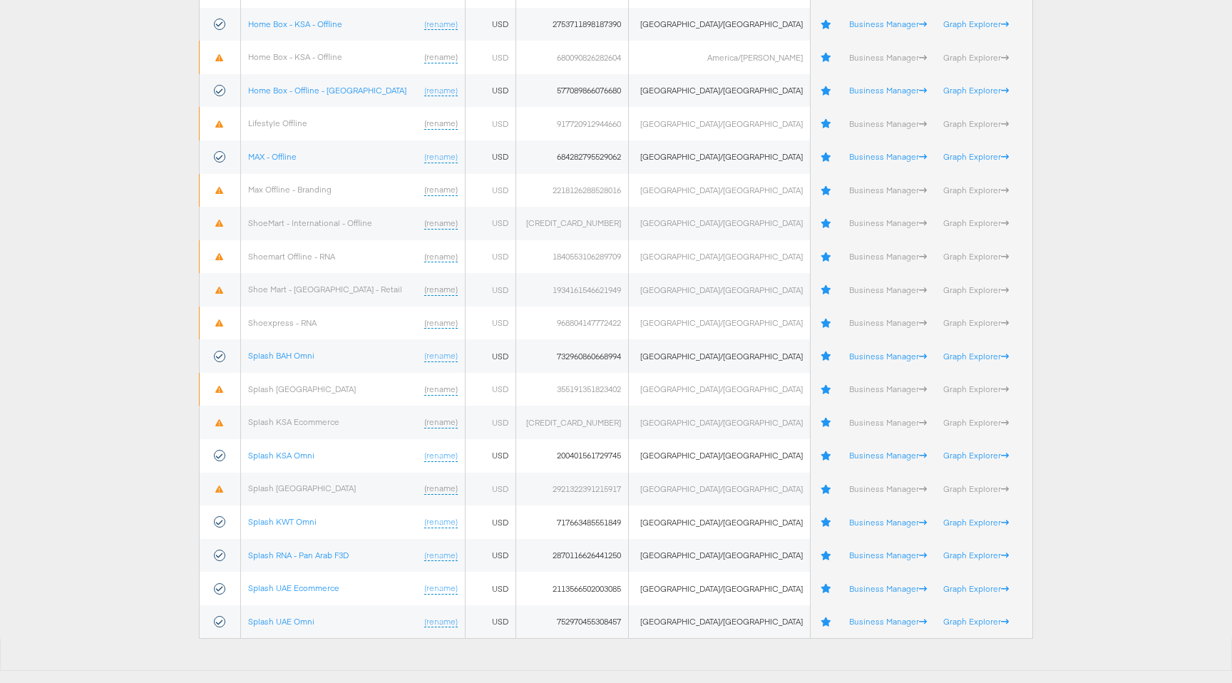
scroll to position [722, 0]
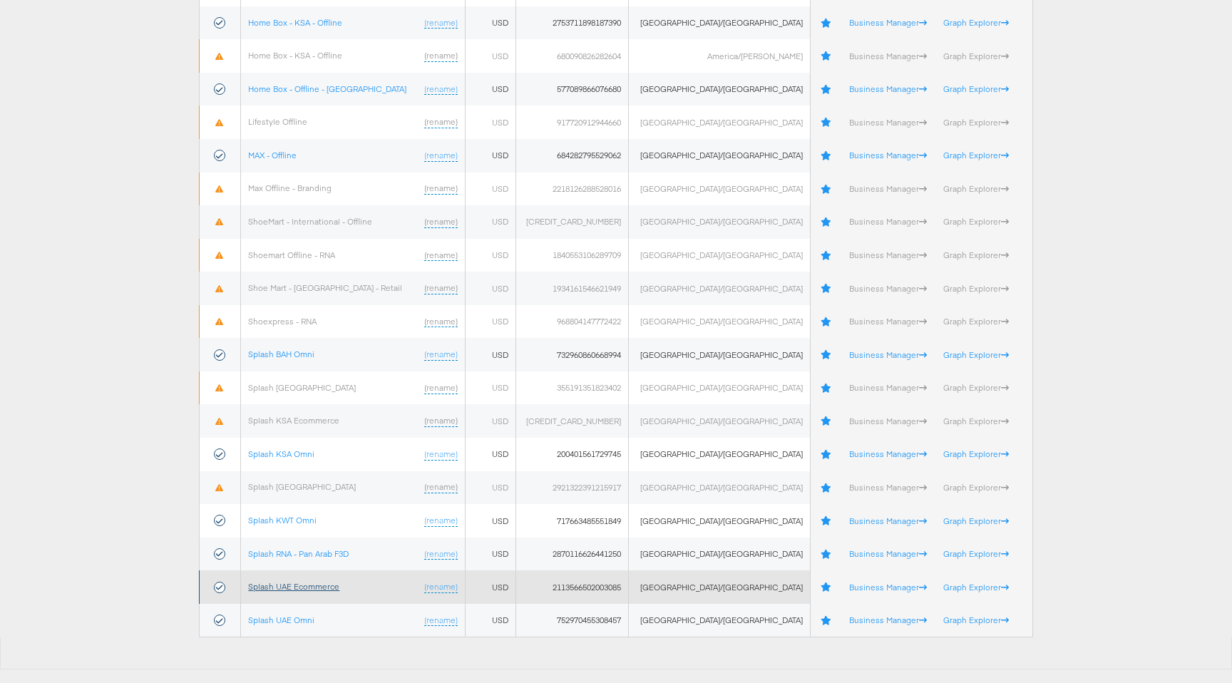
click at [314, 592] on link "Splash UAE Ecommerce" at bounding box center [293, 586] width 91 height 11
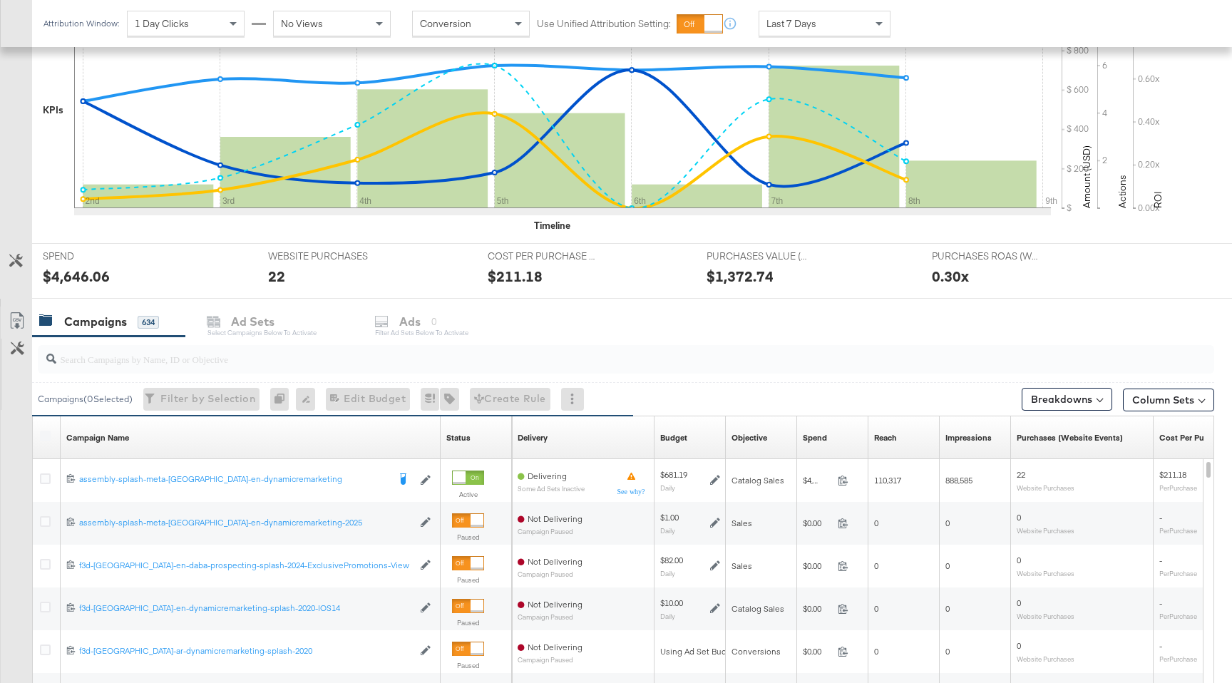
scroll to position [359, 0]
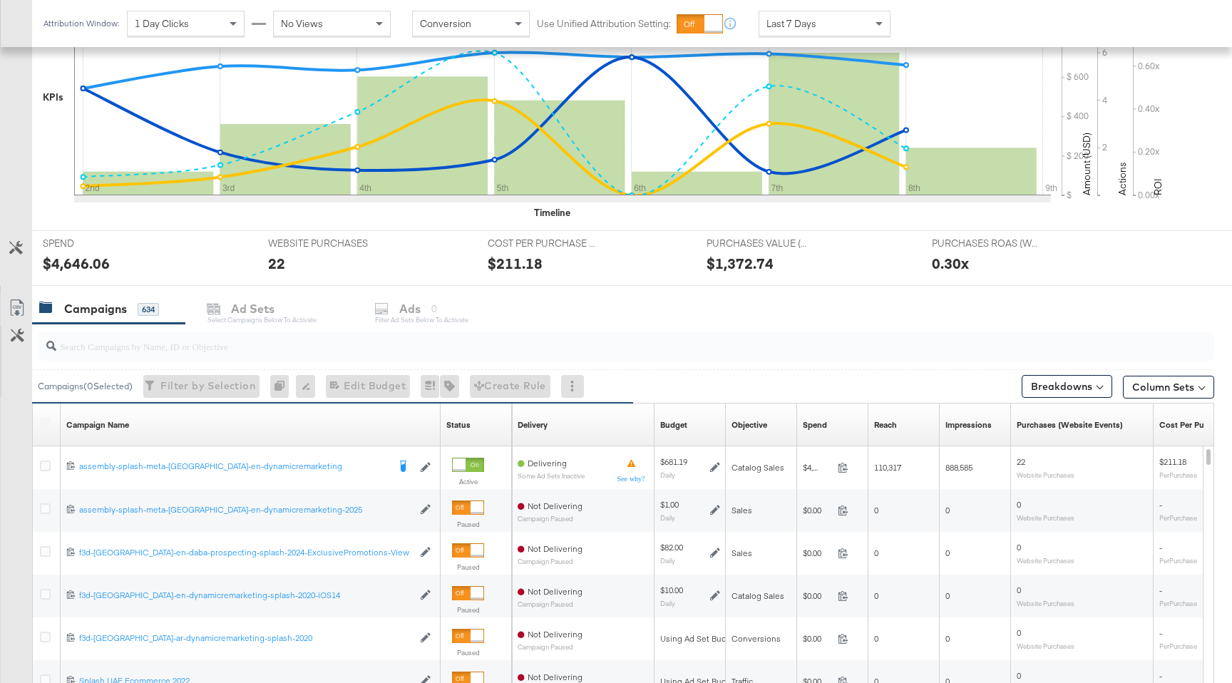
click at [271, 347] on input "search" at bounding box center [581, 341] width 1051 height 28
paste input "23844343566290595"
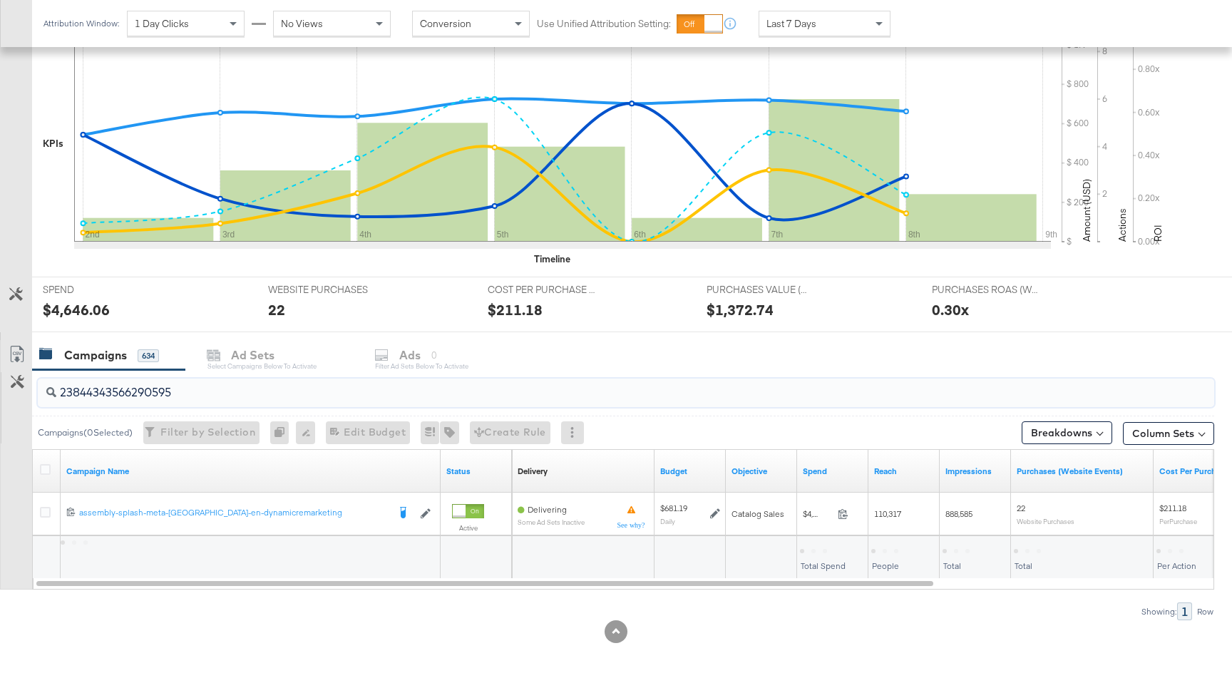
scroll to position [313, 0]
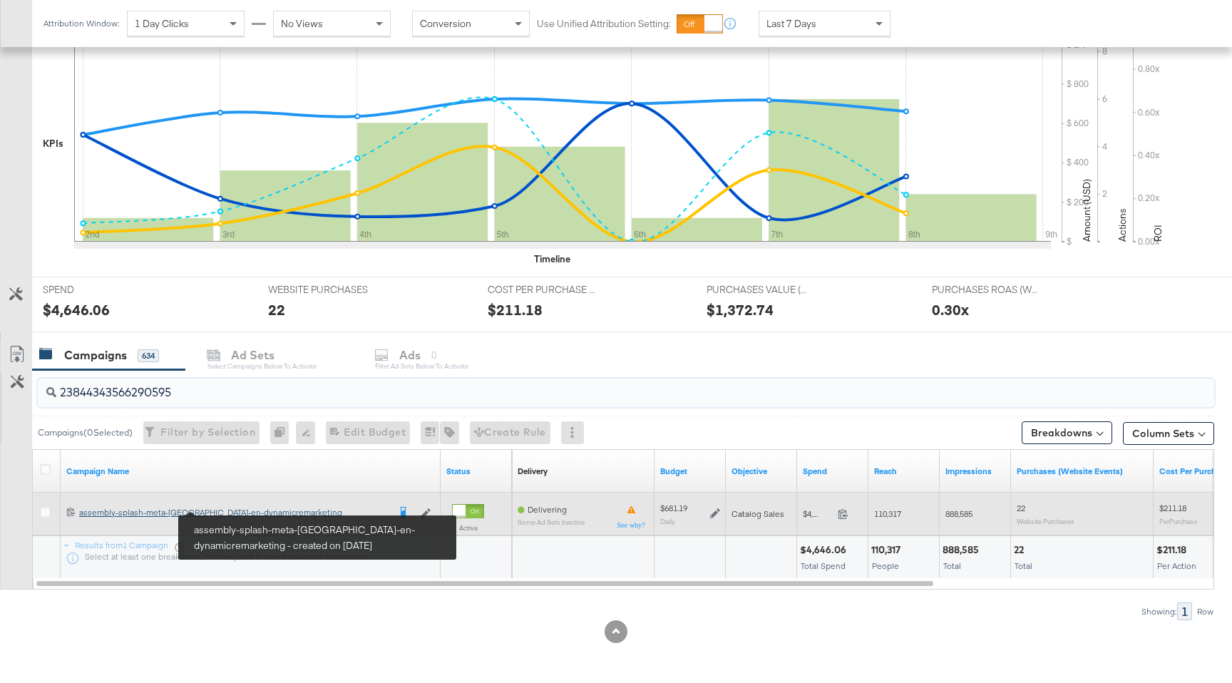
type input "23844343566290595"
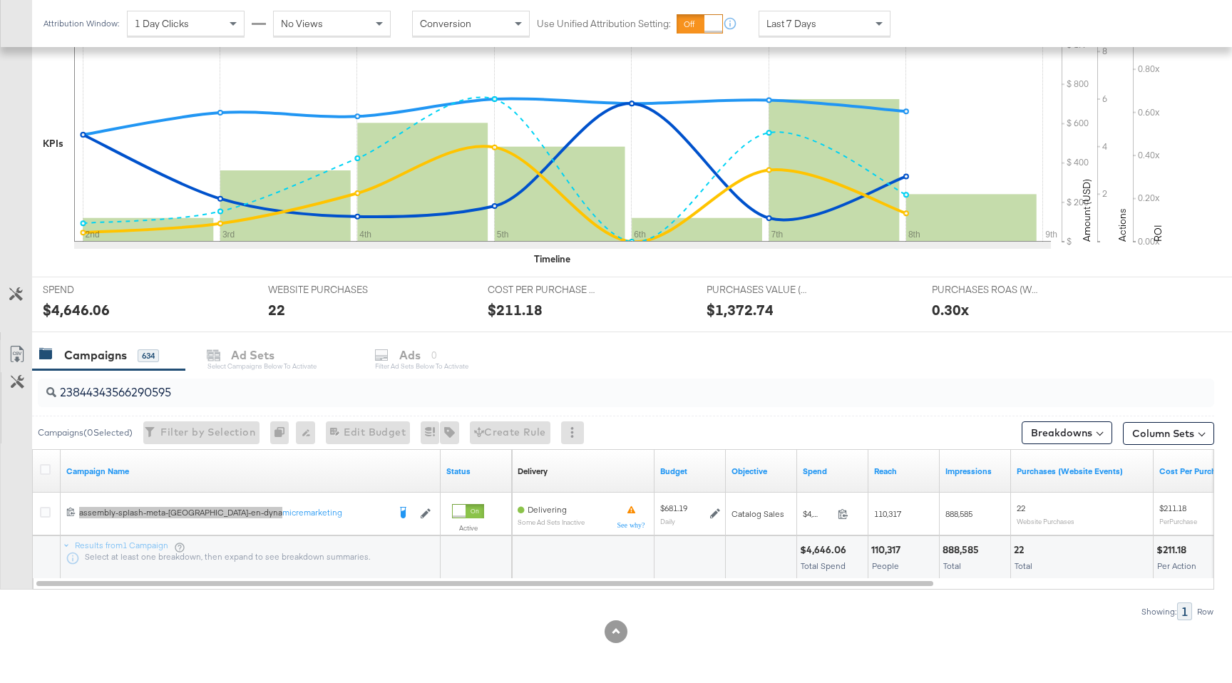
drag, startPoint x: 232, startPoint y: 509, endPoint x: 422, endPoint y: 28, distance: 517.7
click at [0, 0] on div "Attribution Window: 1 Day Clicks No Views Conversion Use Unified Attribution Se…" at bounding box center [616, 283] width 1232 height 798
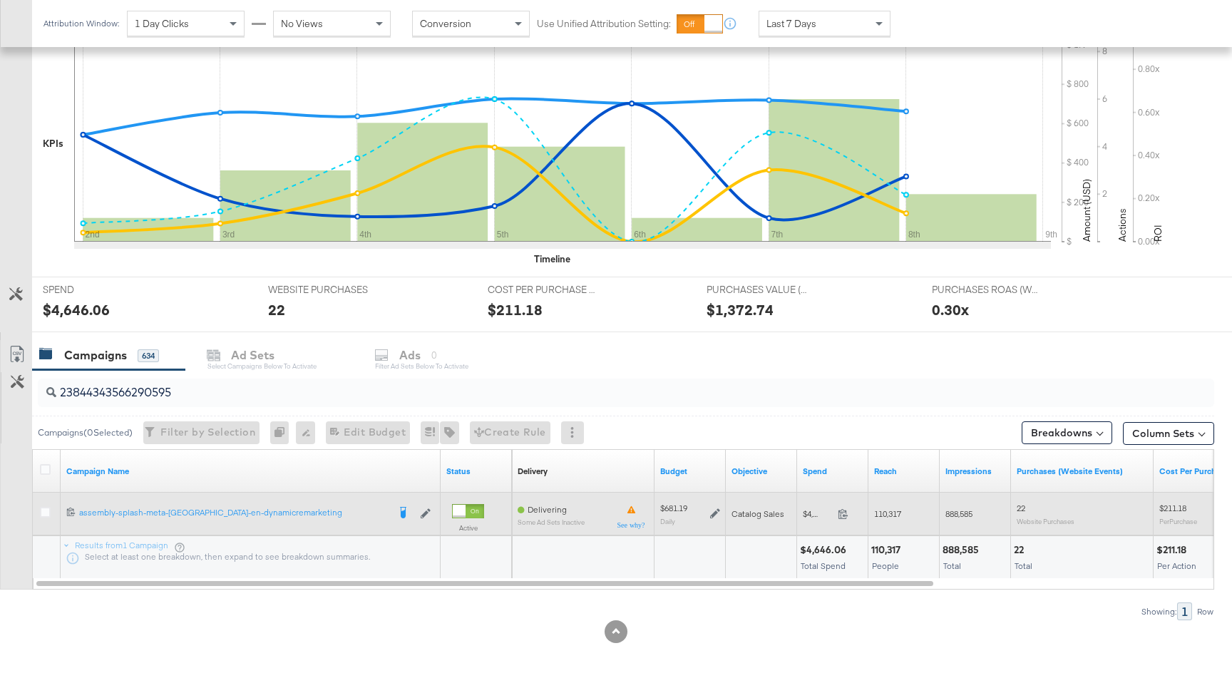
click at [44, 499] on div at bounding box center [47, 514] width 26 height 43
click at [44, 511] on icon at bounding box center [45, 512] width 11 height 11
click at [0, 0] on input "checkbox" at bounding box center [0, 0] width 0 height 0
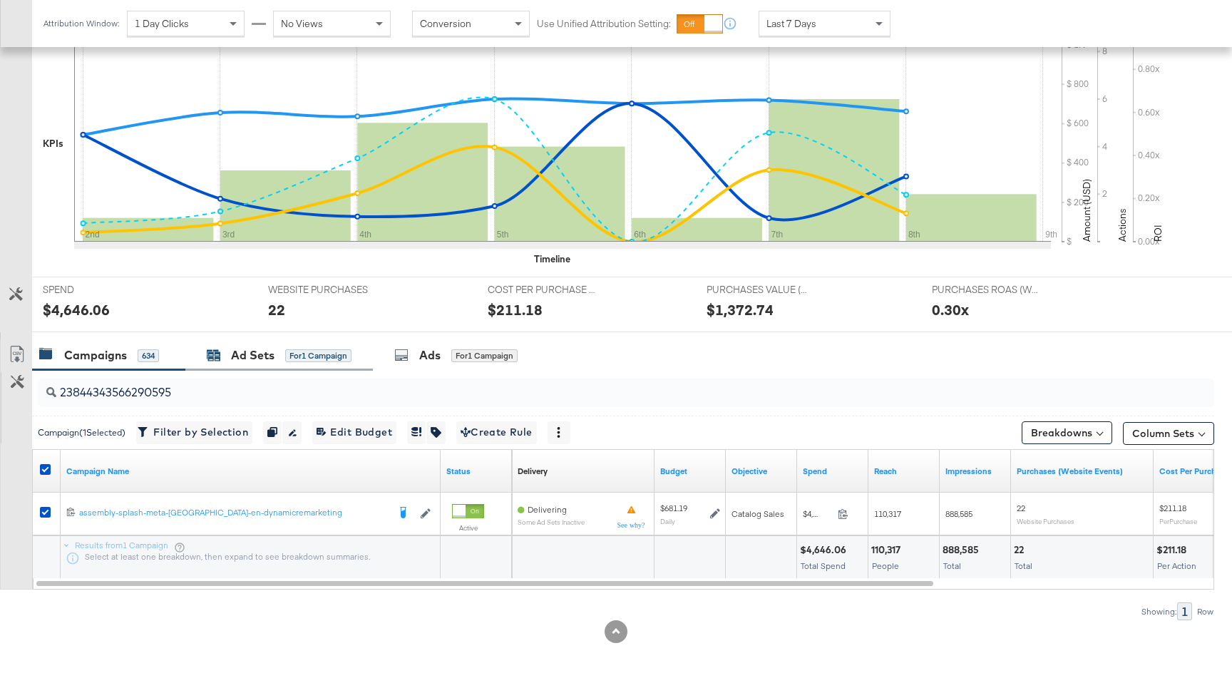
click at [292, 354] on div "for 1 Campaign" at bounding box center [318, 355] width 66 height 13
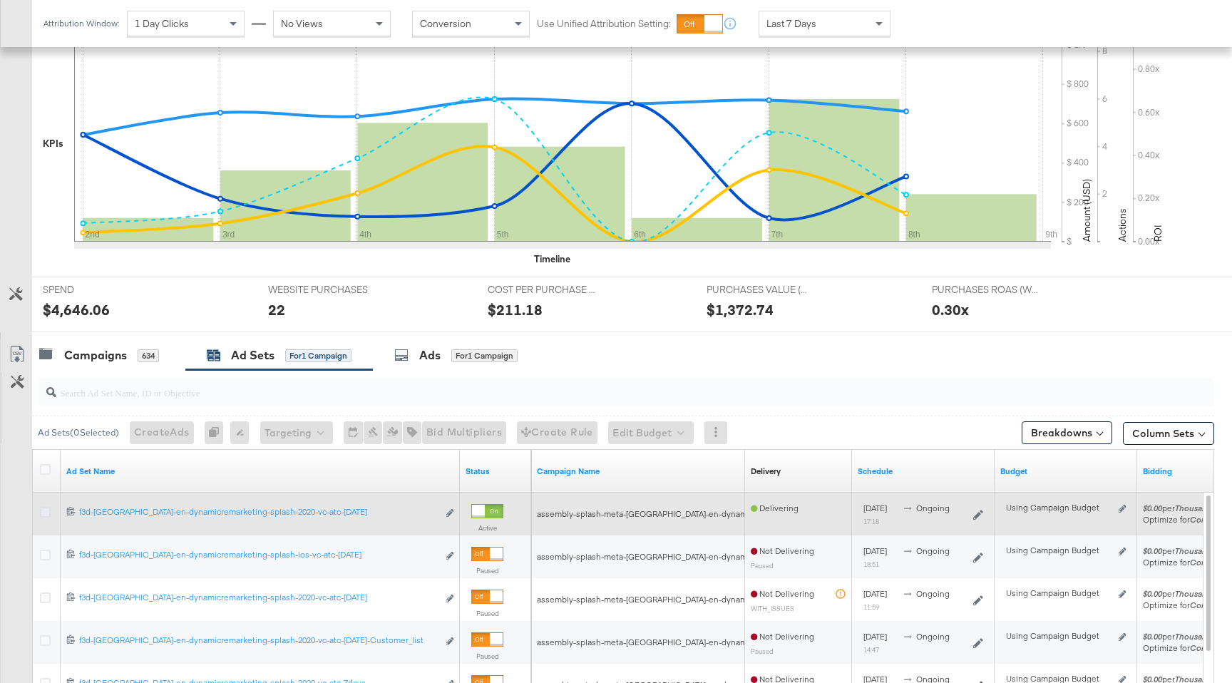
click at [45, 510] on icon at bounding box center [45, 512] width 11 height 11
click at [0, 0] on input "checkbox" at bounding box center [0, 0] width 0 height 0
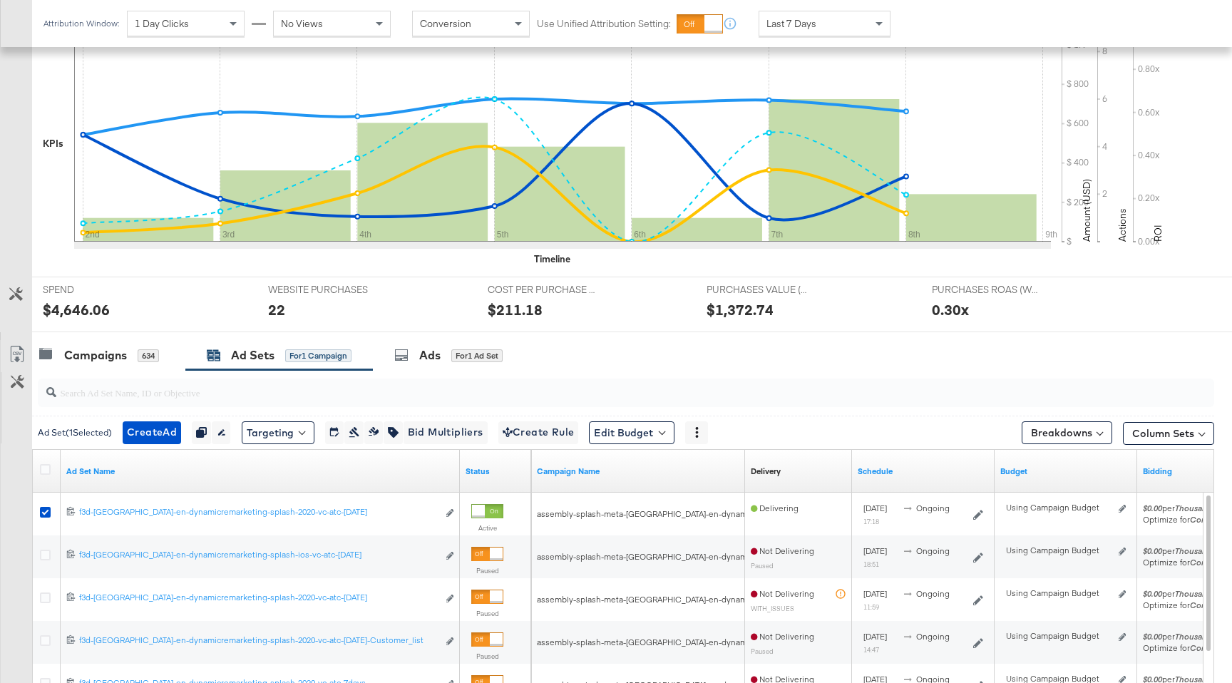
click at [418, 373] on input "search" at bounding box center [581, 387] width 1051 height 28
click at [453, 349] on span "for 1 Ad Set" at bounding box center [476, 355] width 51 height 13
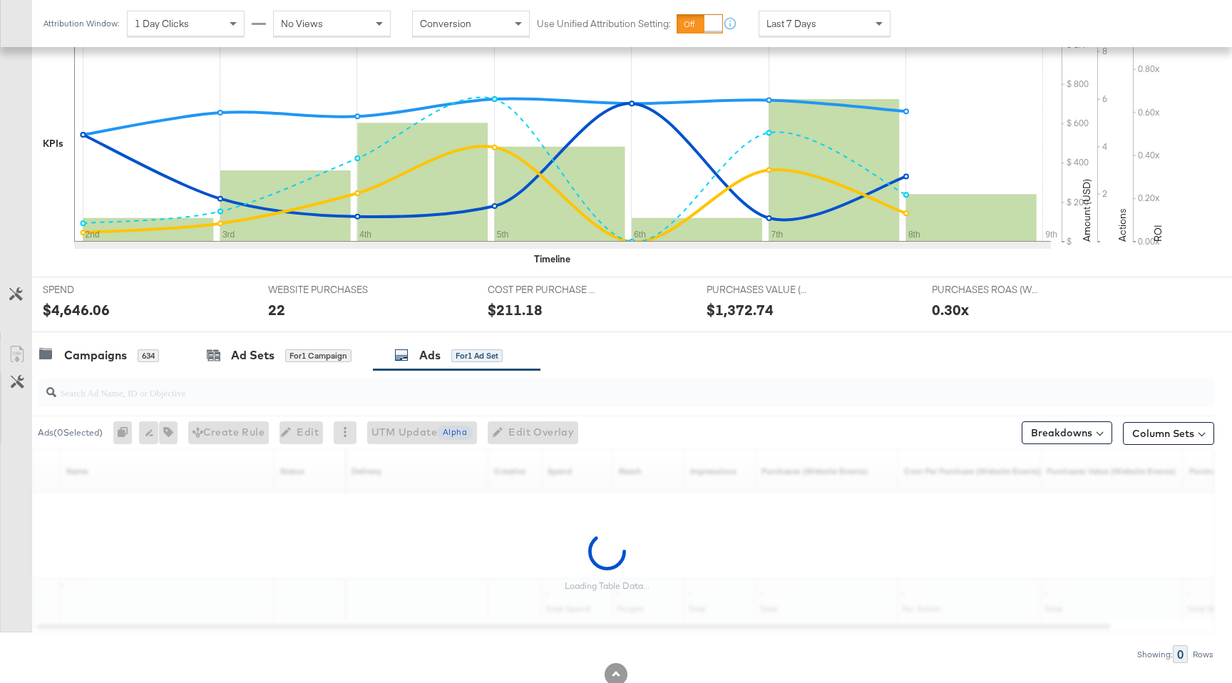
scroll to position [356, 0]
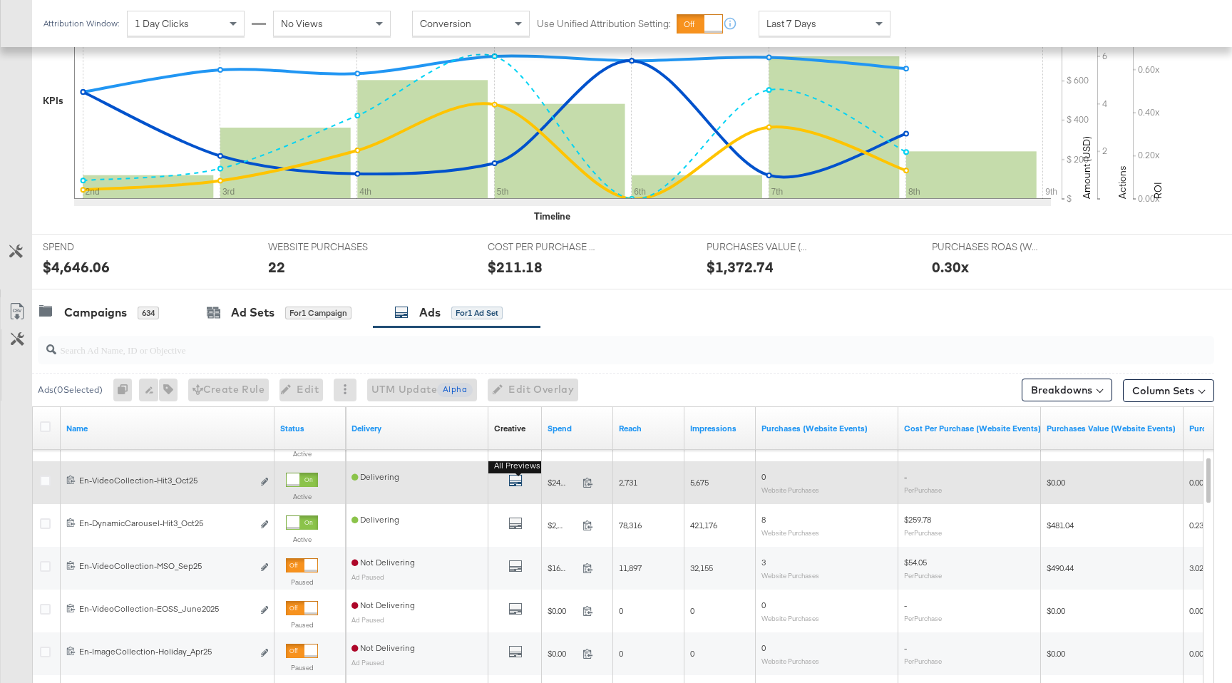
click at [516, 484] on icon "default" at bounding box center [515, 481] width 14 height 14
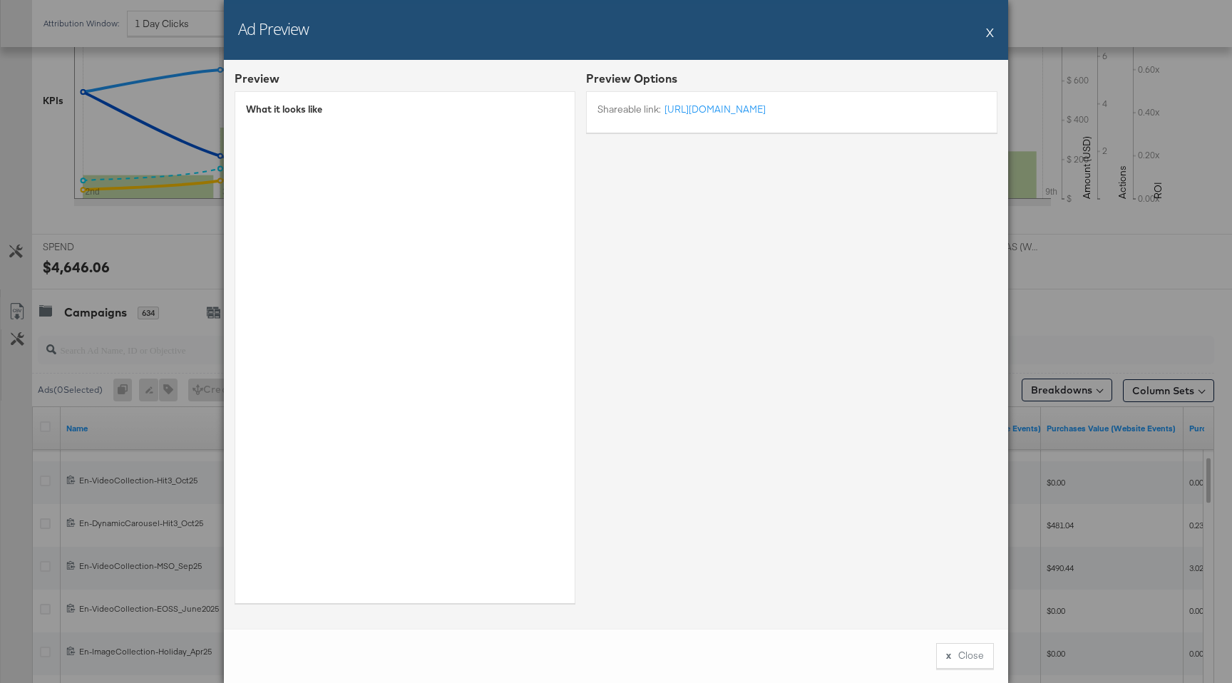
click at [986, 30] on div "Ad Preview X" at bounding box center [616, 30] width 784 height 60
click at [994, 33] on div "Ad Preview X" at bounding box center [616, 30] width 784 height 60
click at [993, 33] on button "X" at bounding box center [990, 32] width 8 height 29
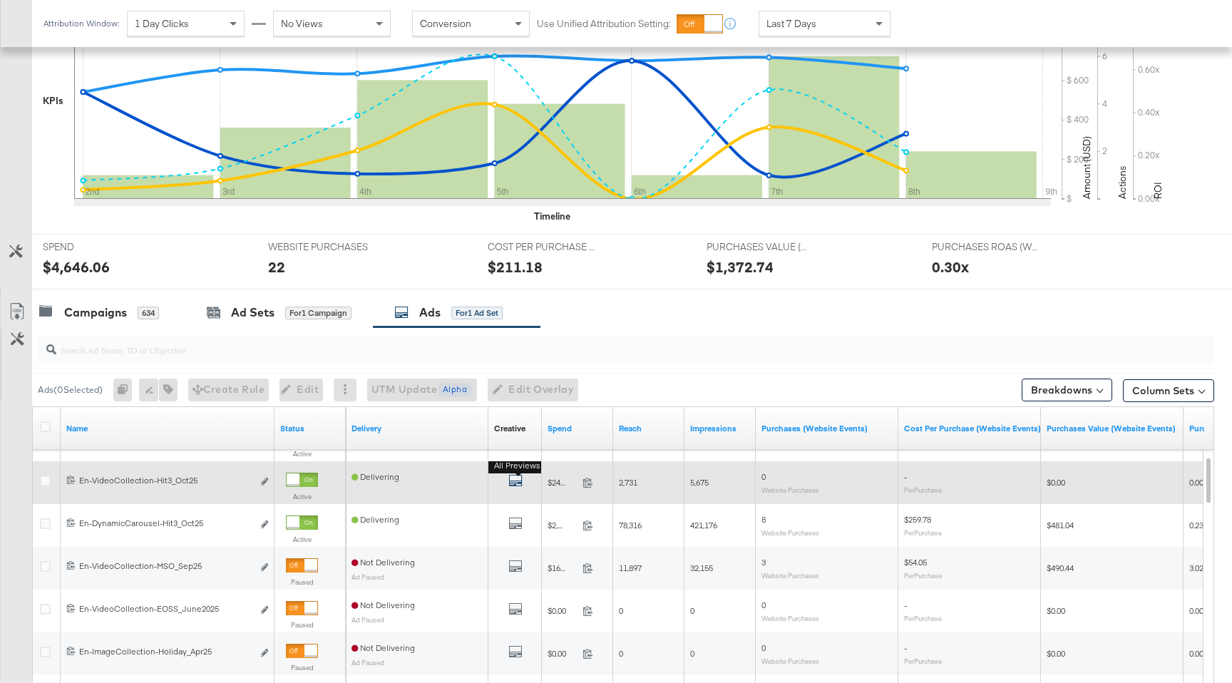
click at [512, 480] on icon "default" at bounding box center [515, 481] width 14 height 14
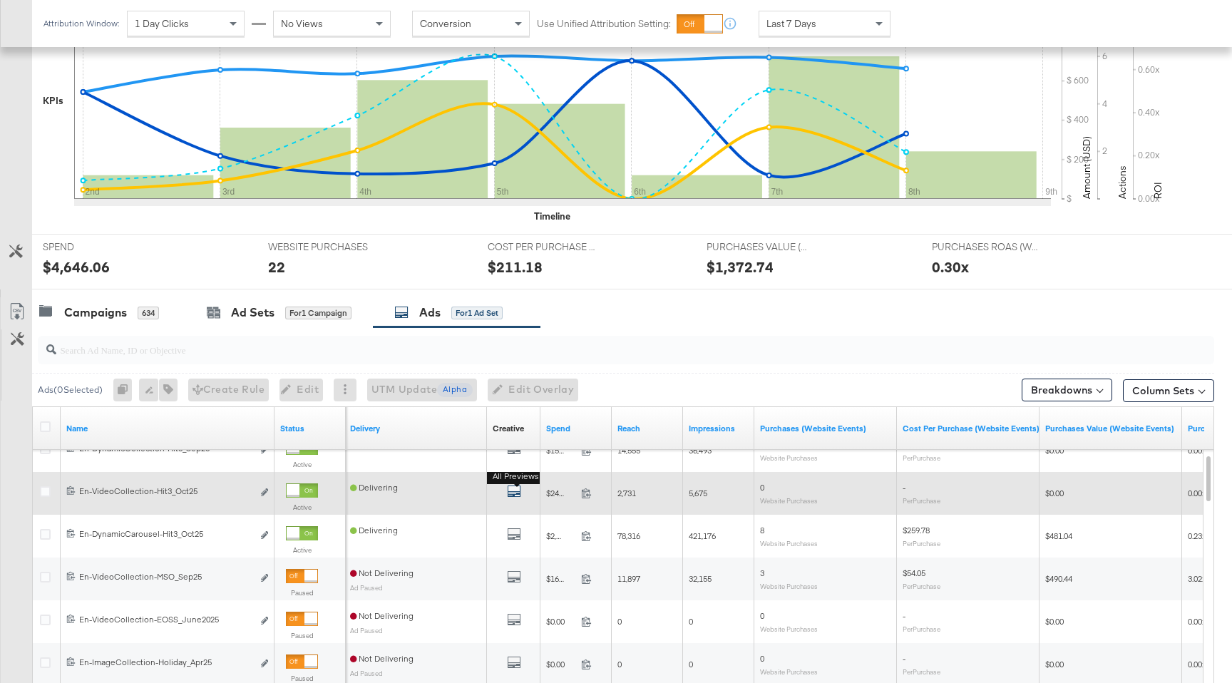
scroll to position [355, 0]
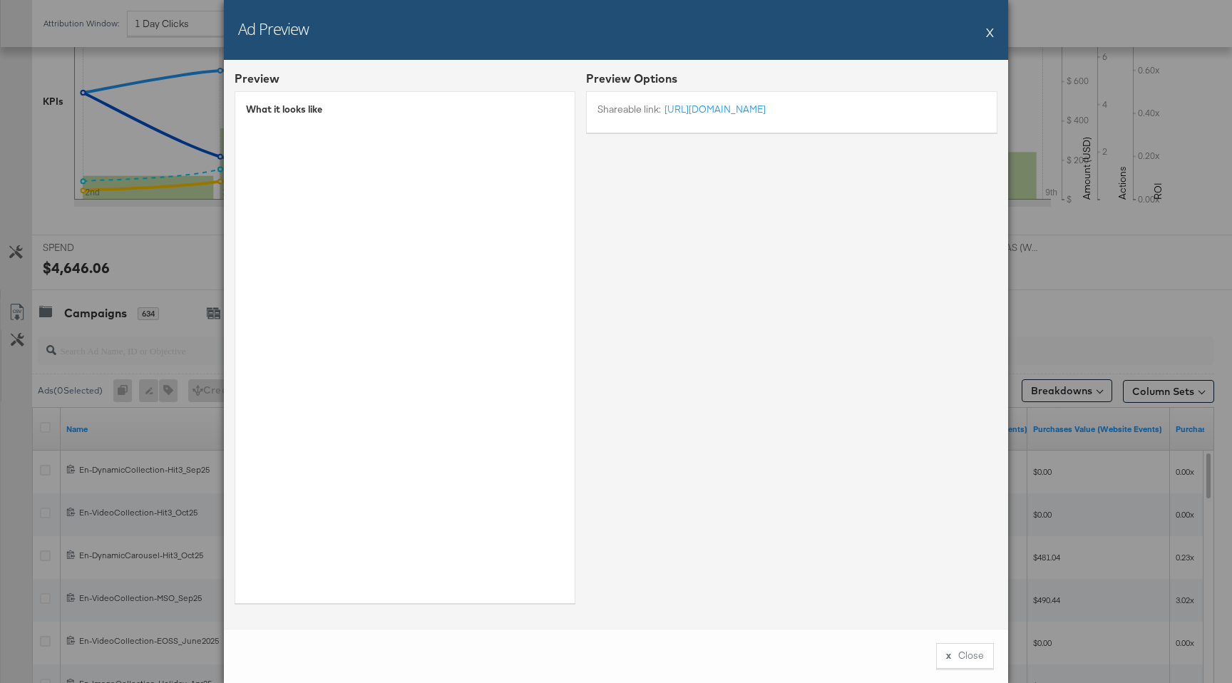
click at [991, 36] on button "X" at bounding box center [990, 32] width 8 height 29
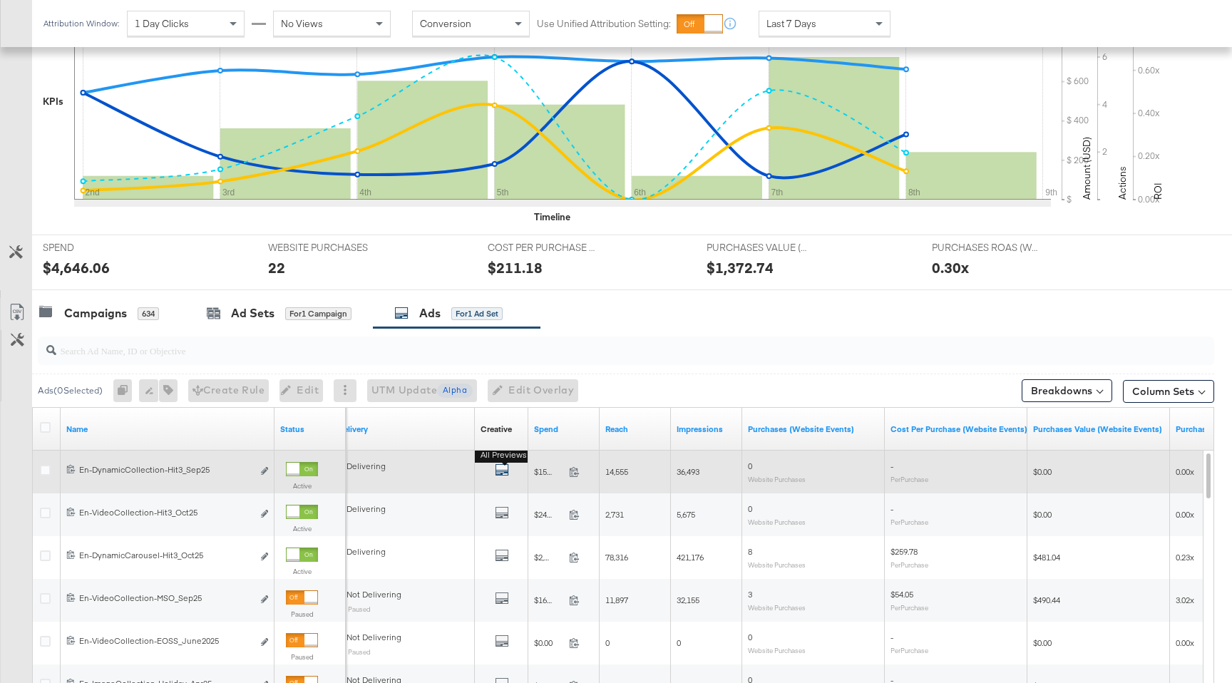
click at [502, 476] on icon "default" at bounding box center [502, 470] width 14 height 14
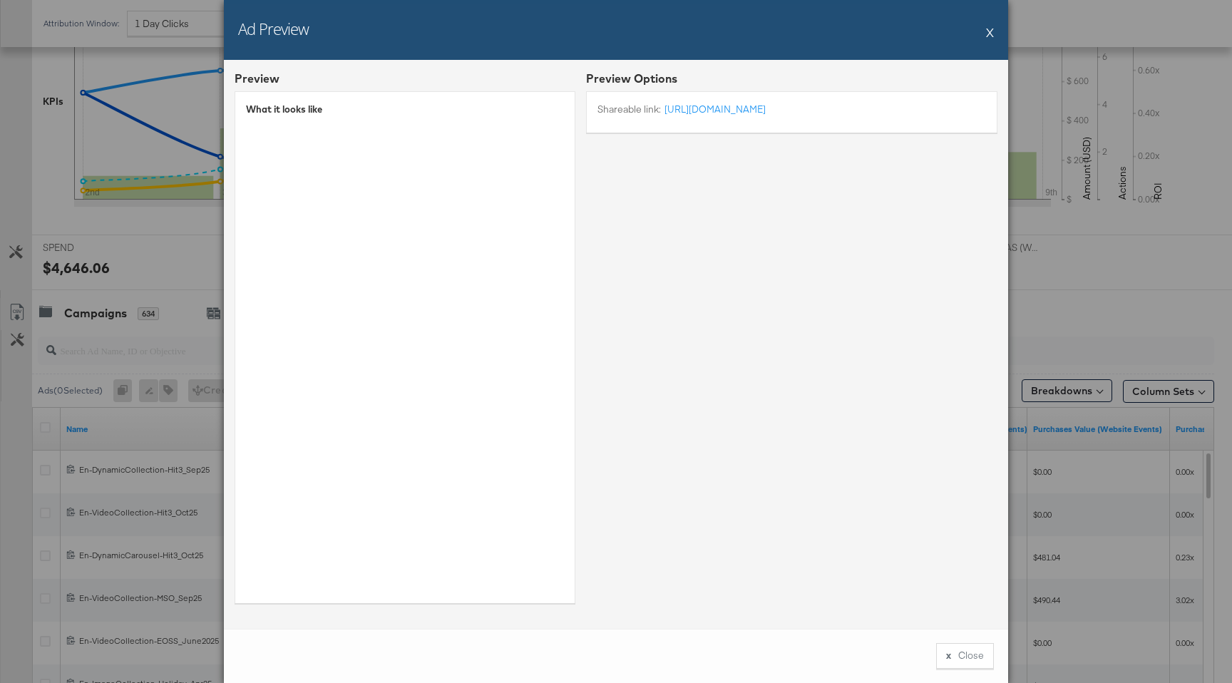
click at [990, 32] on button "X" at bounding box center [990, 32] width 8 height 29
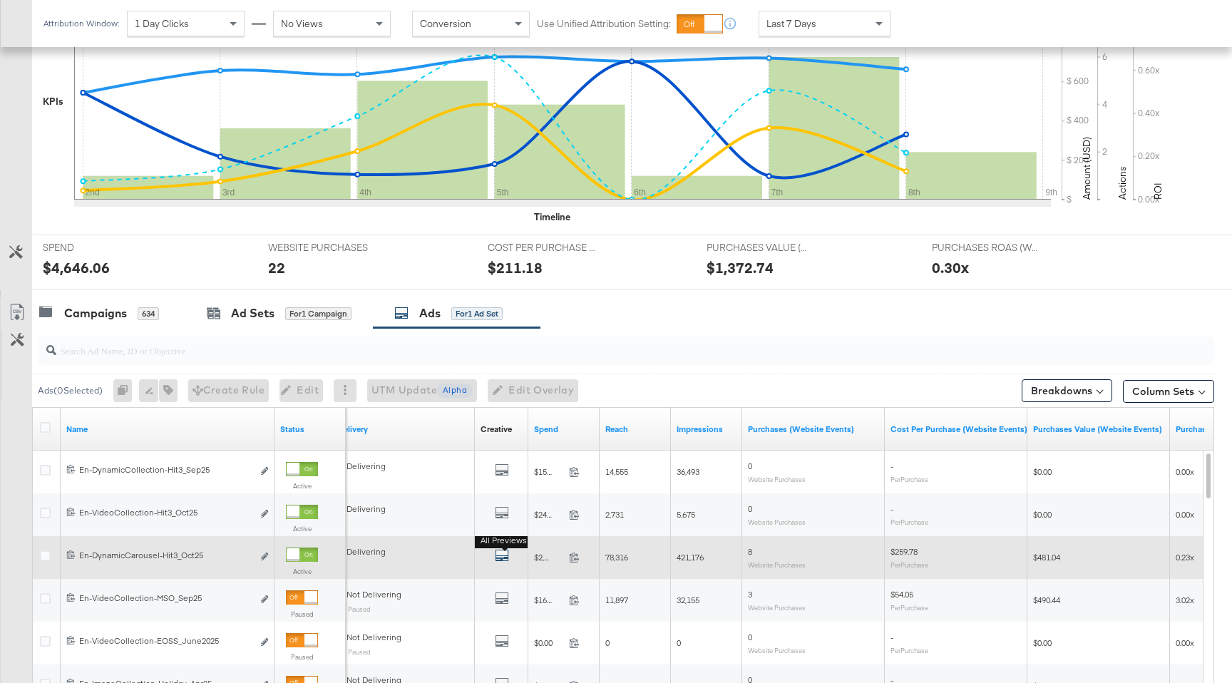
click at [508, 553] on icon "default" at bounding box center [502, 555] width 14 height 14
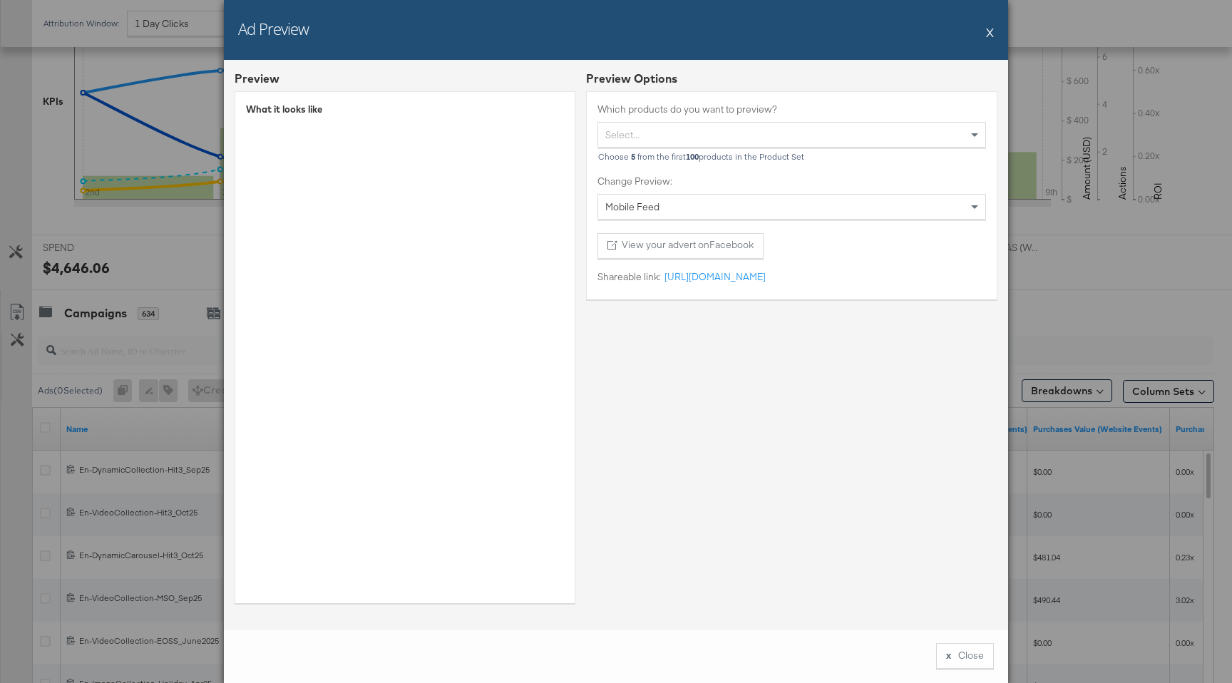
click at [991, 36] on button "X" at bounding box center [990, 32] width 8 height 29
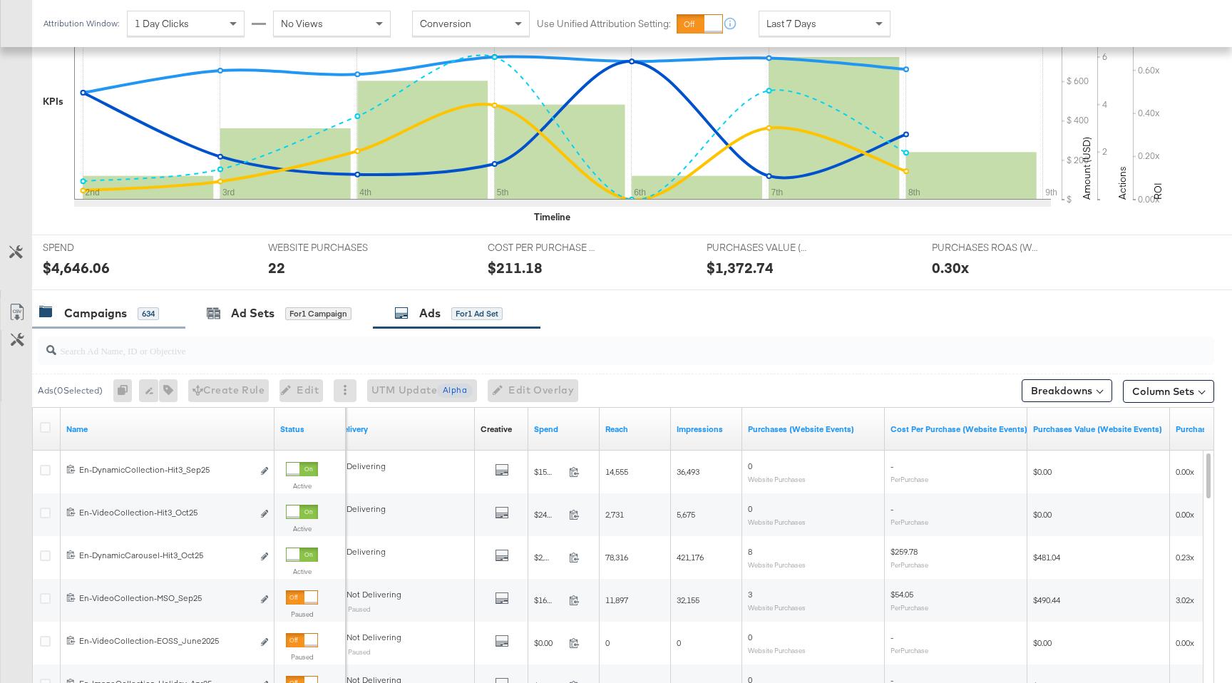
click at [149, 317] on div "634" at bounding box center [148, 313] width 21 height 13
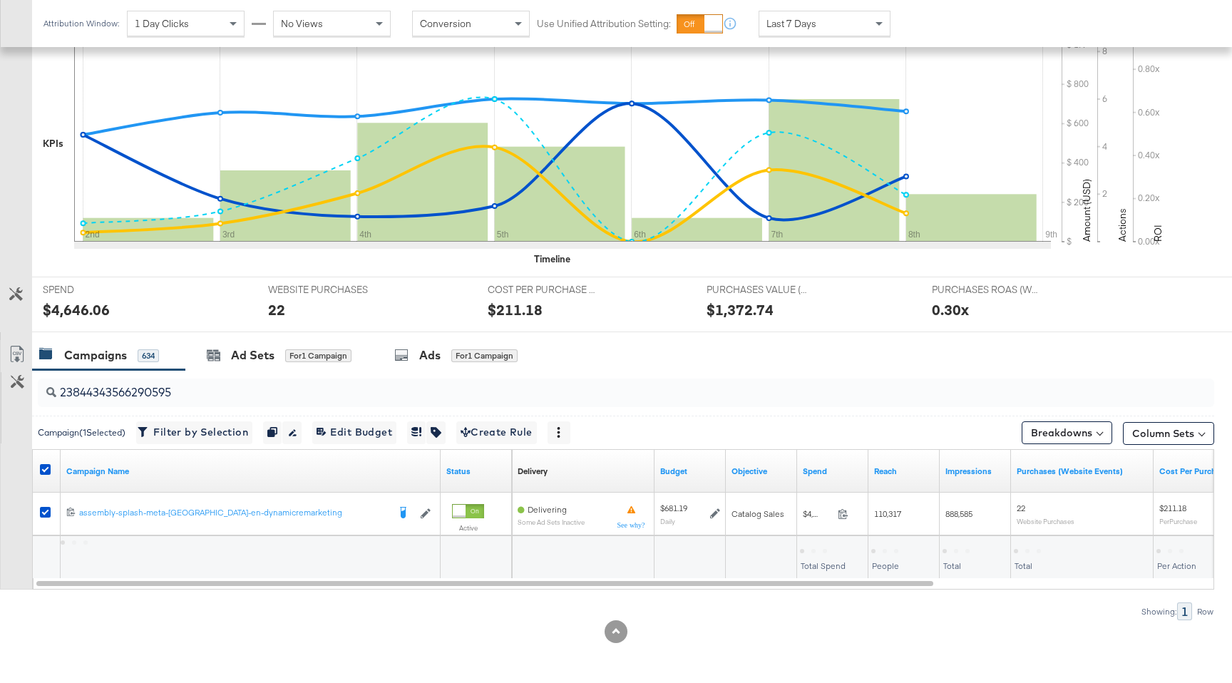
scroll to position [313, 0]
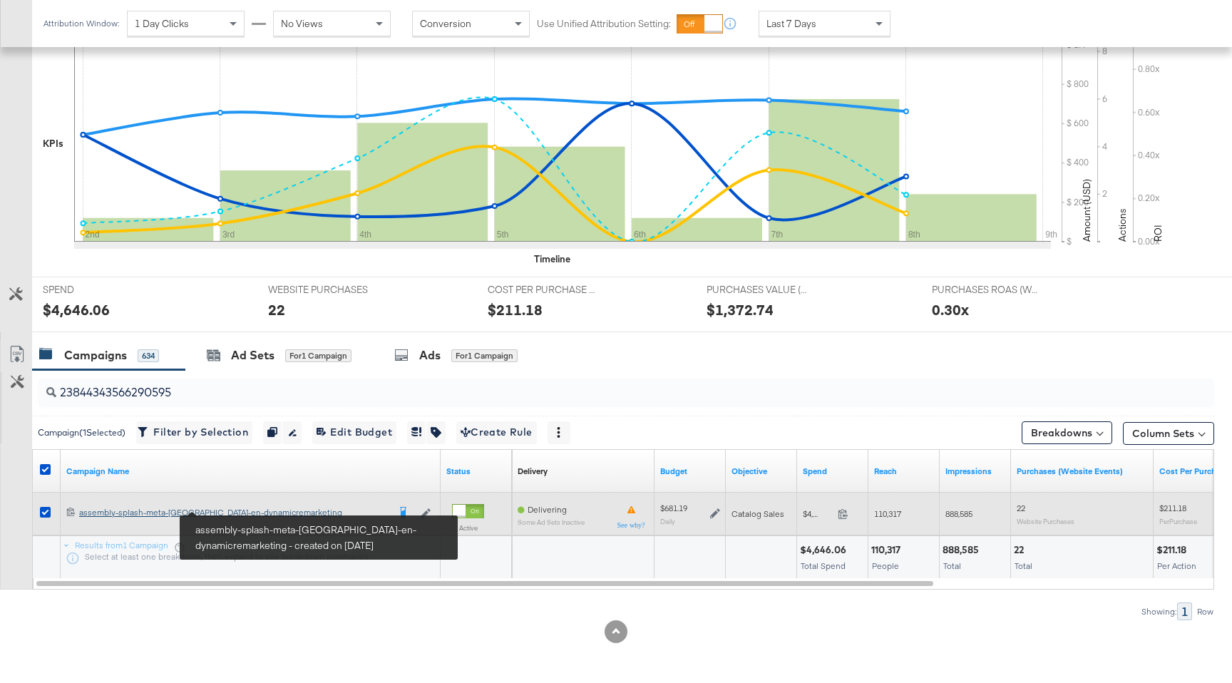
click at [195, 512] on div "assembly-splash-meta-uae-en-dynamicremarketing assembly-splash-meta-uae-en-dyna…" at bounding box center [233, 512] width 309 height 11
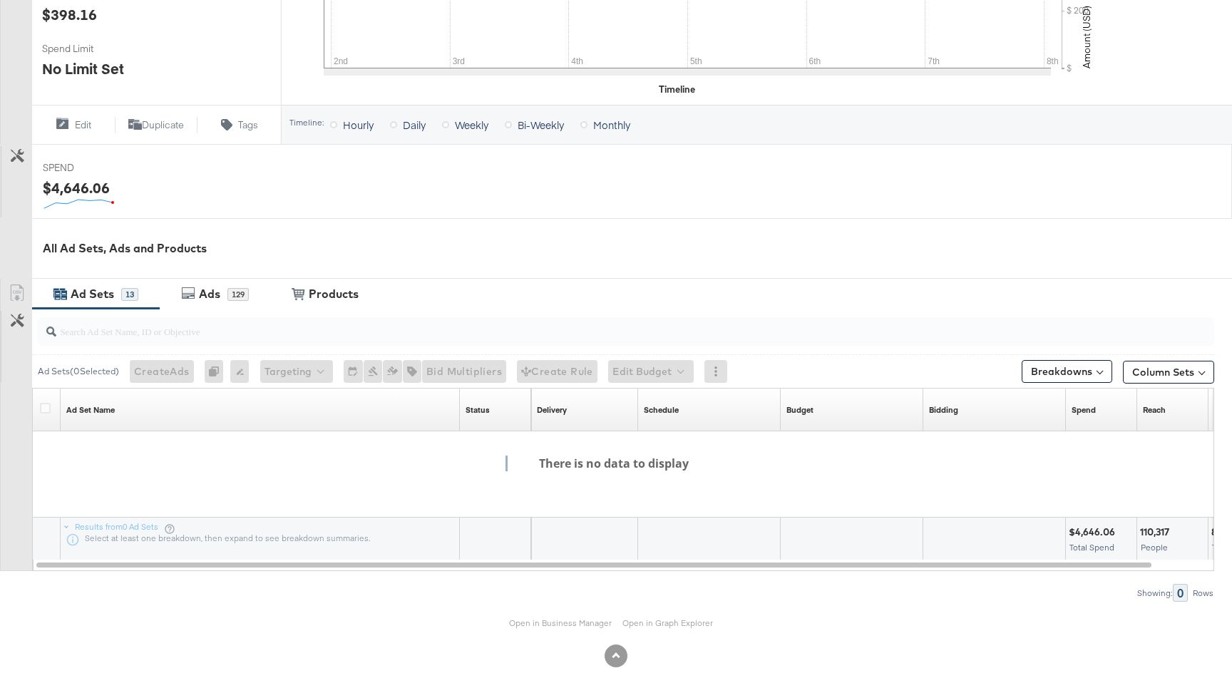
scroll to position [434, 0]
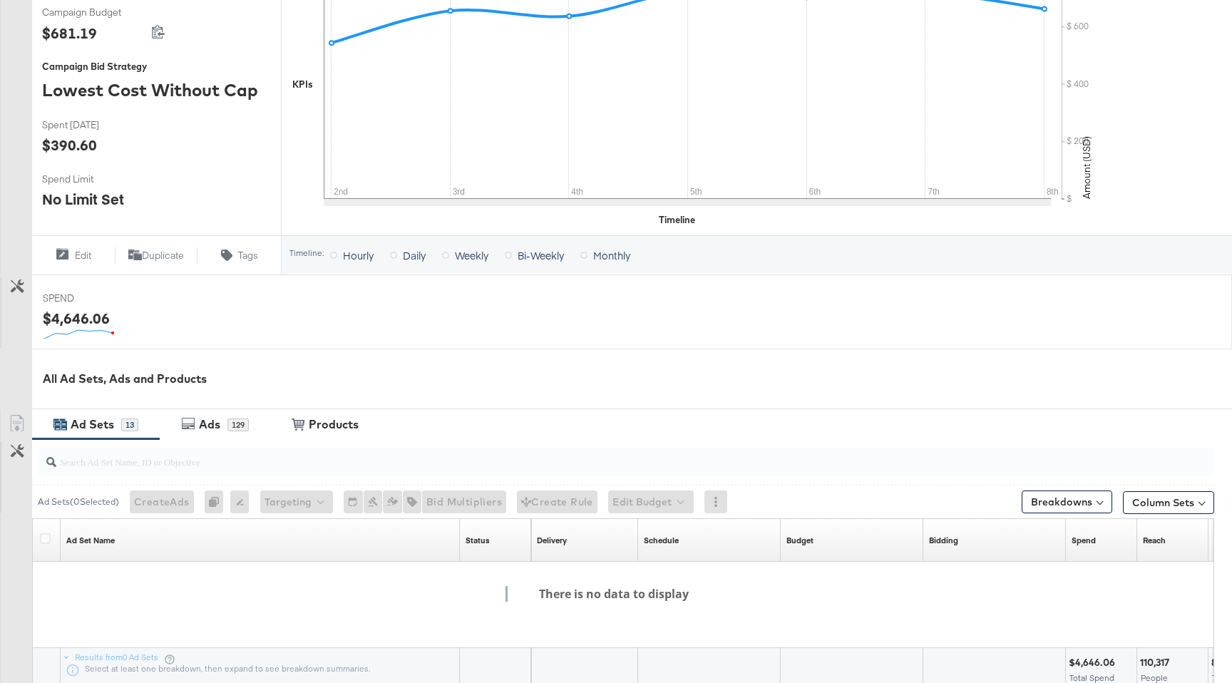
scroll to position [450, 0]
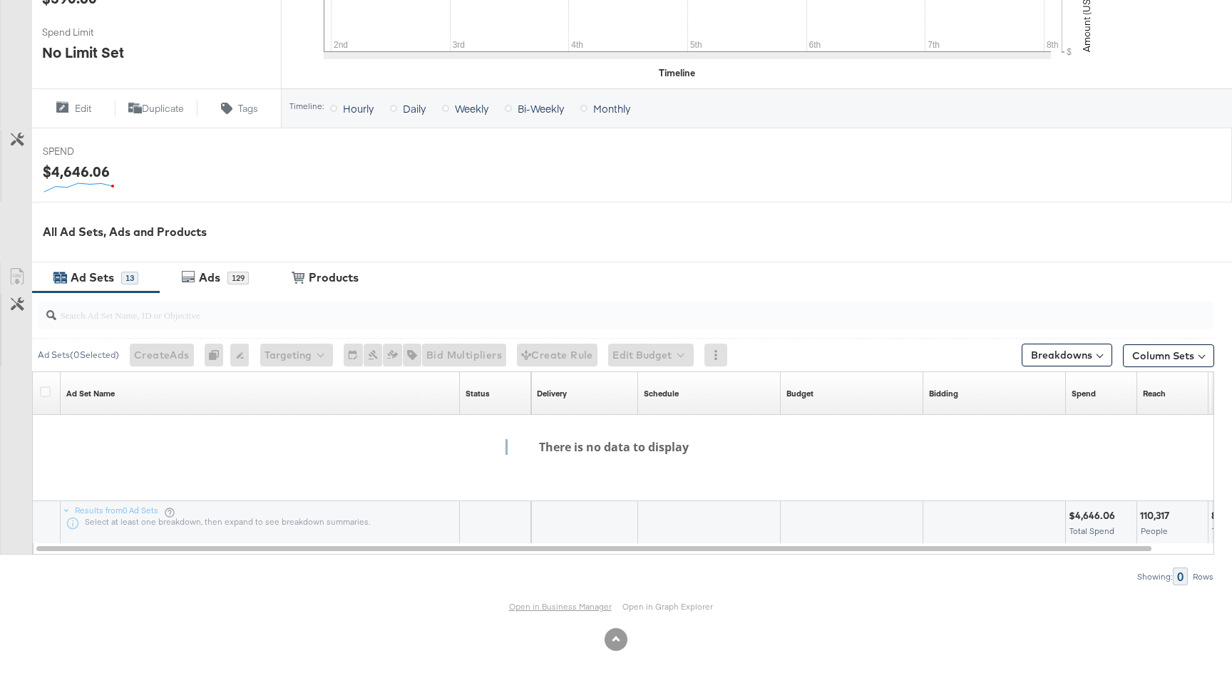
click at [548, 608] on link "Open in Business Manager" at bounding box center [560, 606] width 103 height 11
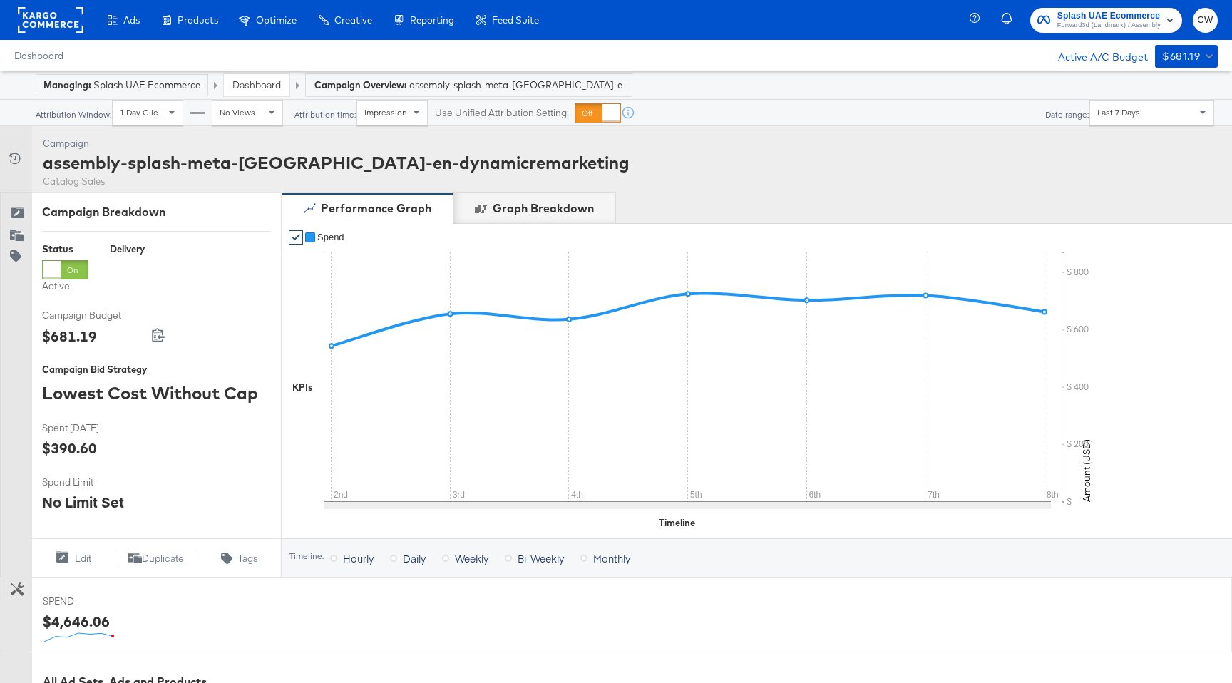
click at [42, 10] on rect at bounding box center [51, 20] width 66 height 26
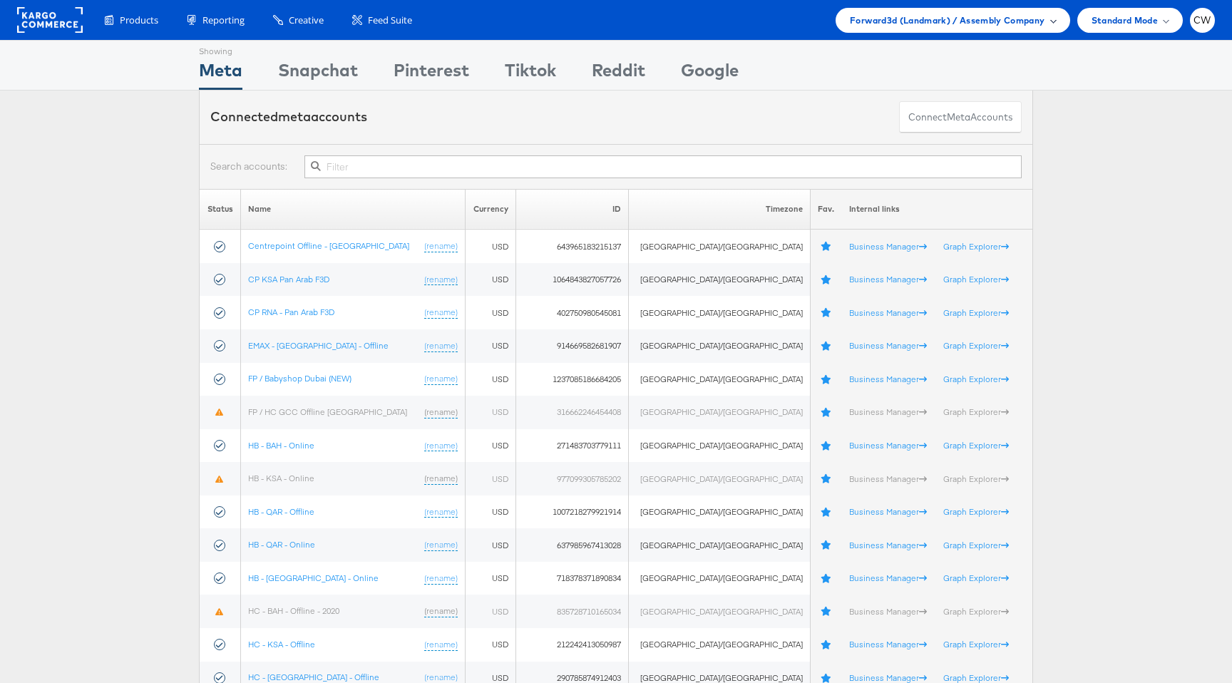
click at [961, 28] on div "Forward3d (Landmark) / Assembly Company" at bounding box center [953, 20] width 234 height 25
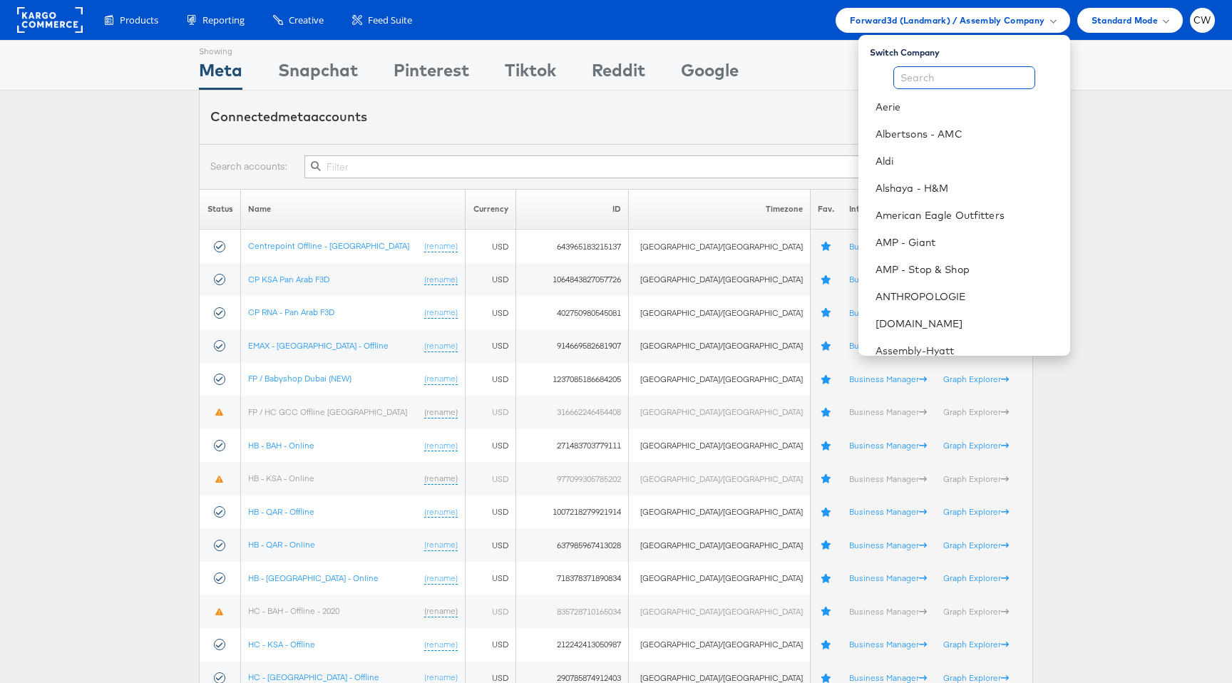
click at [954, 76] on input "text" at bounding box center [965, 77] width 142 height 23
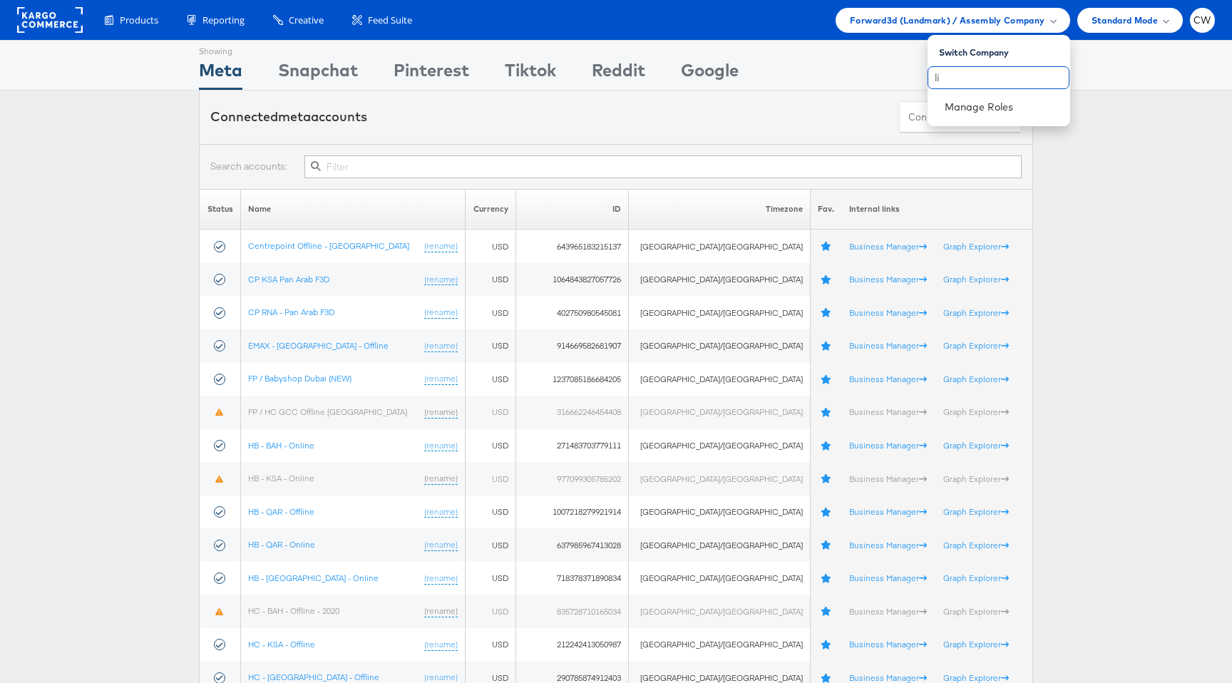
type input "l"
type input "j"
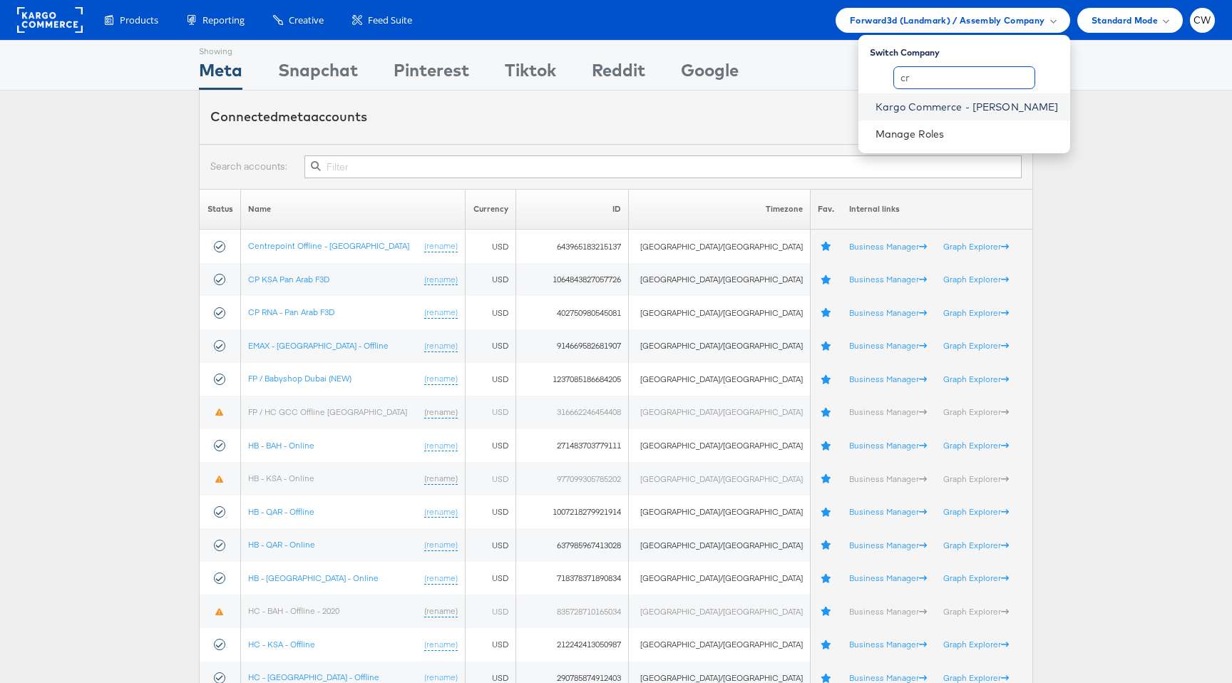
type input "cr"
click at [984, 105] on link "Kargo Commerce - [PERSON_NAME]" at bounding box center [967, 107] width 183 height 14
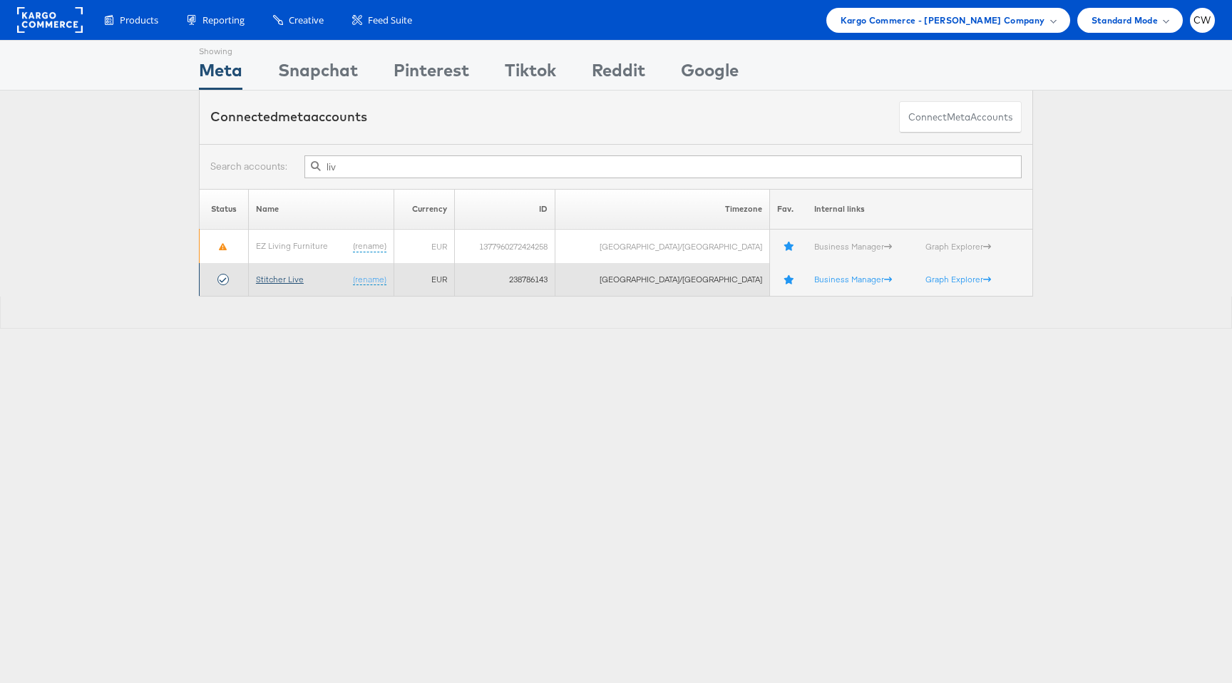
type input "liv"
click at [293, 280] on link "Stitcher Live" at bounding box center [280, 279] width 48 height 11
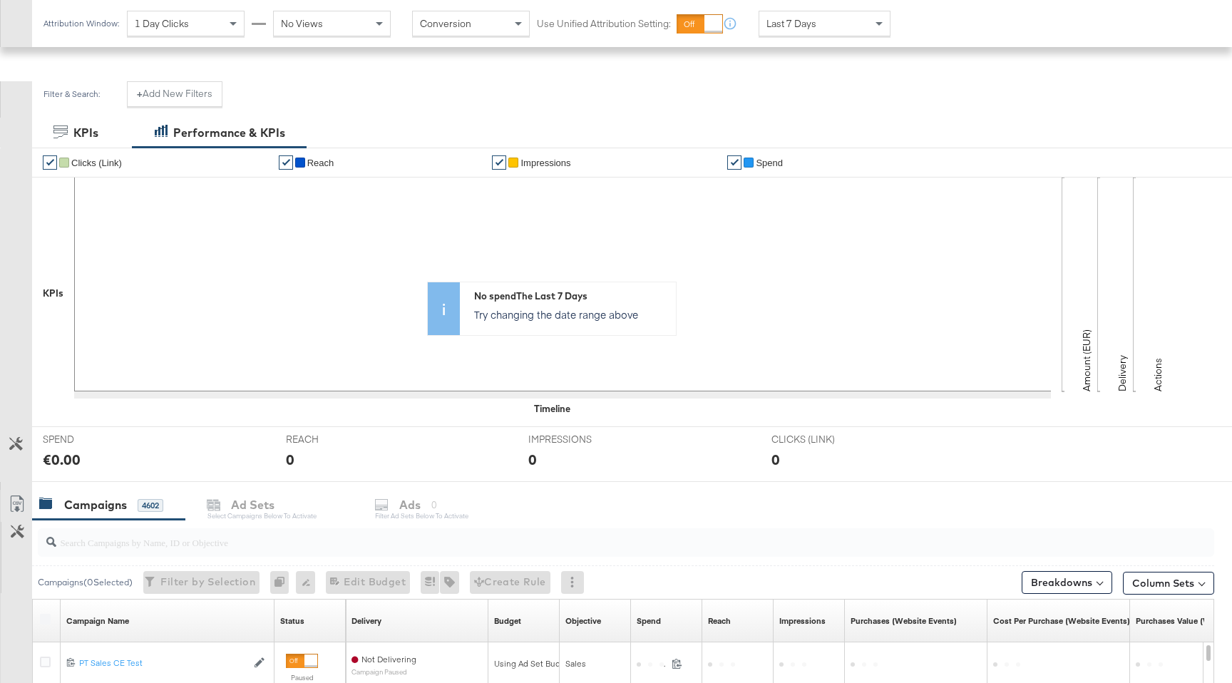
scroll to position [570, 0]
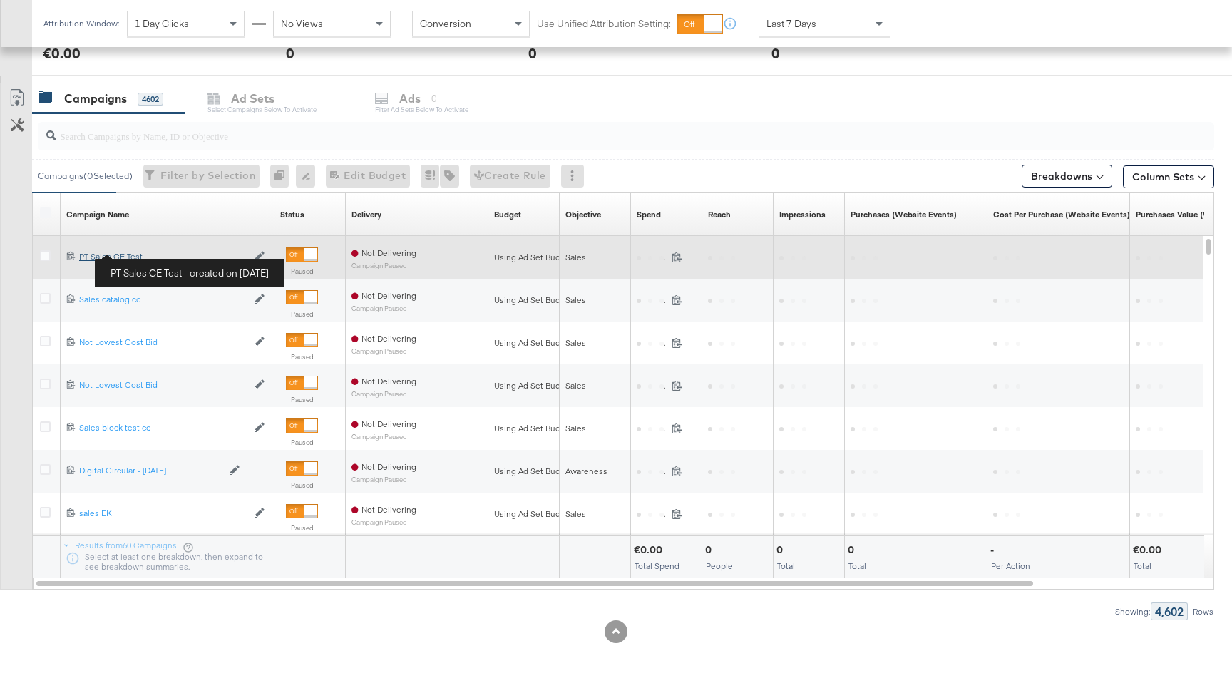
click at [128, 252] on div "PT Sales CE Test PT Sales CE Test" at bounding box center [163, 256] width 168 height 11
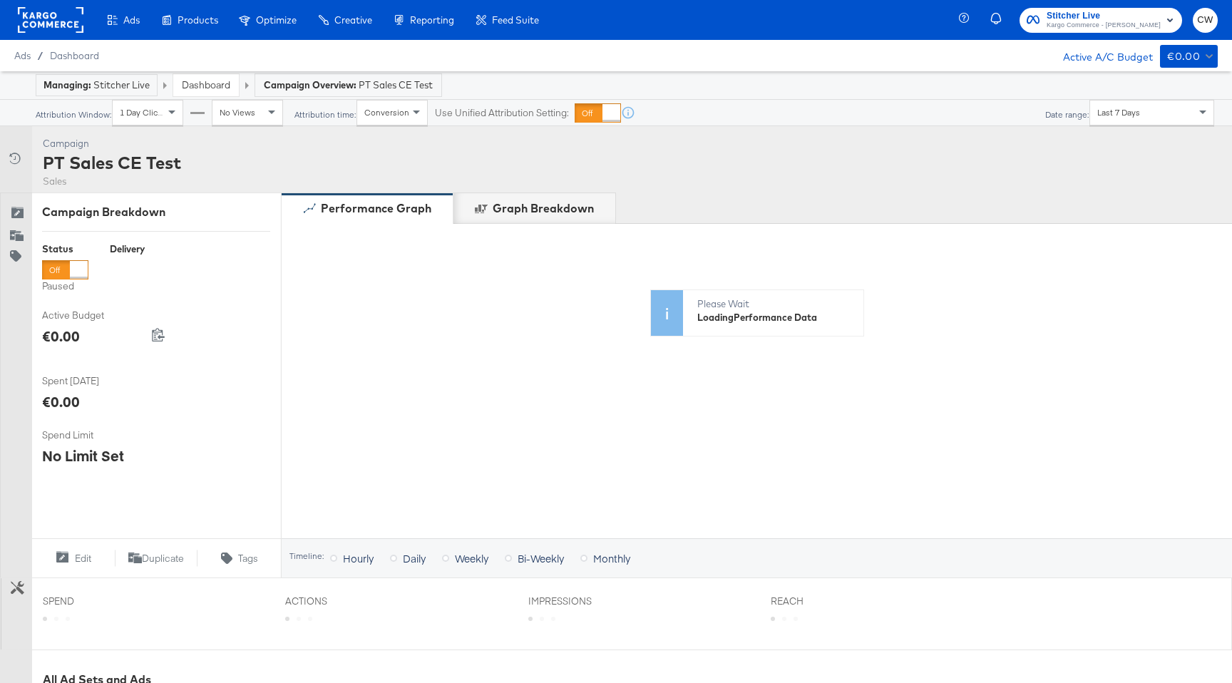
scroll to position [406, 0]
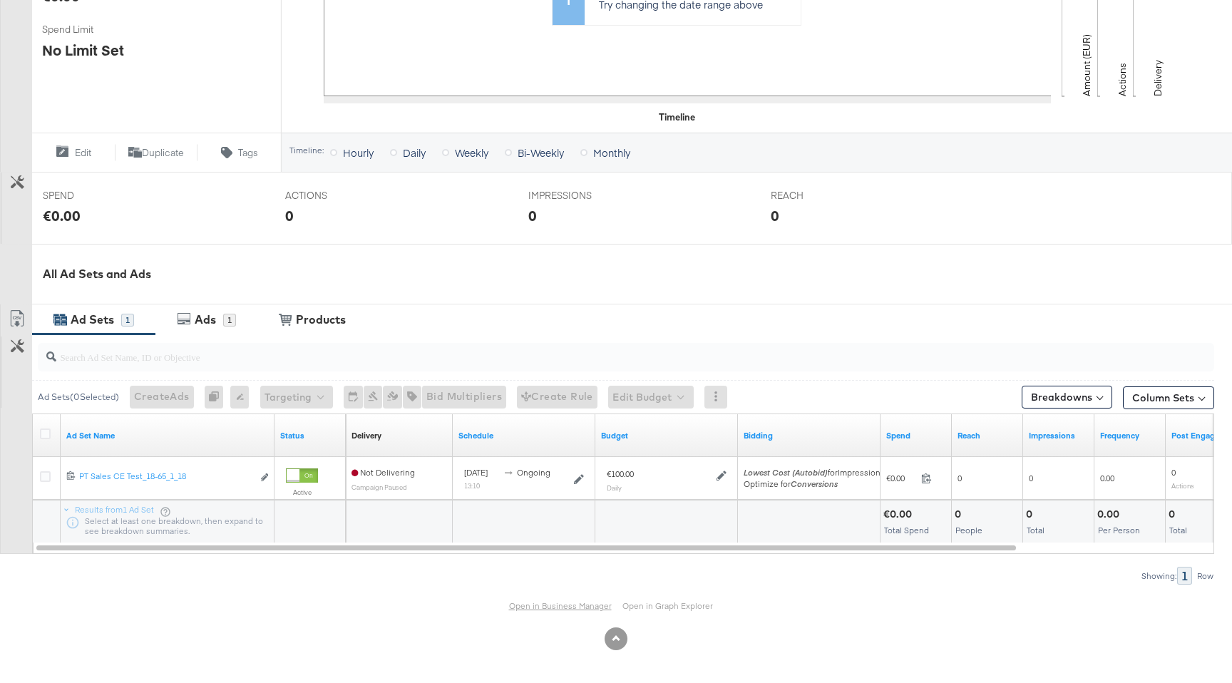
click at [573, 605] on link "Open in Business Manager" at bounding box center [560, 605] width 103 height 11
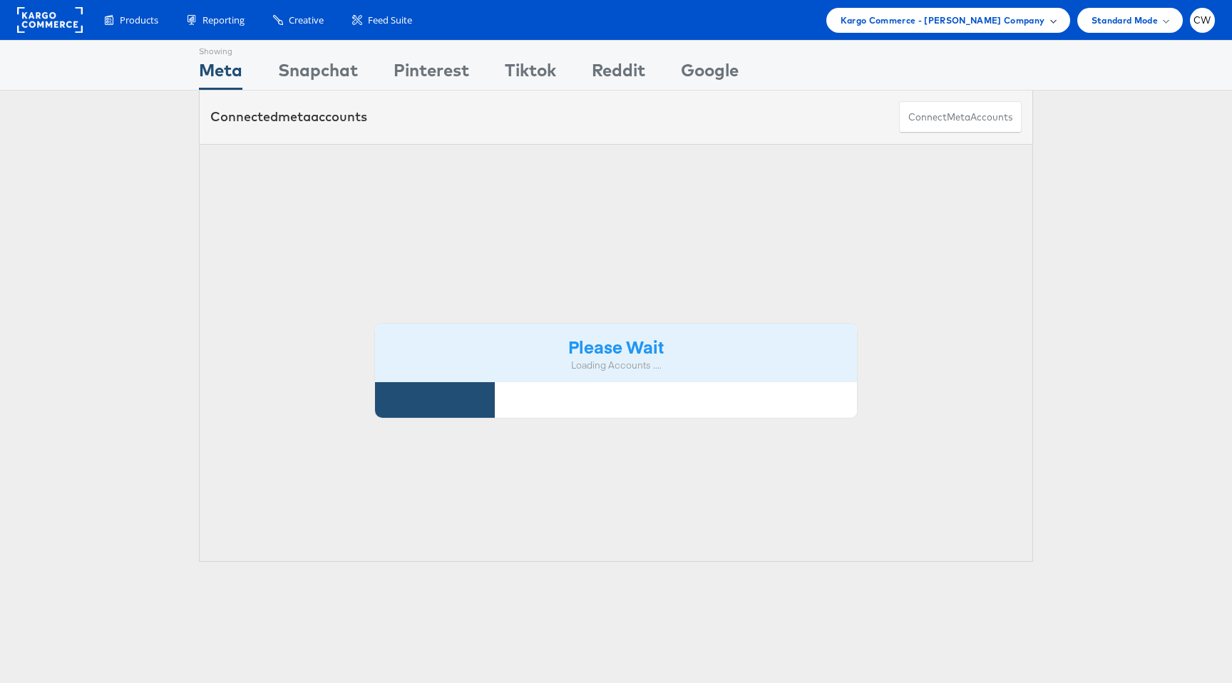
click at [911, 31] on div "Kargo Commerce - [PERSON_NAME] Company" at bounding box center [949, 20] width 244 height 25
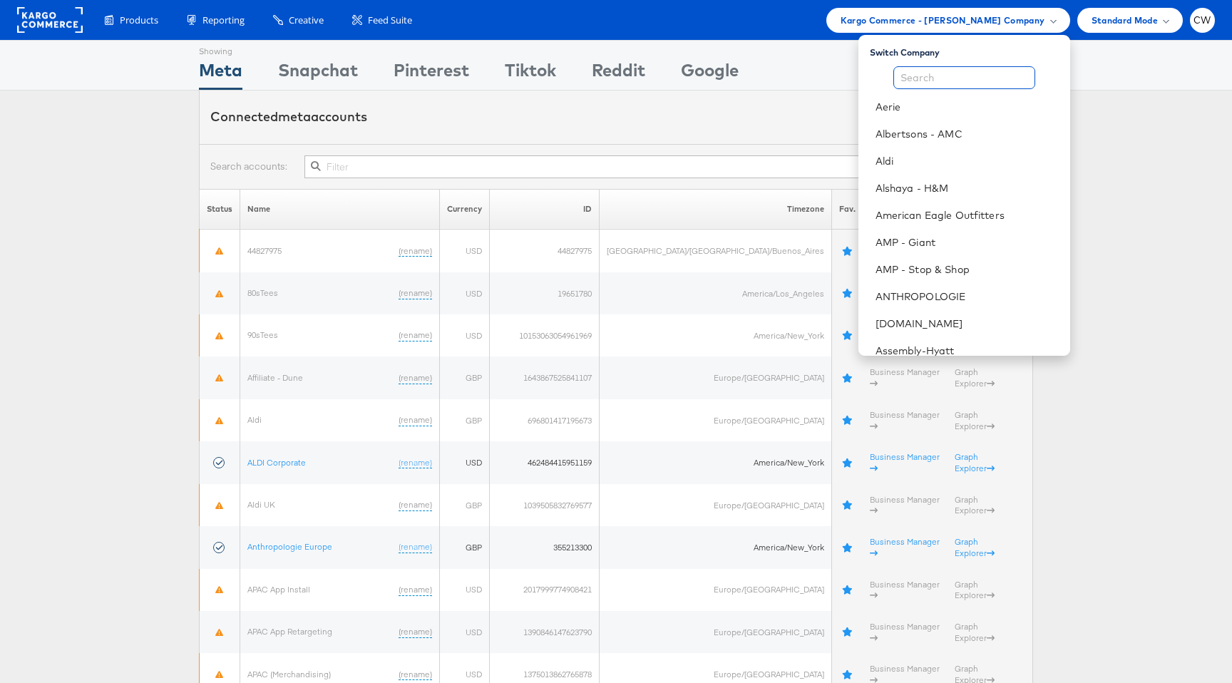
click at [919, 73] on input "text" at bounding box center [965, 77] width 142 height 23
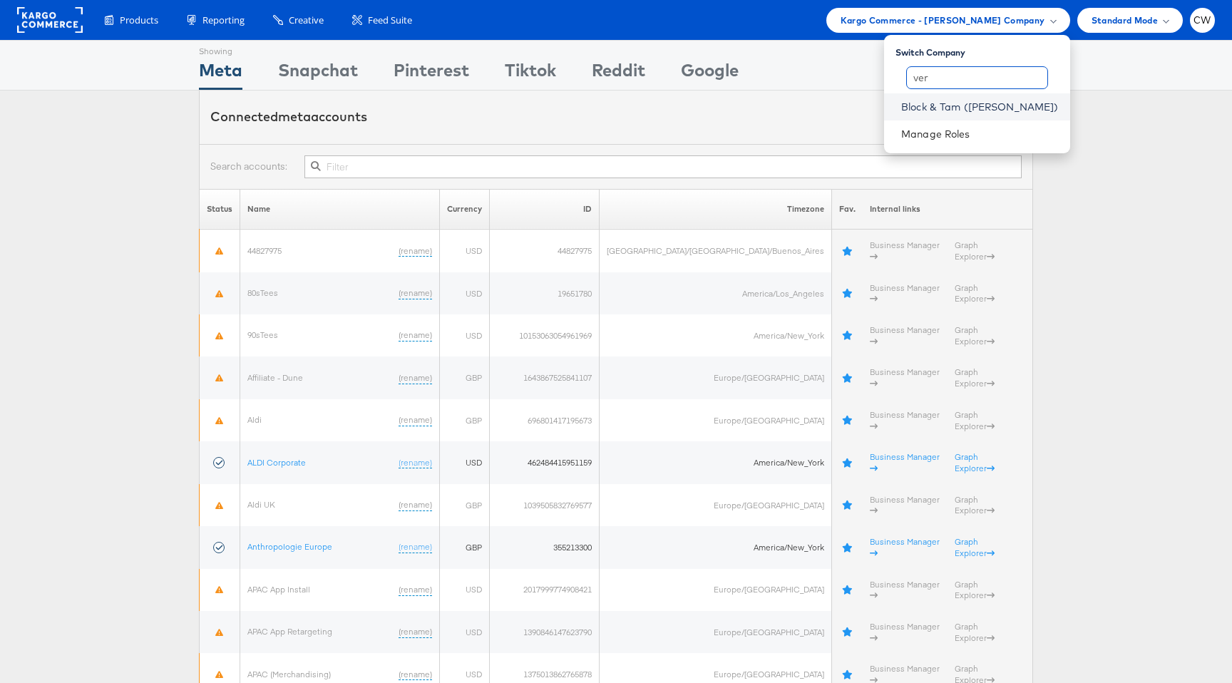
type input "ver"
click at [958, 105] on link "Block & Tam ([PERSON_NAME])" at bounding box center [980, 107] width 158 height 14
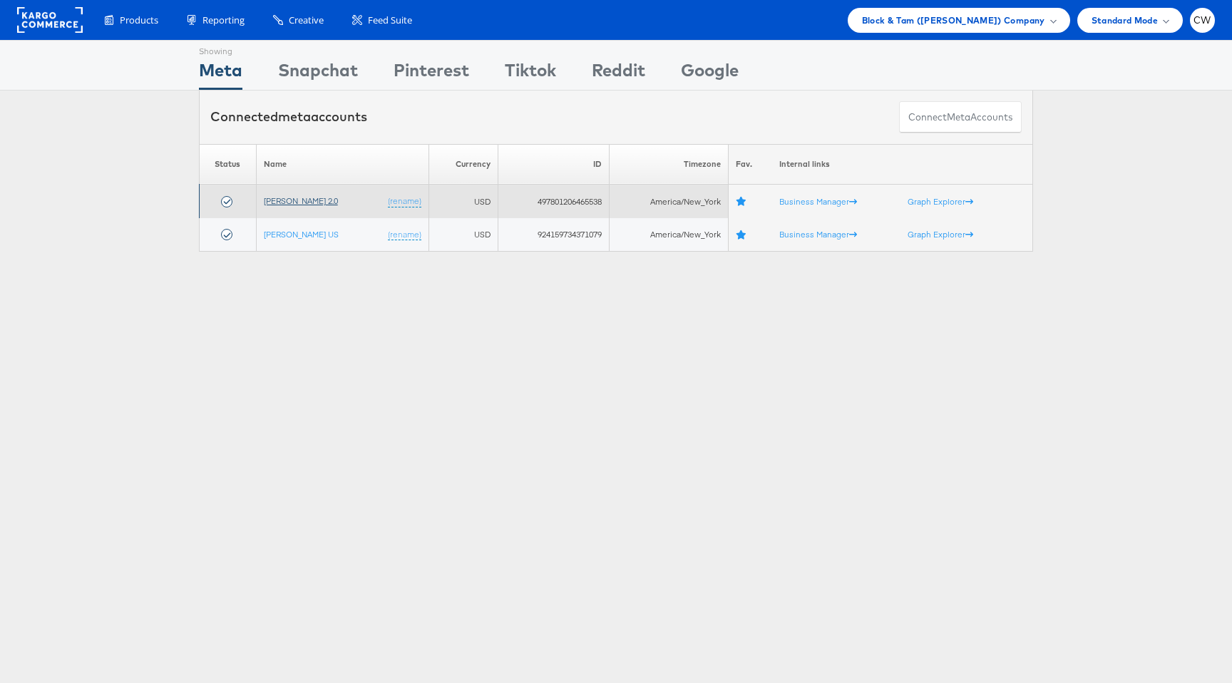
click at [310, 205] on link "[PERSON_NAME] 2.0" at bounding box center [301, 200] width 74 height 11
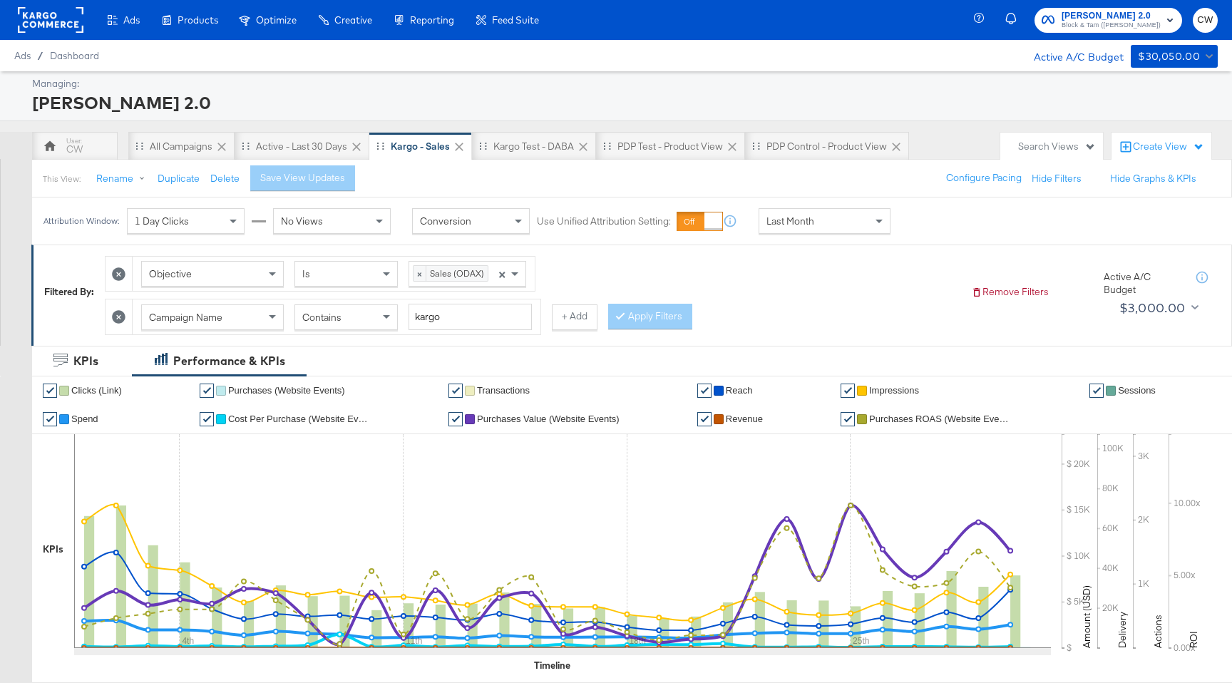
click at [792, 212] on div "Last Month" at bounding box center [825, 221] width 131 height 24
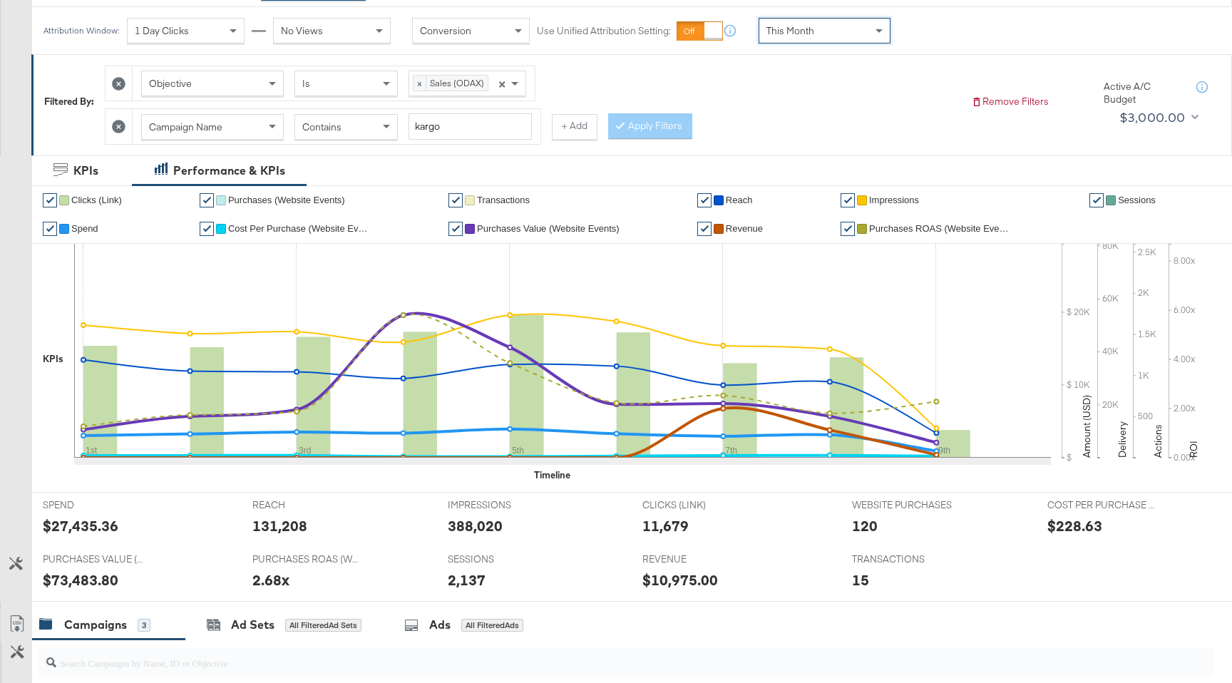
scroll to position [196, 0]
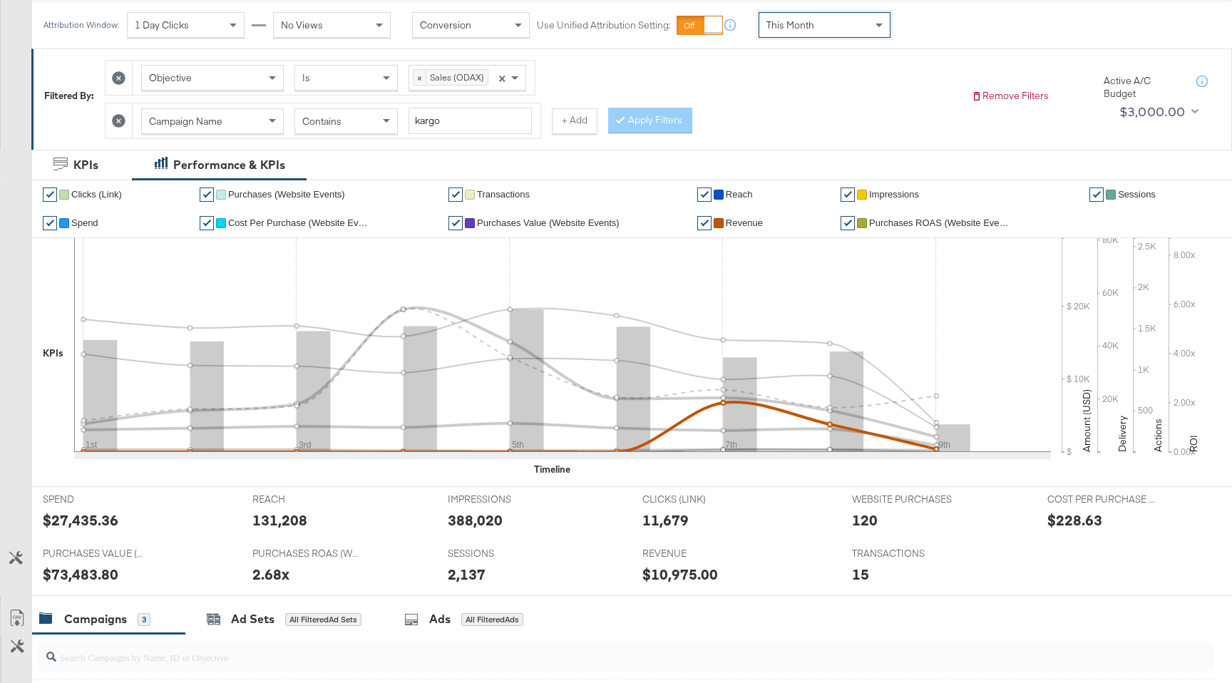
click at [745, 222] on span "Revenue" at bounding box center [744, 223] width 37 height 11
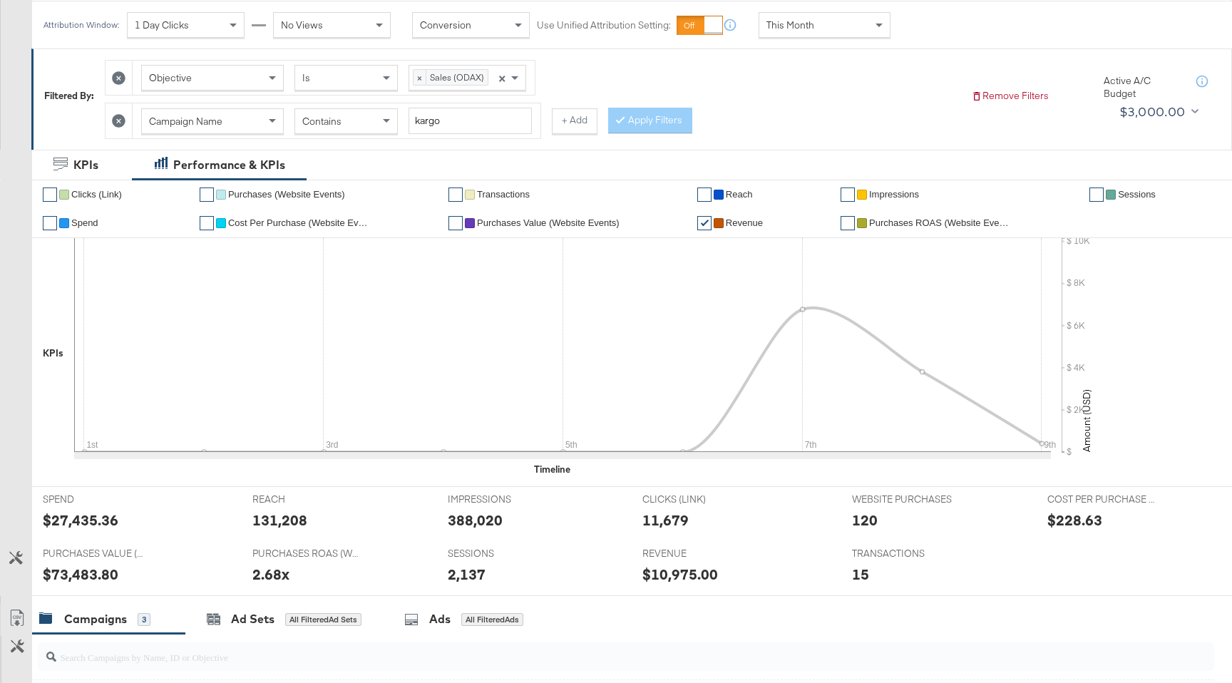
click at [938, 221] on span "Purchases ROAS (Website Events)" at bounding box center [940, 223] width 143 height 11
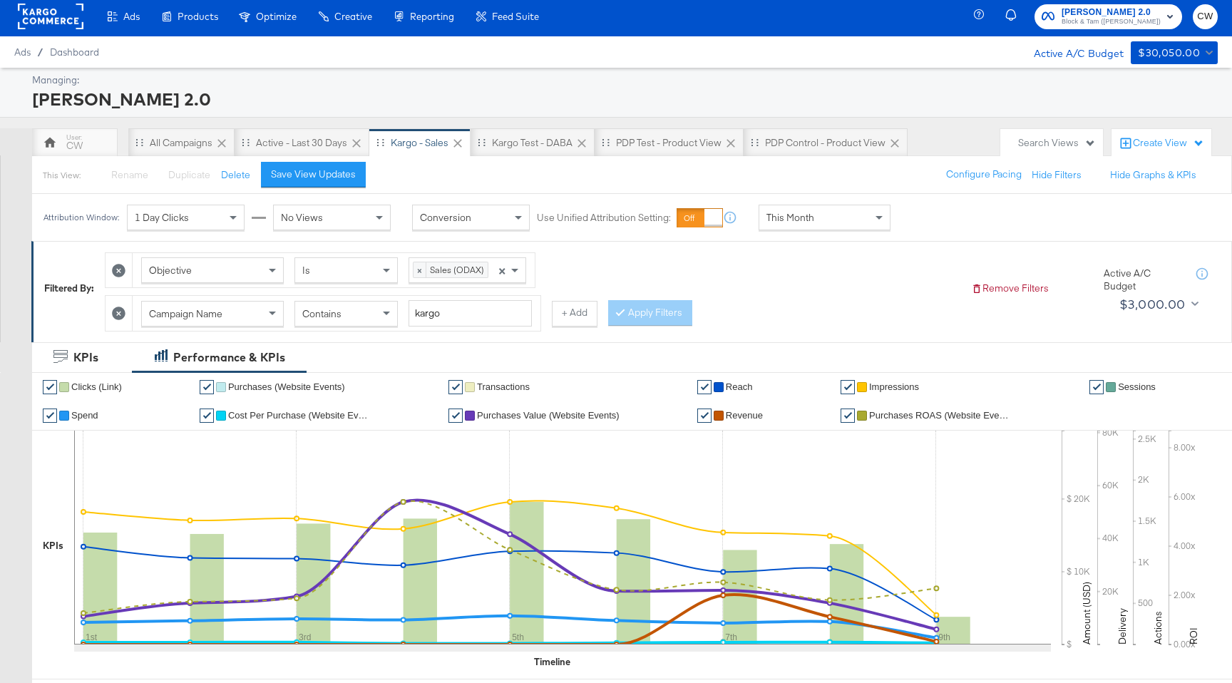
scroll to position [0, 0]
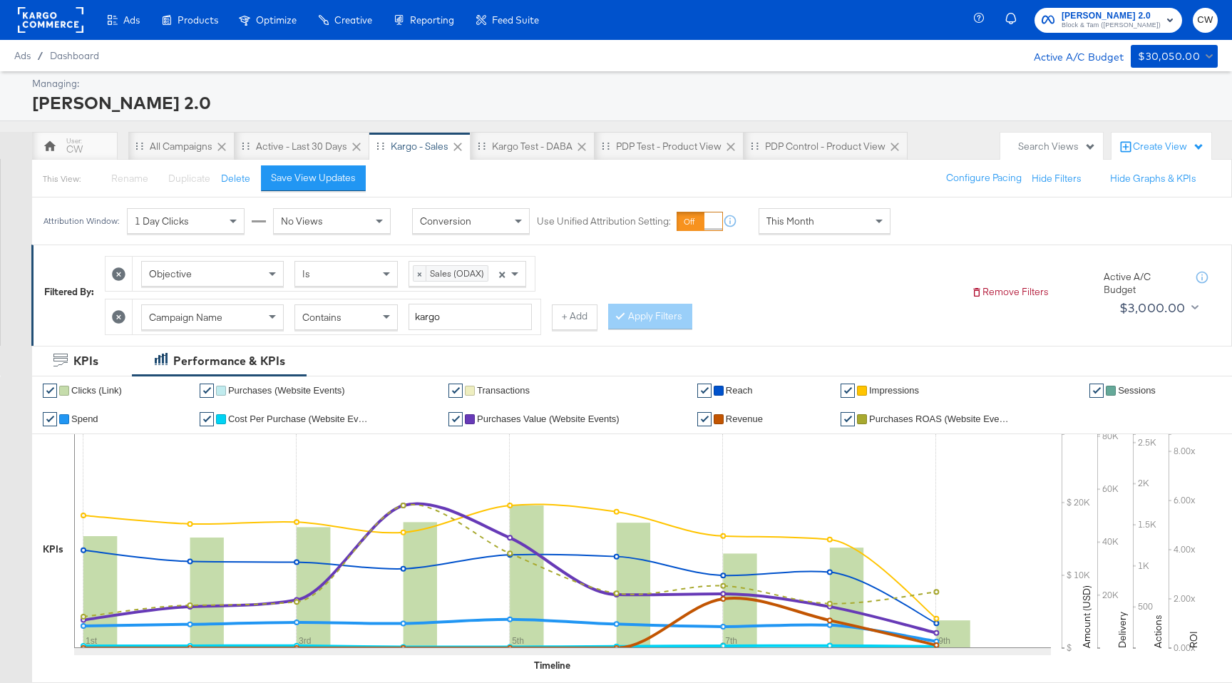
click at [824, 226] on div "This Month" at bounding box center [825, 221] width 131 height 24
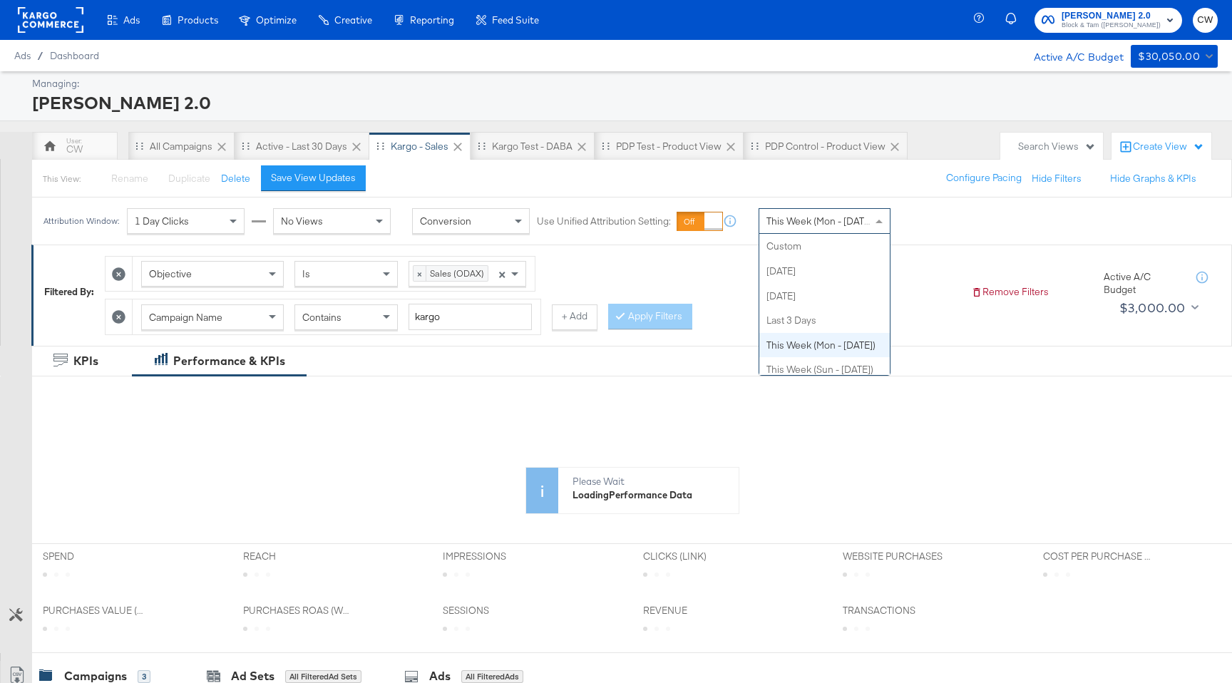
click at [837, 225] on span "This Week (Mon - [DATE])" at bounding box center [821, 221] width 109 height 13
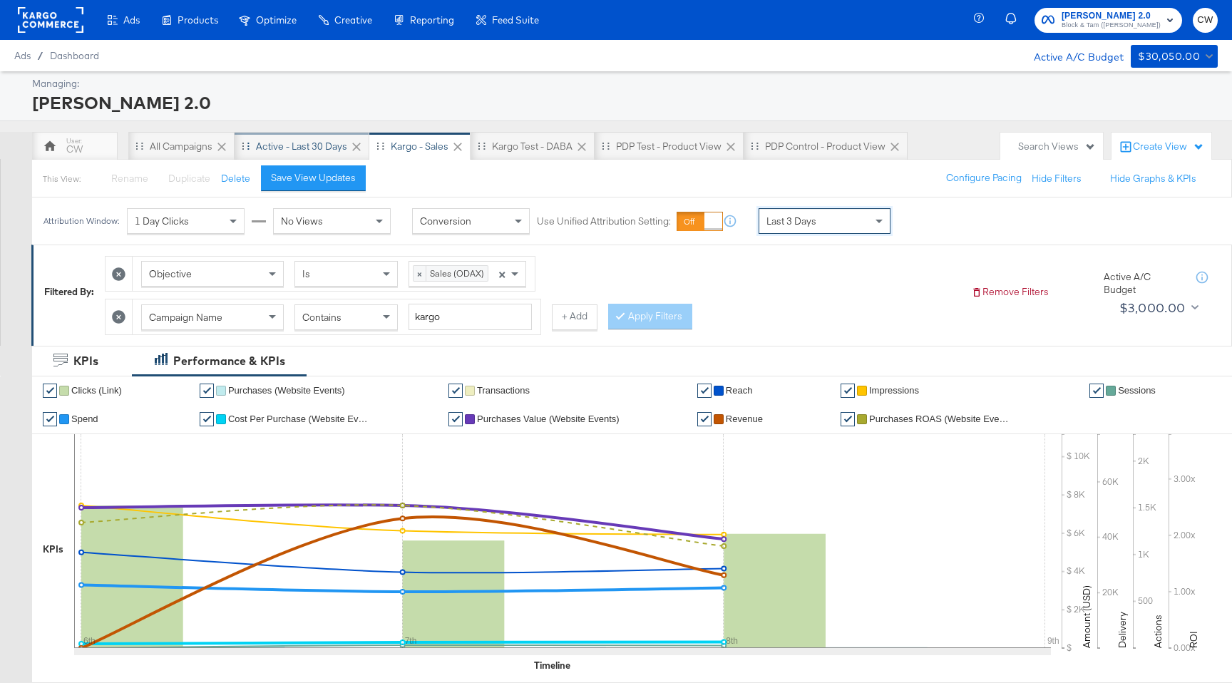
click at [300, 142] on div "Active - Last 30 Days" at bounding box center [301, 147] width 91 height 14
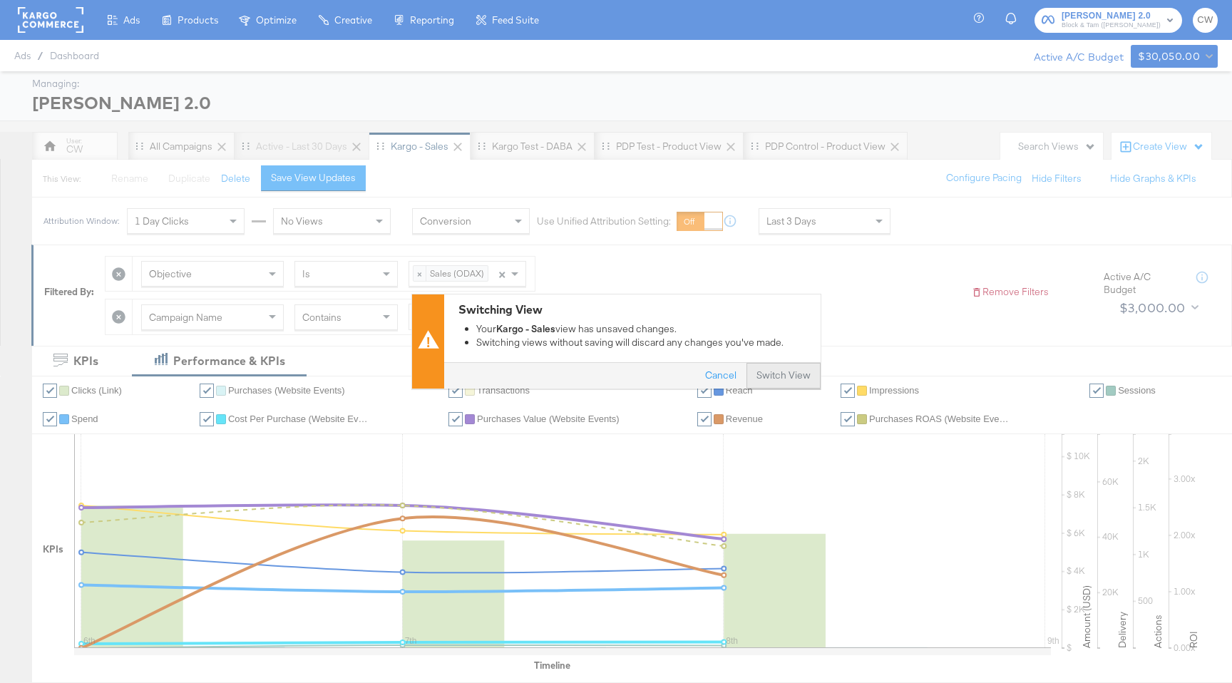
click at [778, 375] on button "Switch View" at bounding box center [784, 377] width 74 height 26
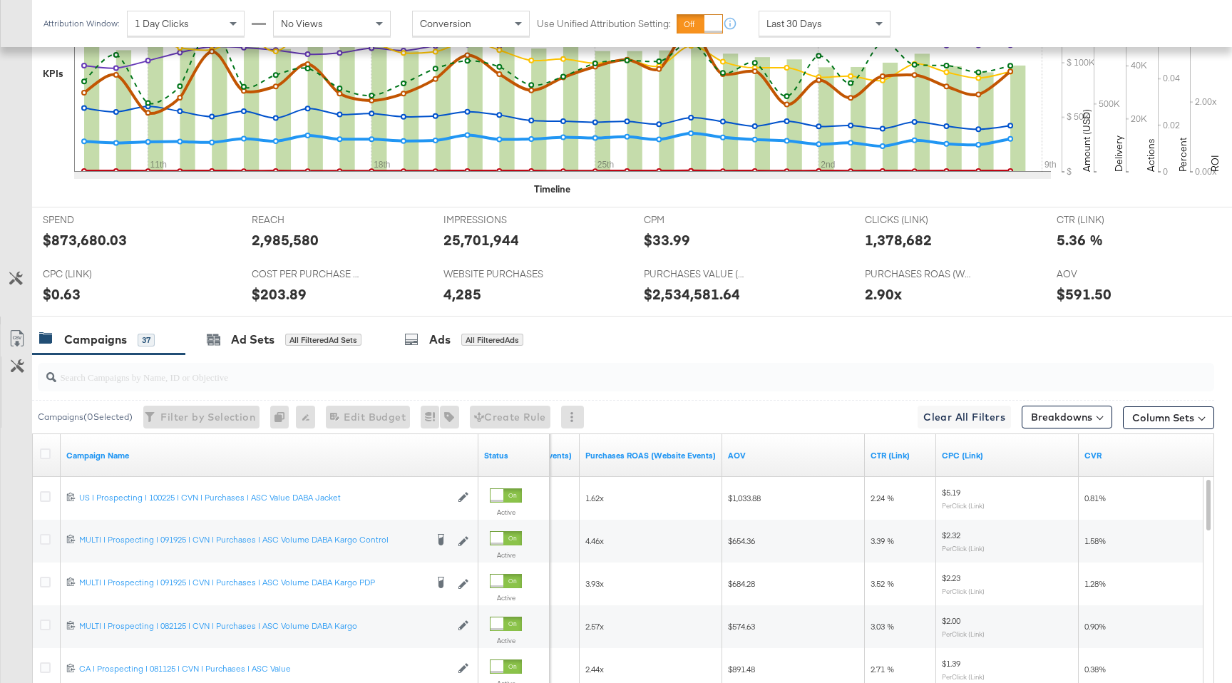
scroll to position [583, 0]
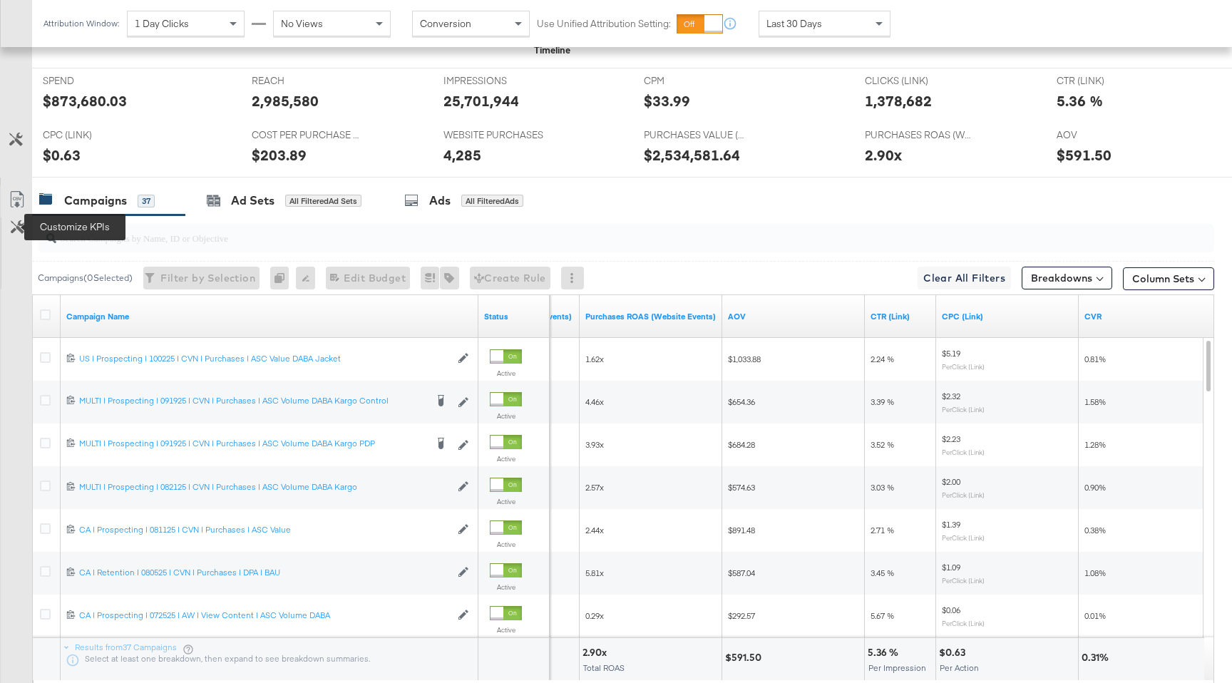
click at [12, 233] on icon at bounding box center [18, 227] width 14 height 14
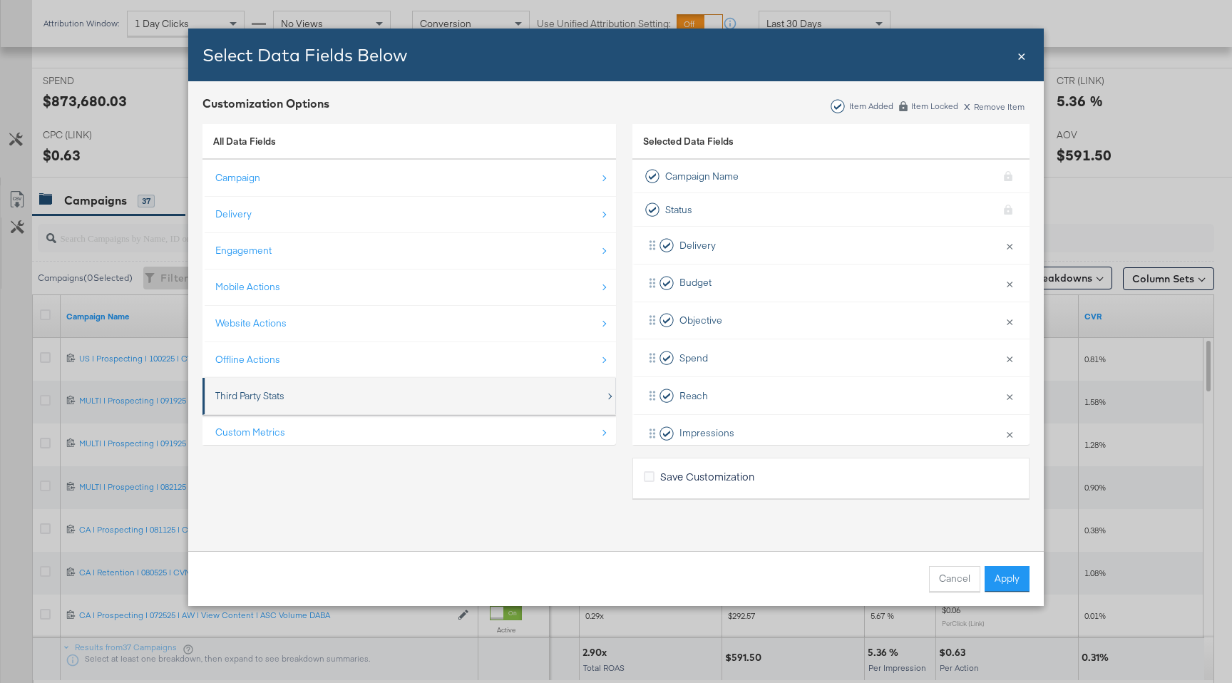
click at [282, 397] on div "Third Party Stats" at bounding box center [249, 396] width 69 height 14
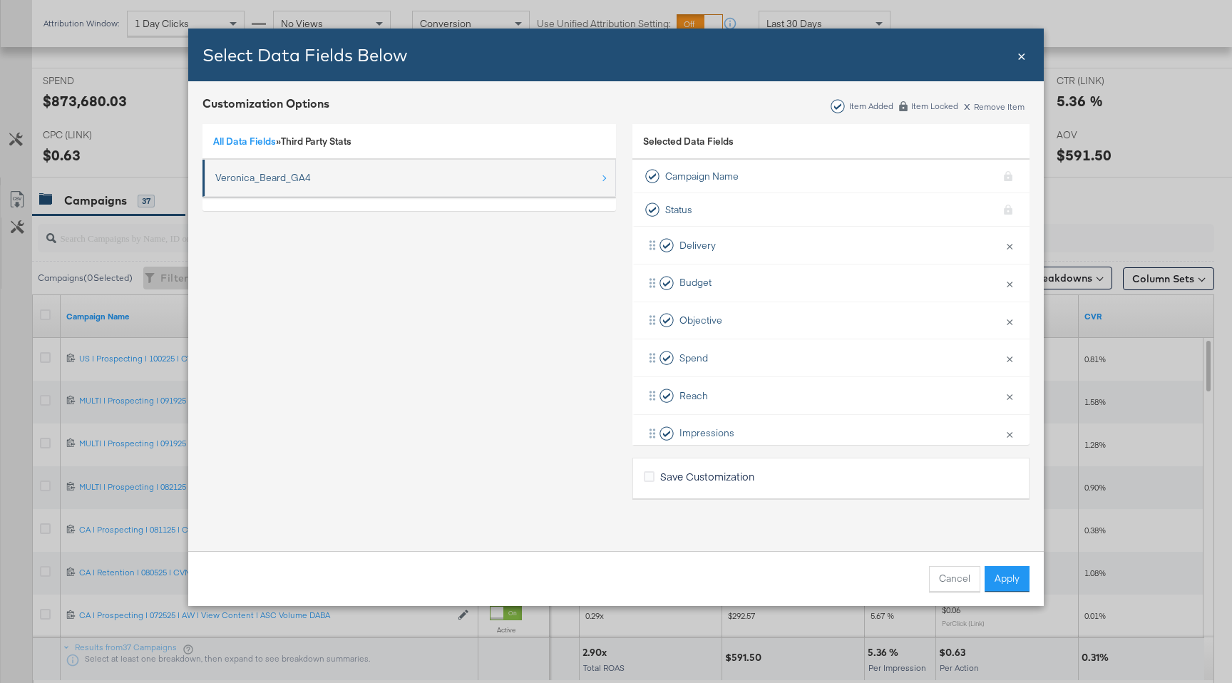
click at [349, 194] on li "Veronica_Beard_GA4" at bounding box center [410, 178] width 414 height 37
click at [327, 184] on div "Veronica_Beard_GA4" at bounding box center [410, 177] width 390 height 29
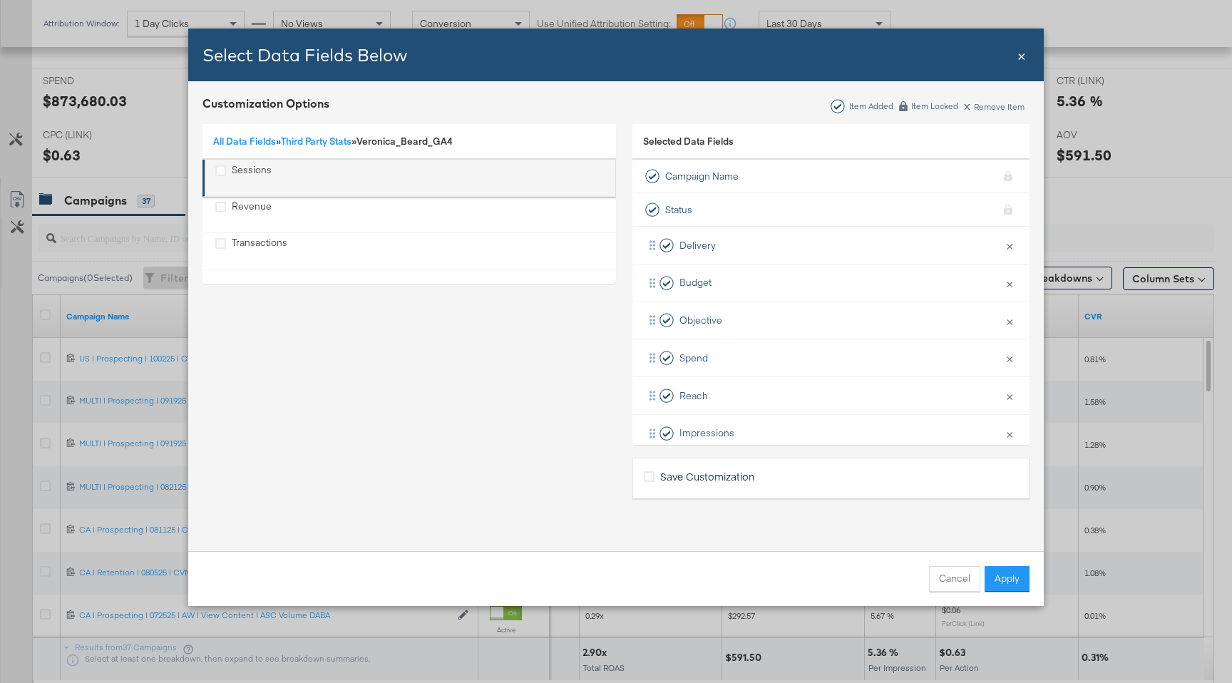
click at [260, 179] on div "Sessions" at bounding box center [252, 177] width 40 height 29
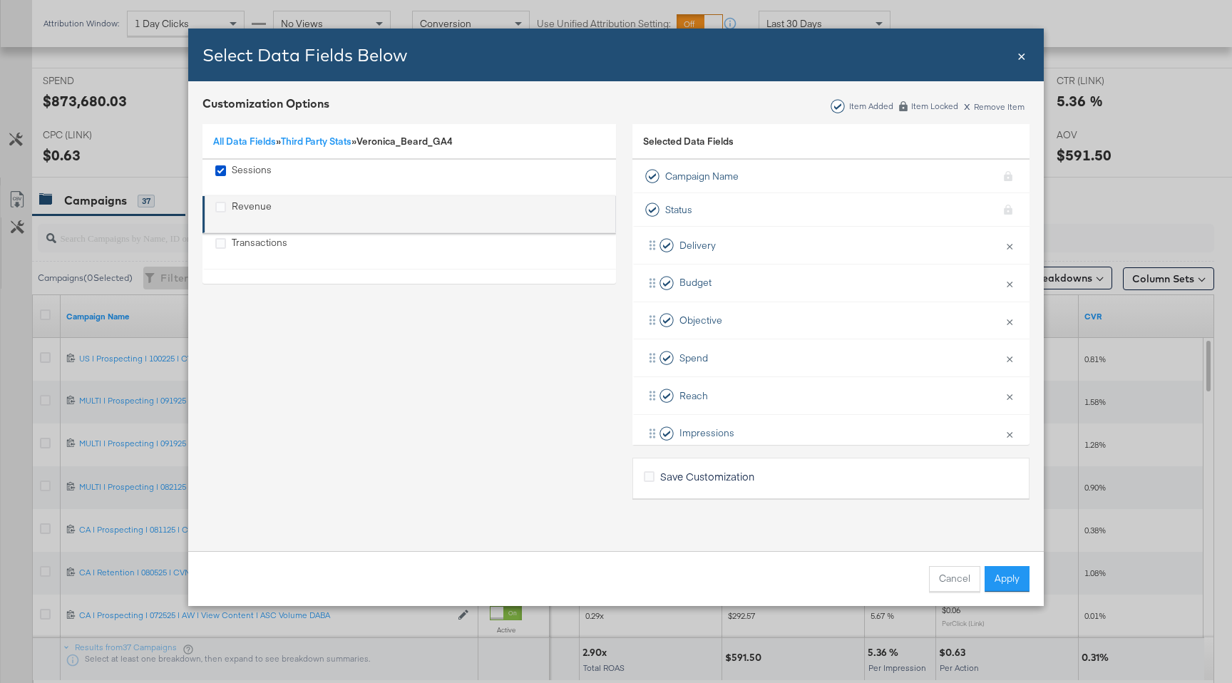
click at [257, 213] on div "Revenue" at bounding box center [252, 214] width 40 height 29
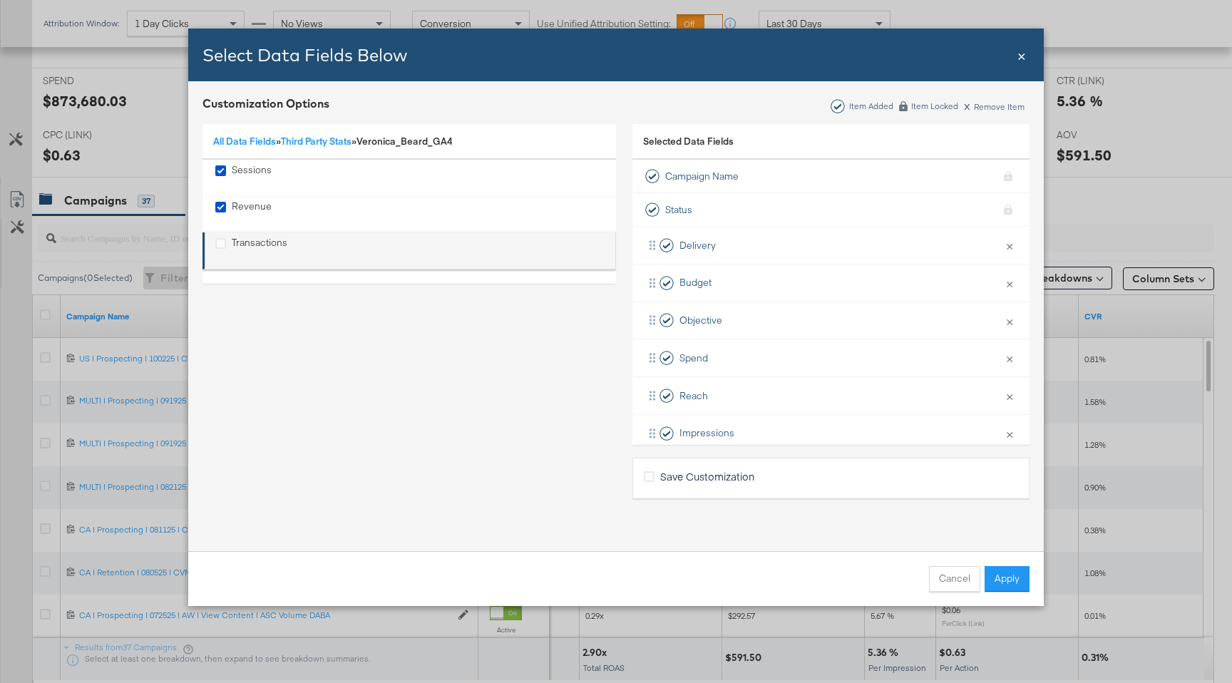
click at [260, 243] on div "Transactions" at bounding box center [260, 250] width 56 height 29
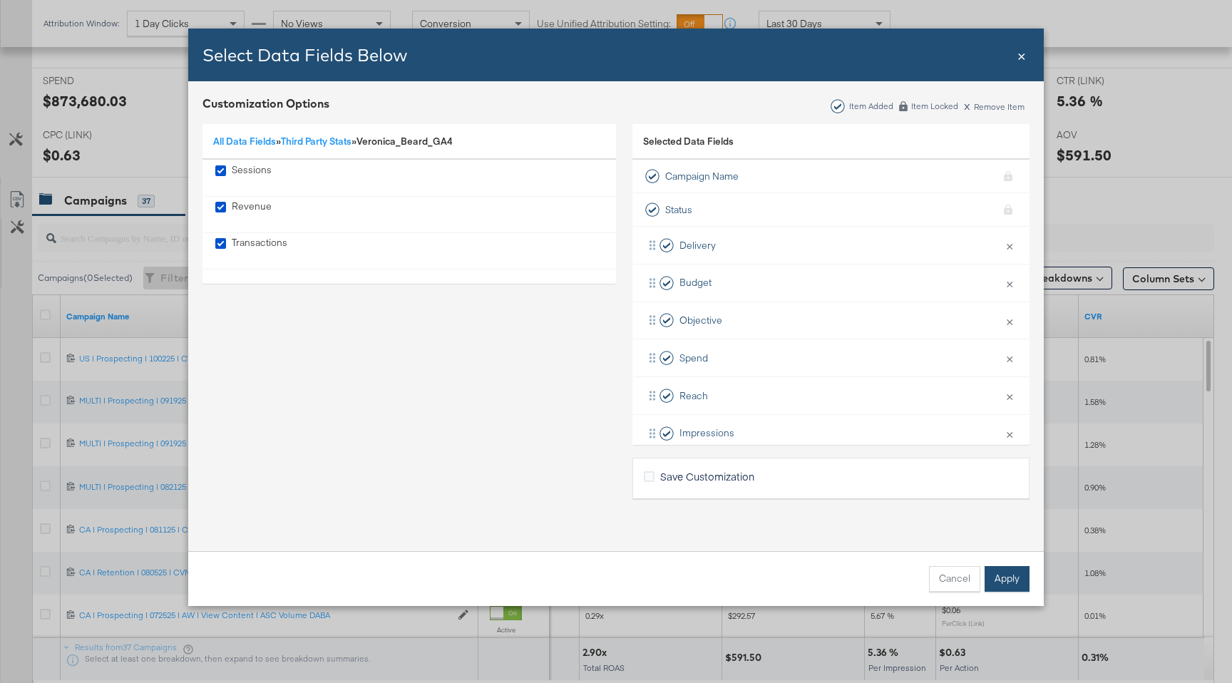
click at [989, 569] on button "Apply" at bounding box center [1007, 579] width 45 height 26
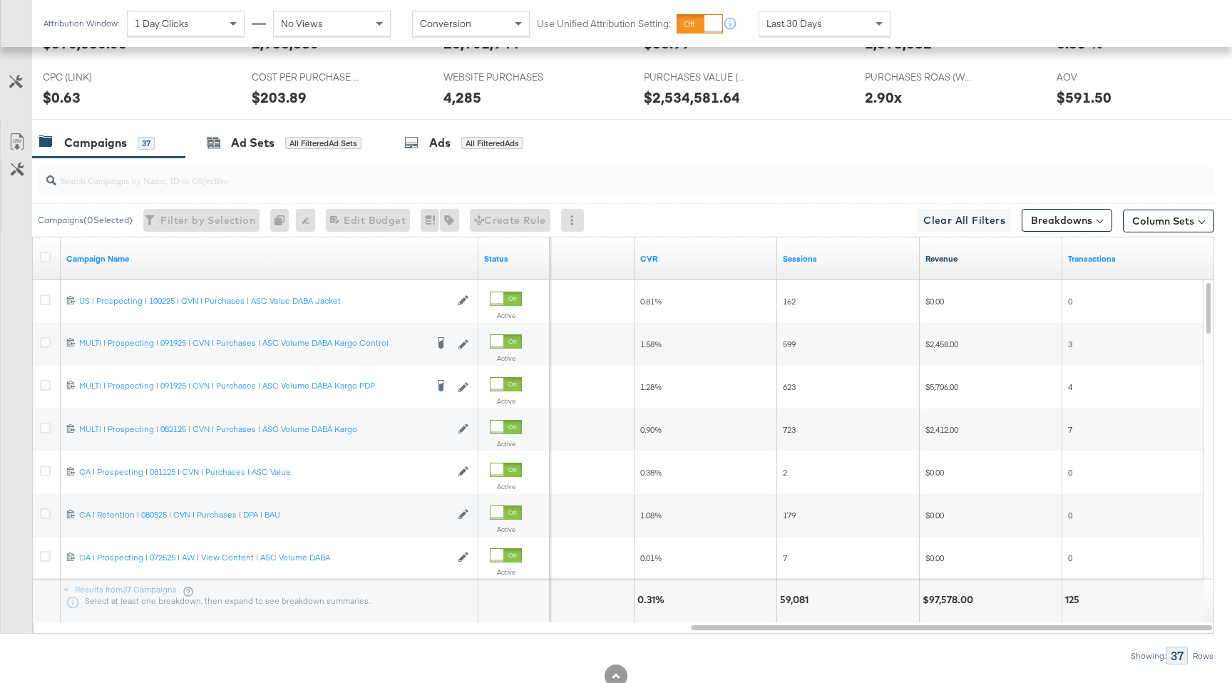
scroll to position [685, 0]
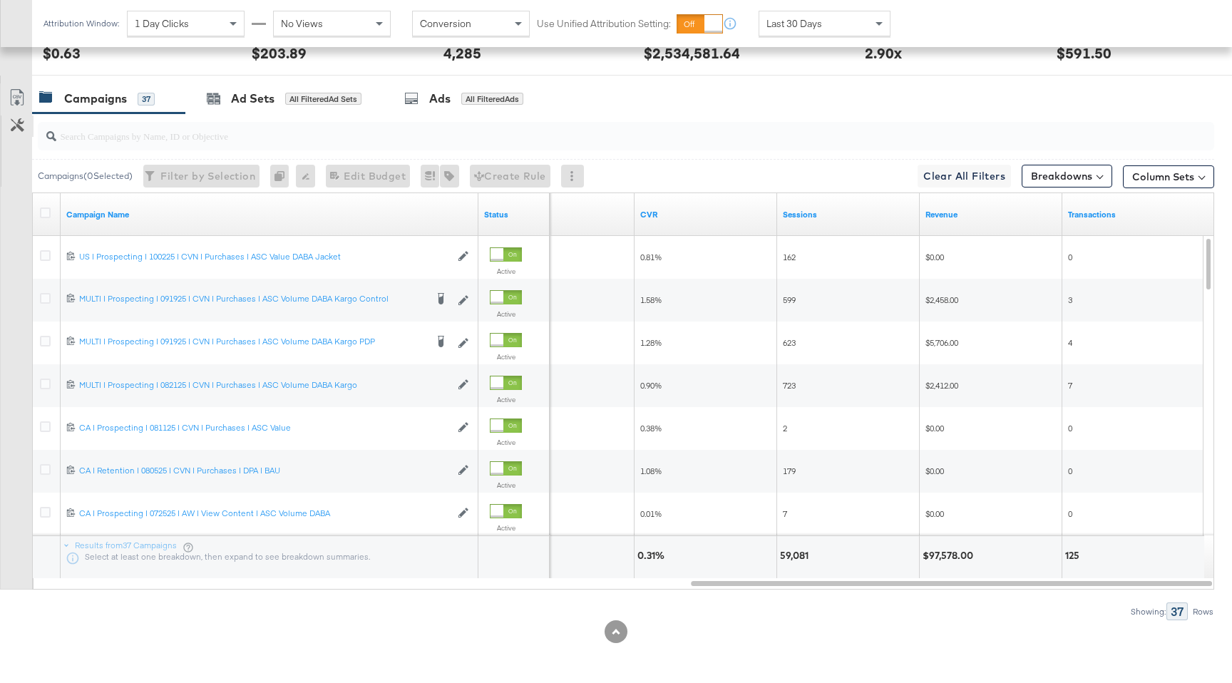
click at [19, 136] on button "Customize KPIs" at bounding box center [17, 126] width 32 height 21
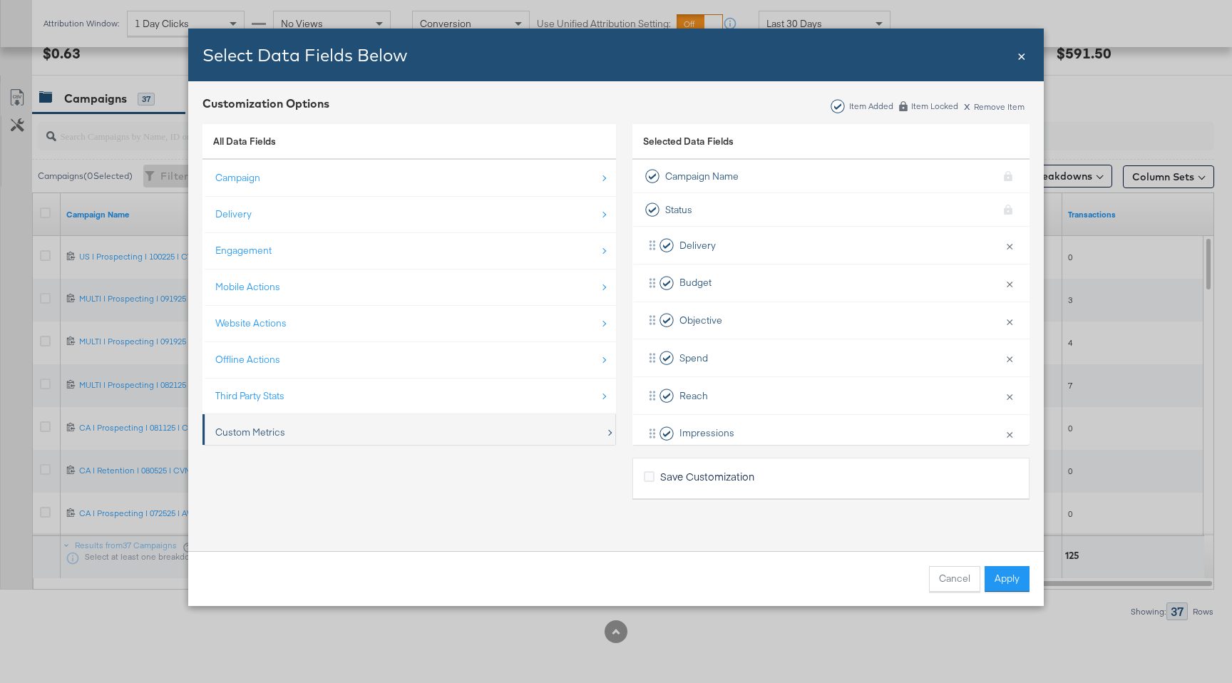
click at [291, 429] on div "Custom Metrics" at bounding box center [410, 432] width 390 height 29
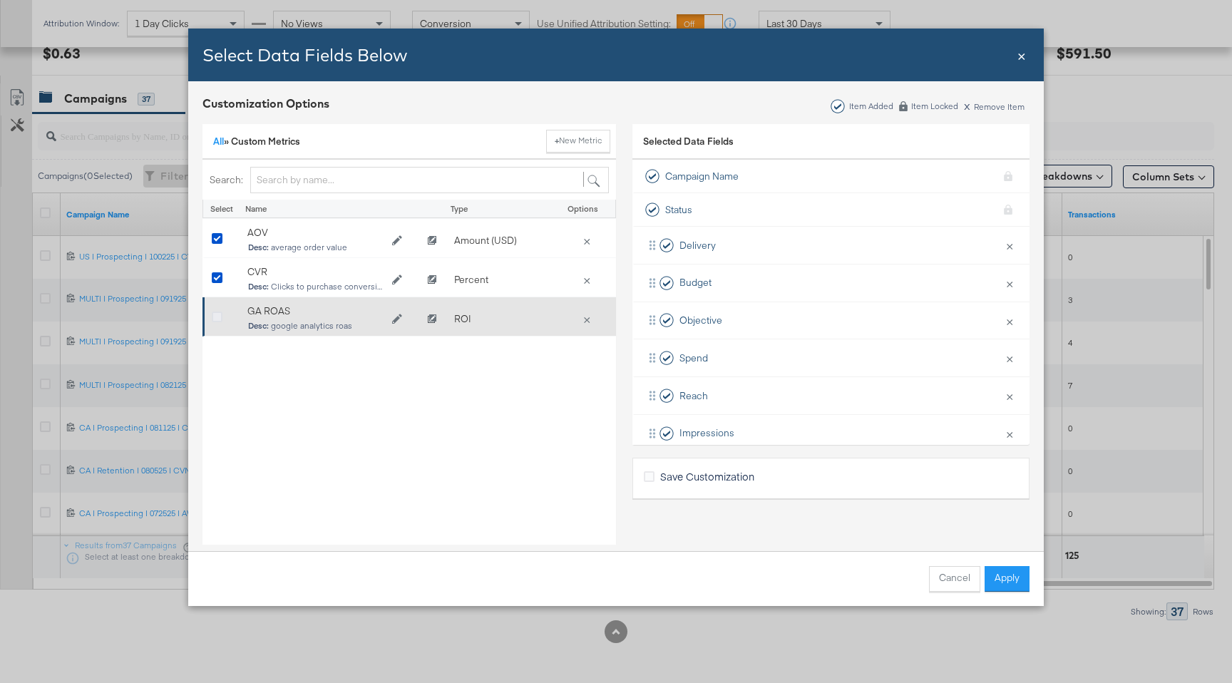
click at [216, 312] on icon "Bulk Add Locations Modal" at bounding box center [217, 317] width 11 height 11
click at [0, 0] on input "Bulk Add Locations Modal" at bounding box center [0, 0] width 0 height 0
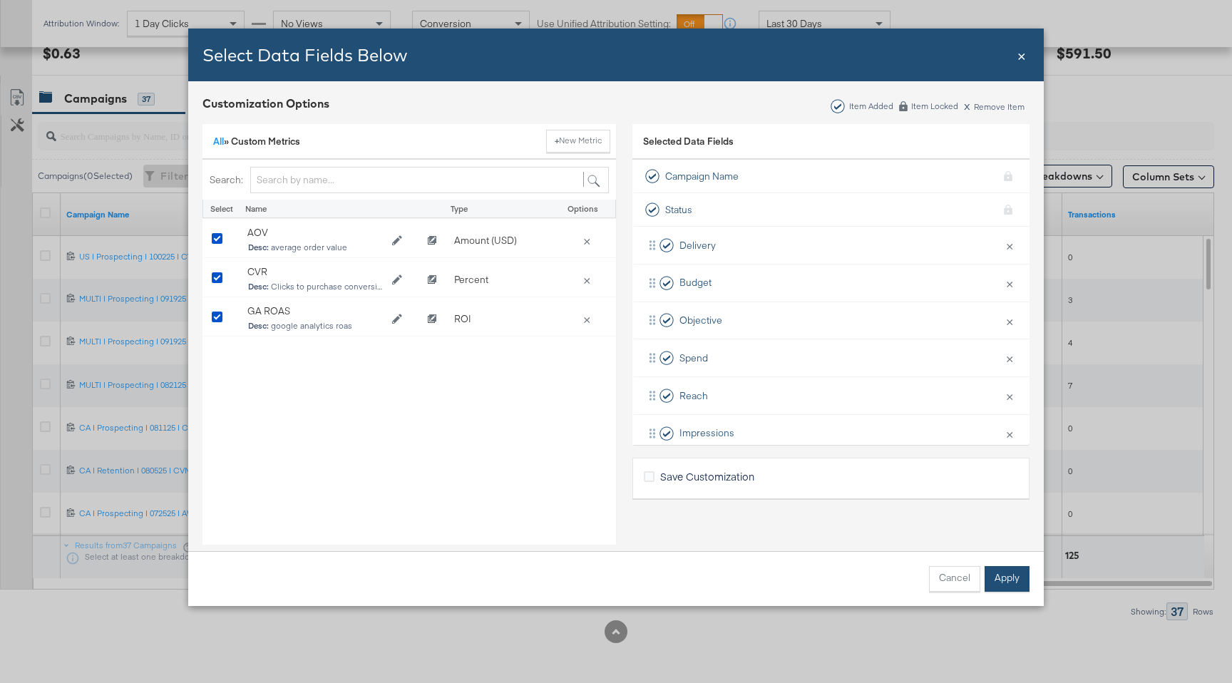
click at [1003, 583] on button "Apply" at bounding box center [1007, 579] width 45 height 26
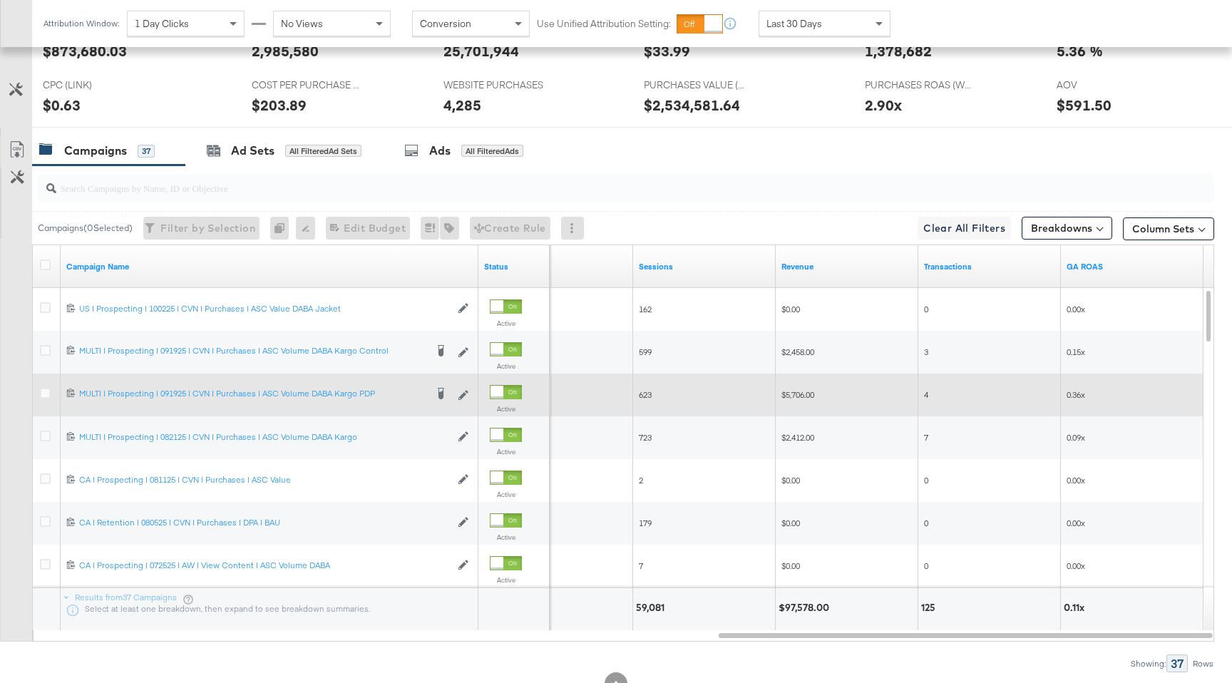
scroll to position [629, 0]
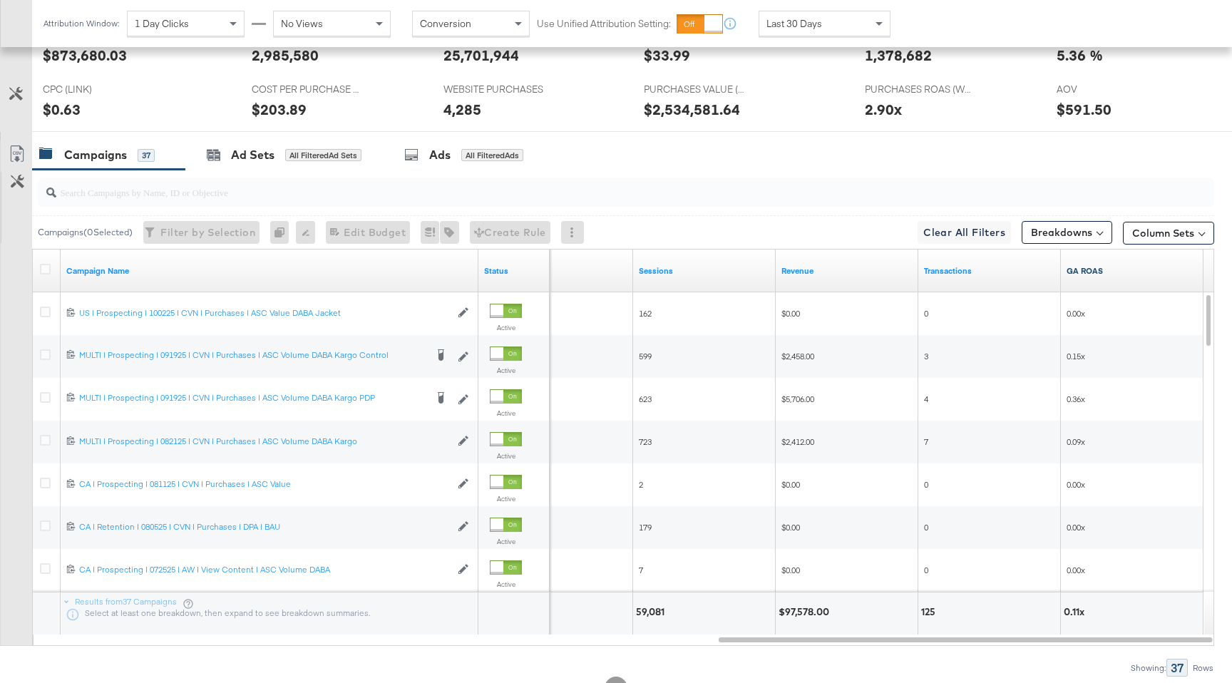
click at [1086, 268] on link "GA ROAS" at bounding box center [1132, 270] width 131 height 11
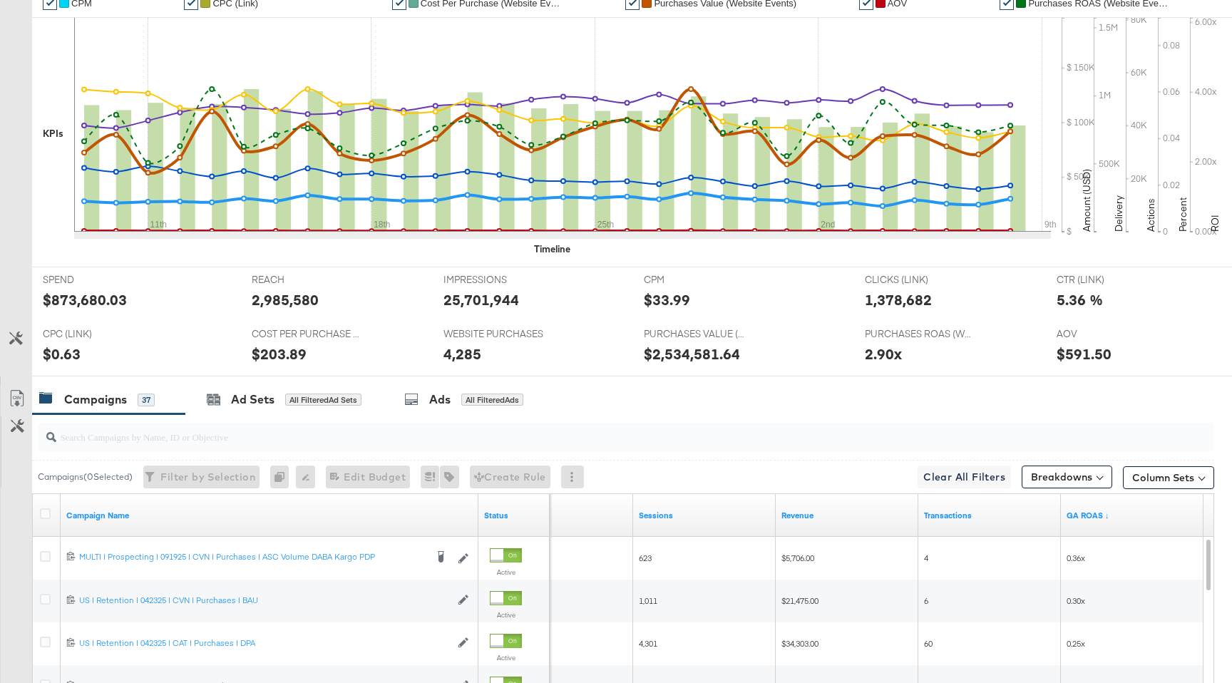
scroll to position [0, 0]
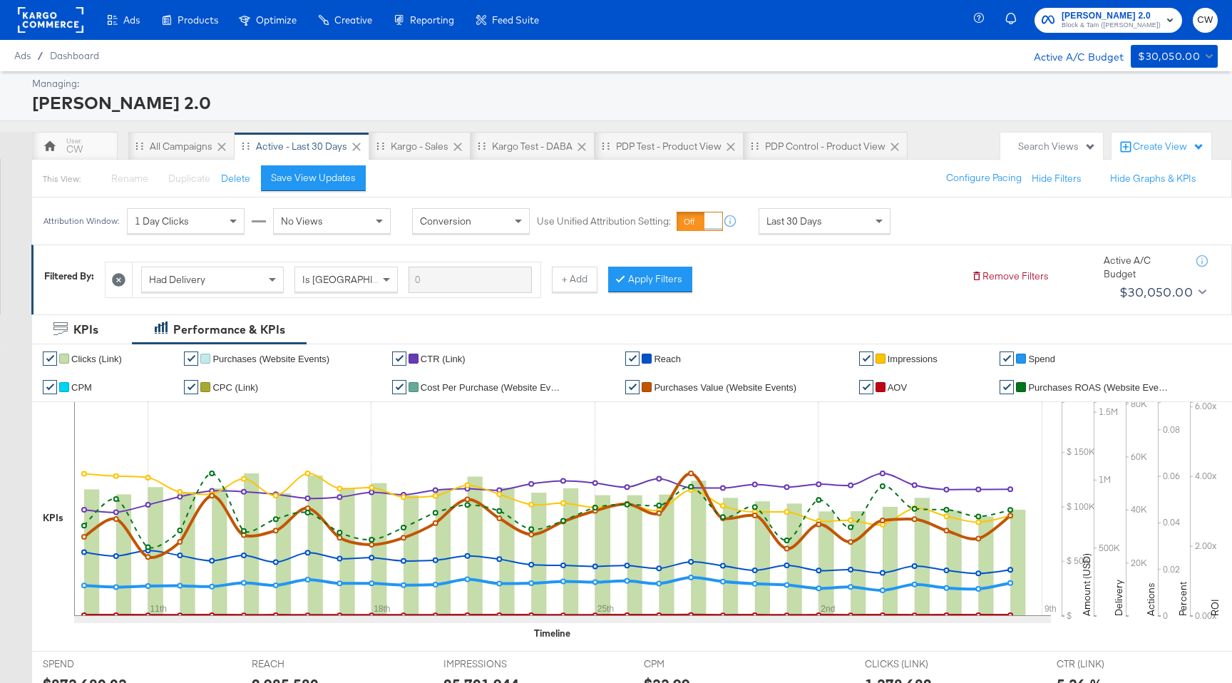
click at [818, 225] on span "Last 30 Days" at bounding box center [795, 221] width 56 height 13
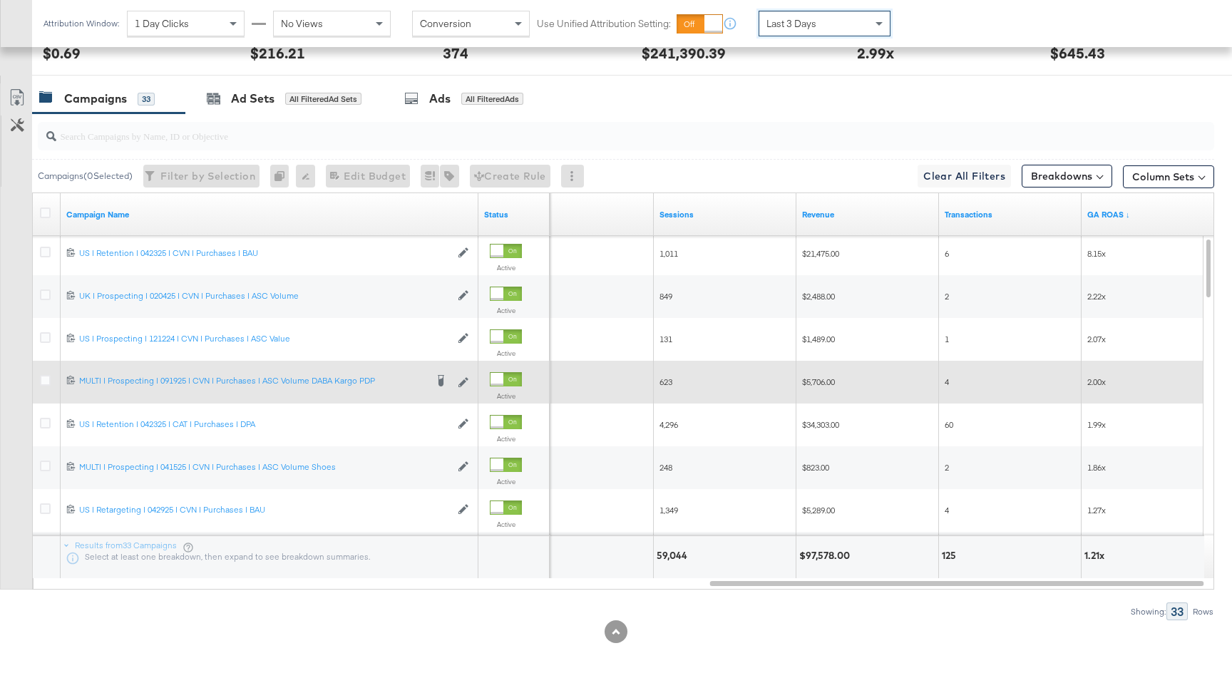
scroll to position [676, 0]
